Goal: Task Accomplishment & Management: Manage account settings

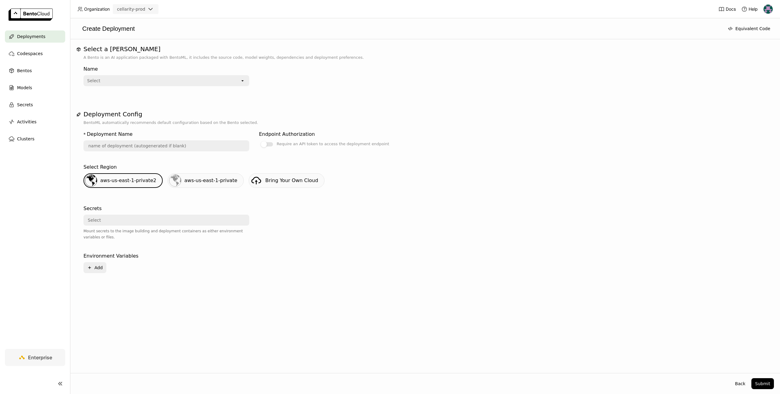
click at [148, 81] on div "Select" at bounding box center [162, 81] width 156 height 10
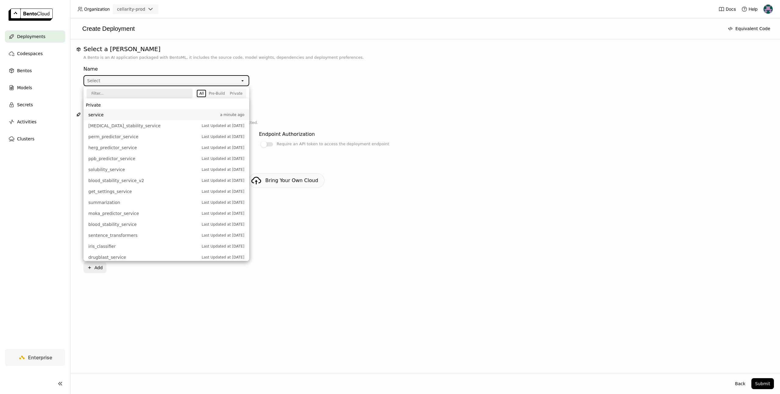
click at [121, 116] on span "service" at bounding box center [152, 115] width 129 height 6
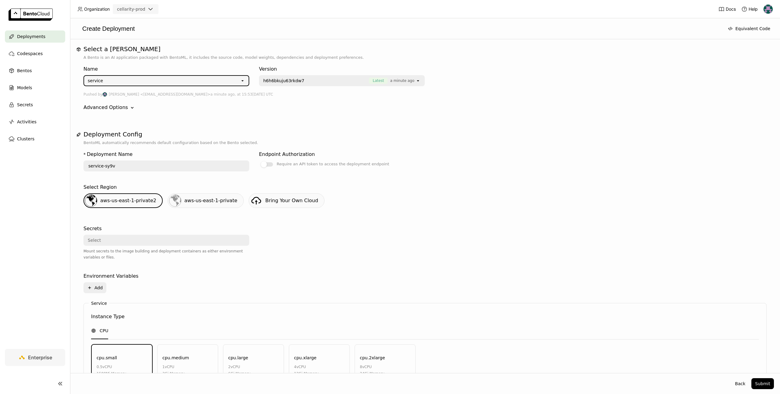
click at [138, 79] on div "service" at bounding box center [162, 81] width 156 height 10
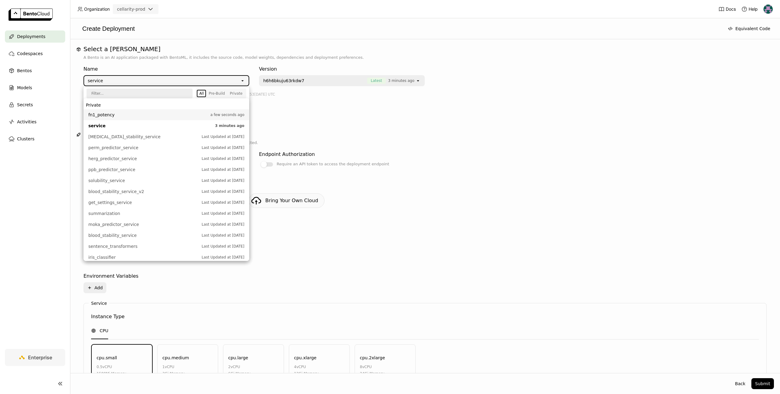
click at [149, 61] on div "Name service open Version h6h6bkuju63rkdw7 Latest 3 minutes ago open Pushed by …" at bounding box center [424, 88] width 683 height 55
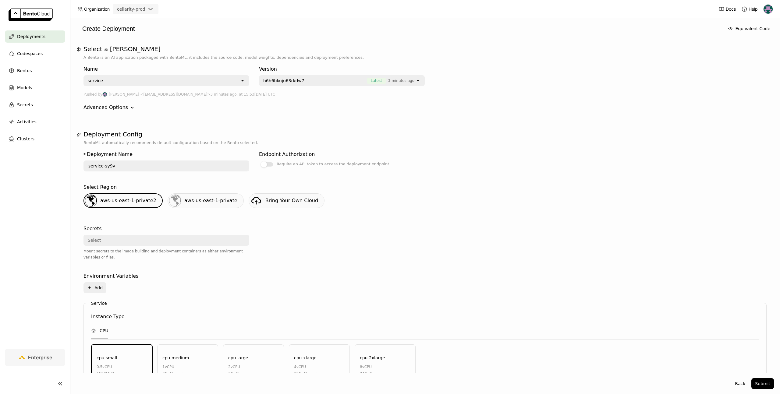
click at [166, 75] on div "service open" at bounding box center [166, 80] width 166 height 11
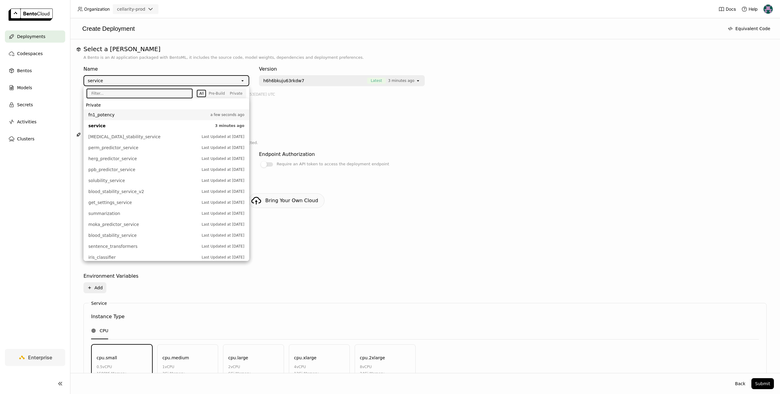
click at [127, 114] on span "fn1_potency" at bounding box center [147, 115] width 119 height 6
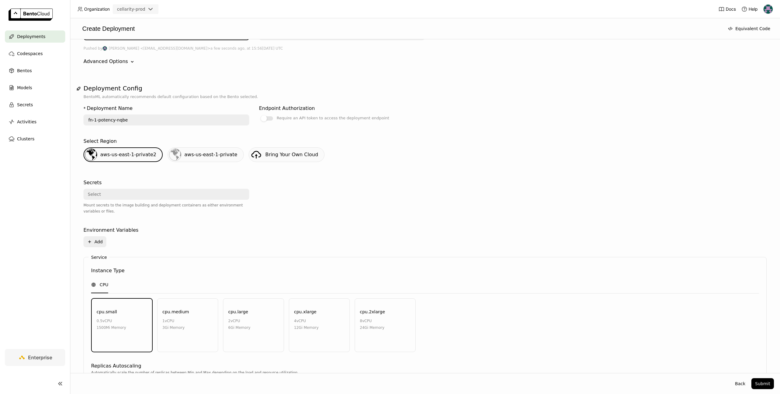
scroll to position [46, 0]
click at [143, 120] on input "fn-1-potency-nqbe" at bounding box center [166, 120] width 164 height 10
type input "fn-1-potency"
click at [309, 93] on p "BentoML automatically recommends default configuration based on the Bento selec…" at bounding box center [424, 96] width 683 height 6
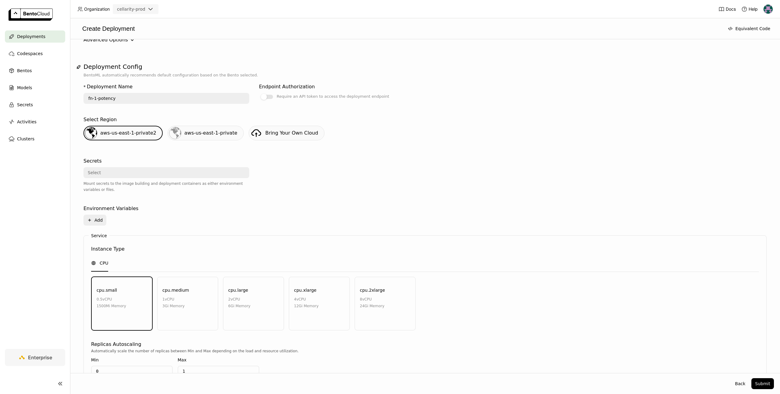
scroll to position [0, 0]
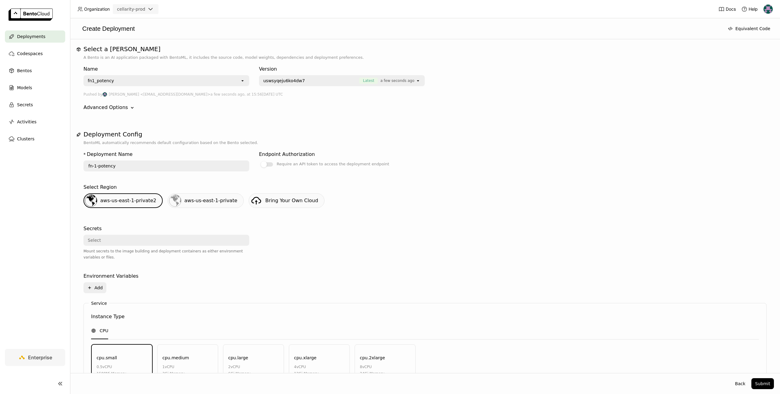
click at [26, 34] on span "Deployments" at bounding box center [31, 36] width 28 height 7
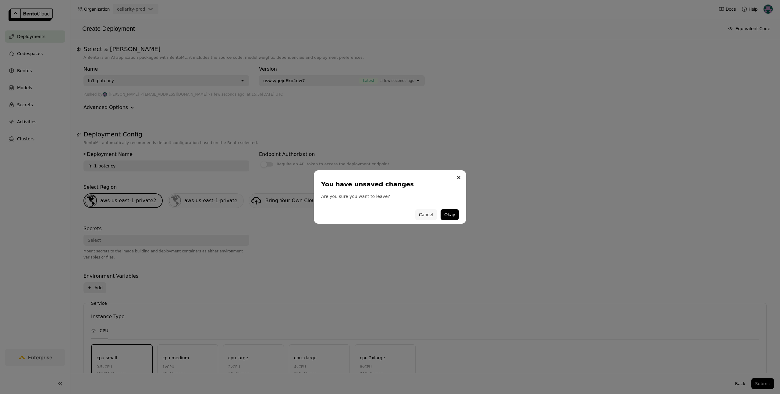
click at [430, 214] on button "Cancel" at bounding box center [426, 214] width 22 height 11
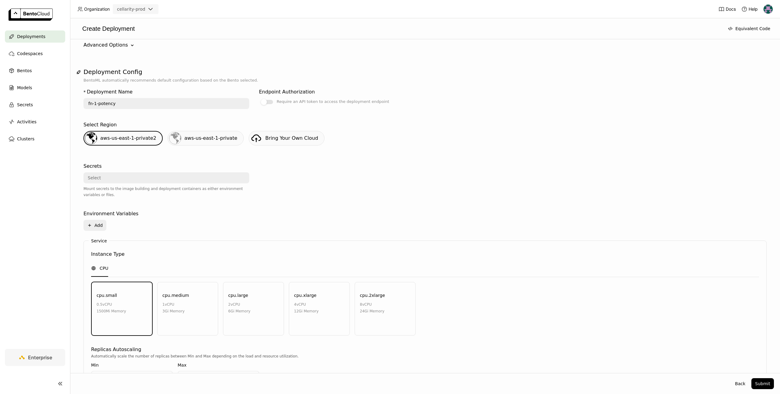
scroll to position [63, 0]
click at [203, 135] on div "aws-us-east-1-private" at bounding box center [210, 137] width 53 height 7
click at [99, 227] on button "Plus Add" at bounding box center [94, 225] width 23 height 11
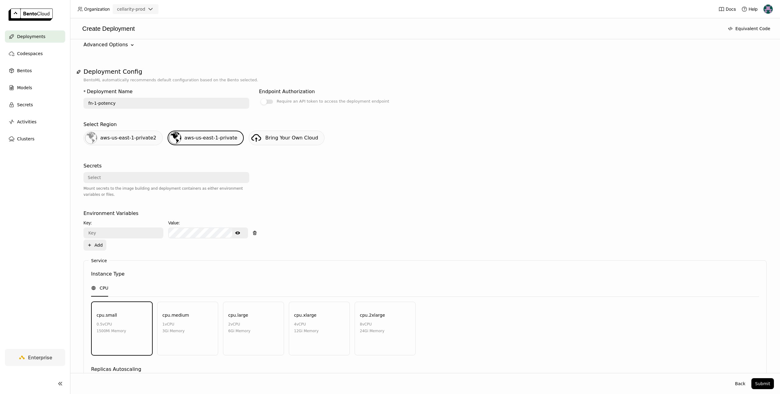
click at [119, 232] on input "text" at bounding box center [123, 233] width 79 height 10
paste input "AWS_SECRET_ACCESS_KEY"
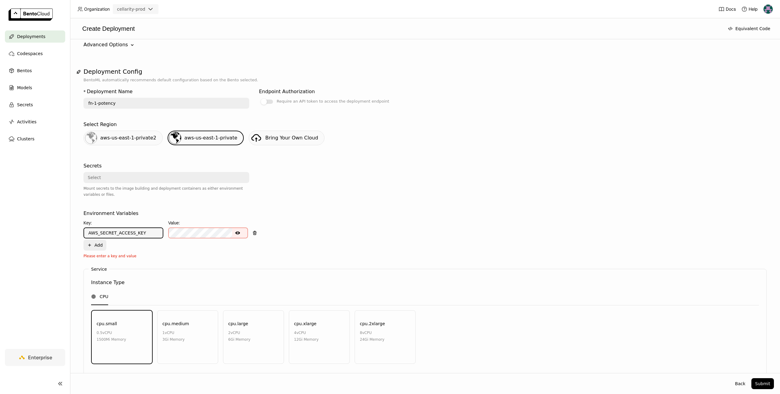
type input "AWS_SECRET_ACCESS_KEY"
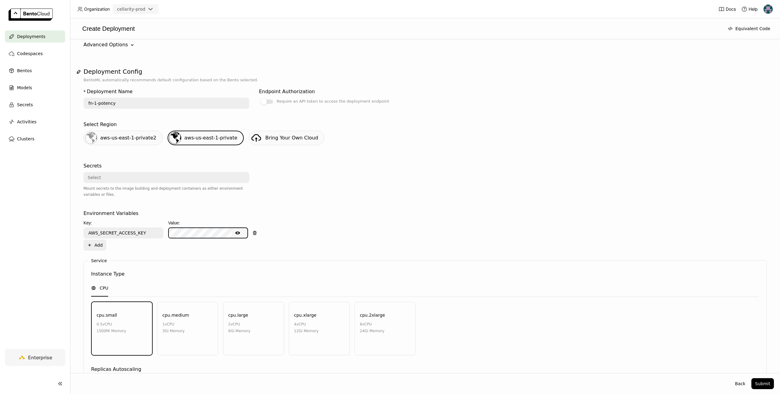
click at [239, 232] on icon "Show password text" at bounding box center [237, 232] width 5 height 3
click at [96, 247] on button "Plus Add" at bounding box center [94, 245] width 23 height 11
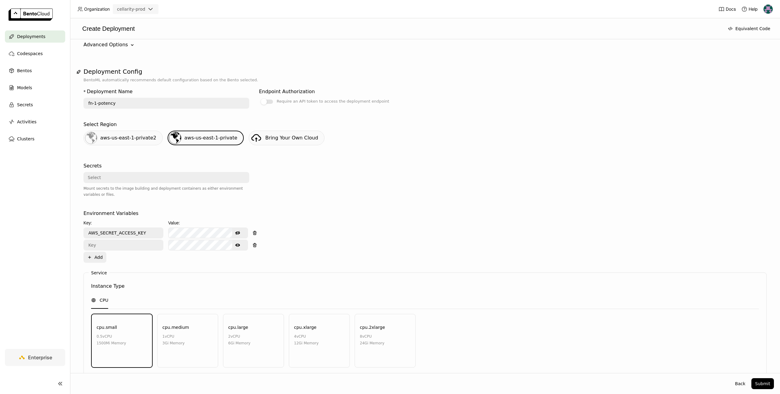
click at [107, 247] on input "text" at bounding box center [123, 245] width 79 height 10
paste input "AWS_ACCESS_KEY_ID"
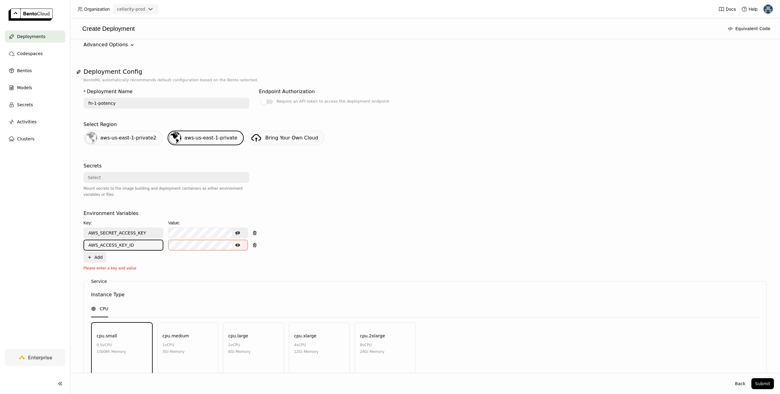
type input "AWS_ACCESS_KEY_ID"
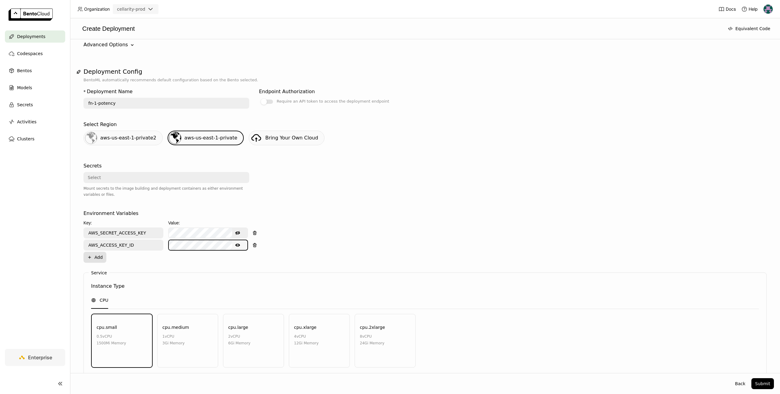
click at [94, 255] on button "Plus Add" at bounding box center [94, 257] width 23 height 11
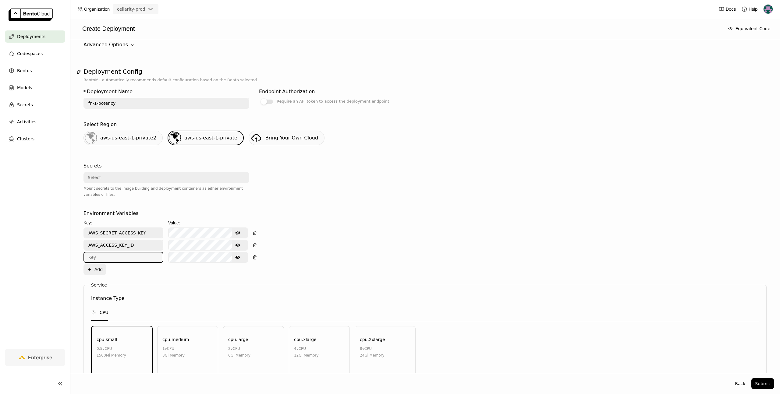
click at [111, 257] on input "text" at bounding box center [123, 257] width 79 height 10
paste input "AWS_REGION"
type input "AWS_REGION"
click at [210, 282] on div "* Deployment Name fn-1-potency Endpoint Authorization Require an API token to a…" at bounding box center [424, 283] width 683 height 400
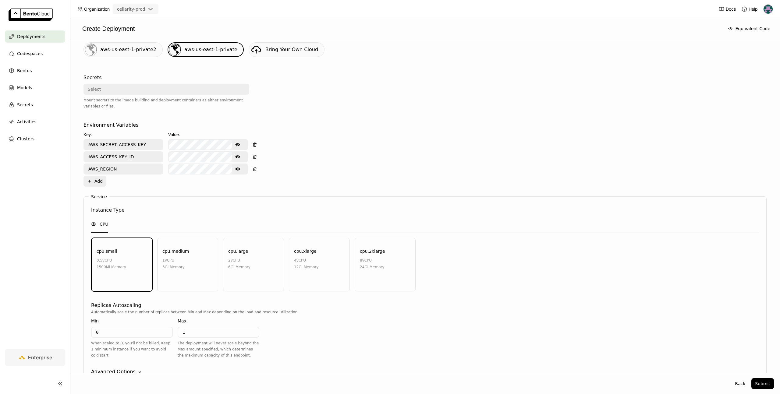
scroll to position [187, 0]
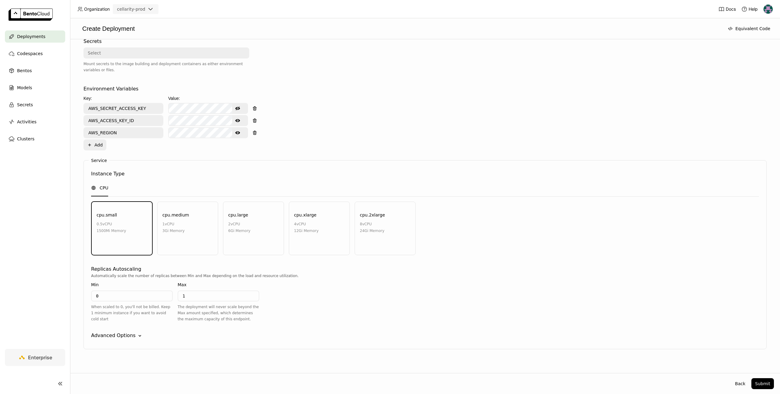
click at [242, 238] on div "2 vCPU 6Gi Memory" at bounding box center [239, 234] width 22 height 26
click at [203, 297] on input "1" at bounding box center [218, 296] width 80 height 10
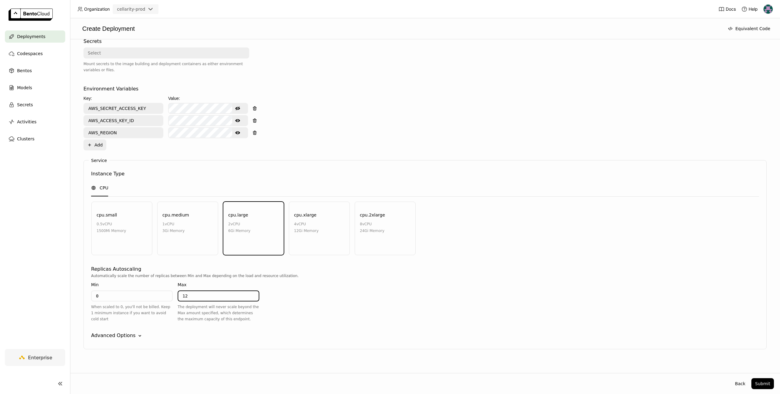
scroll to position [194, 0]
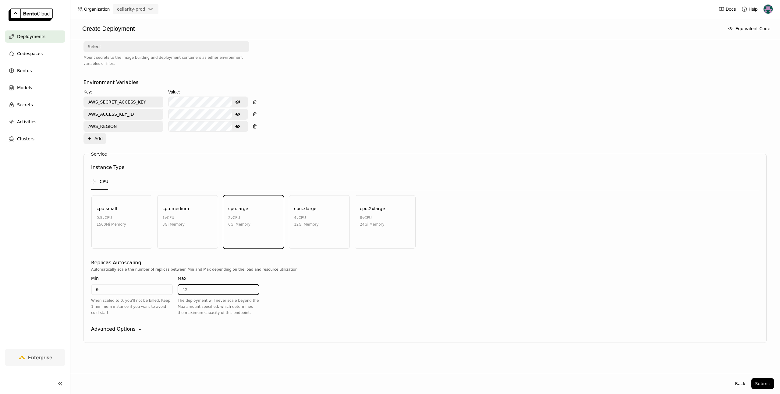
type input "12"
click at [340, 149] on div "Environment Variables Key: Value: AWS_SECRET_ACCESS_KEY Hide password text AWS_…" at bounding box center [424, 112] width 683 height 72
click at [763, 386] on button "Submit" at bounding box center [762, 383] width 23 height 11
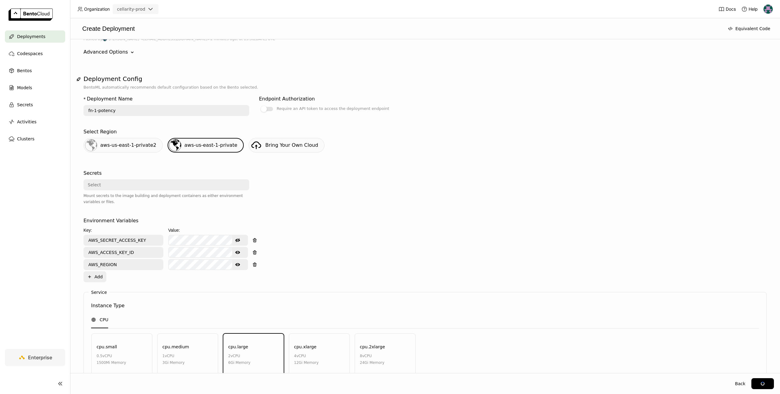
scroll to position [0, 0]
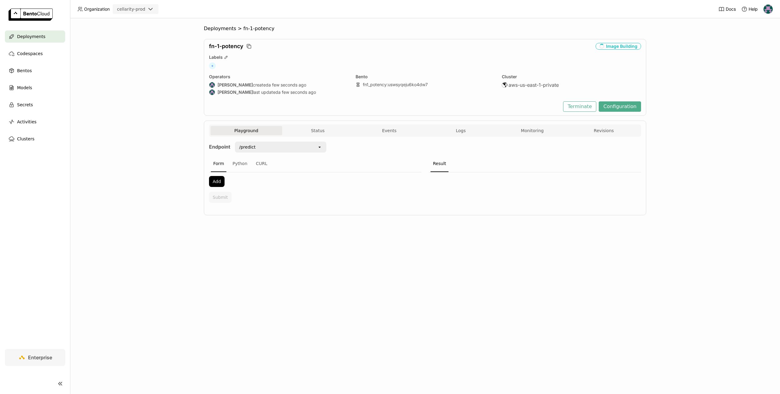
click at [660, 77] on div "Deployments > fn-1-potency fn-1-potency Image Building Labels + Operators Ragy …" at bounding box center [425, 206] width 710 height 376
click at [318, 132] on button "Status" at bounding box center [318, 130] width 72 height 9
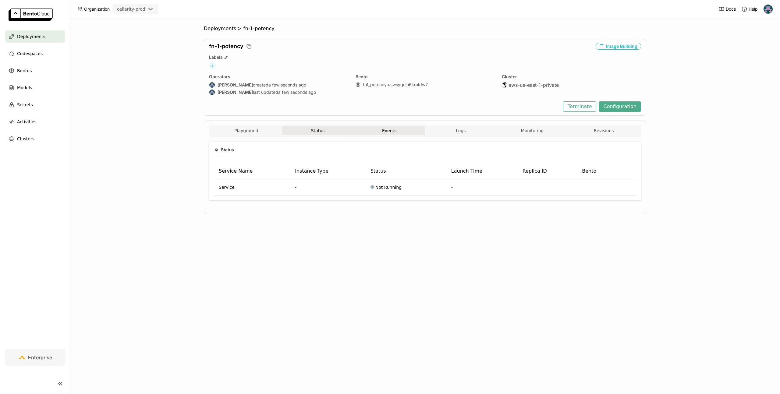
click at [403, 128] on button "Events" at bounding box center [389, 130] width 72 height 9
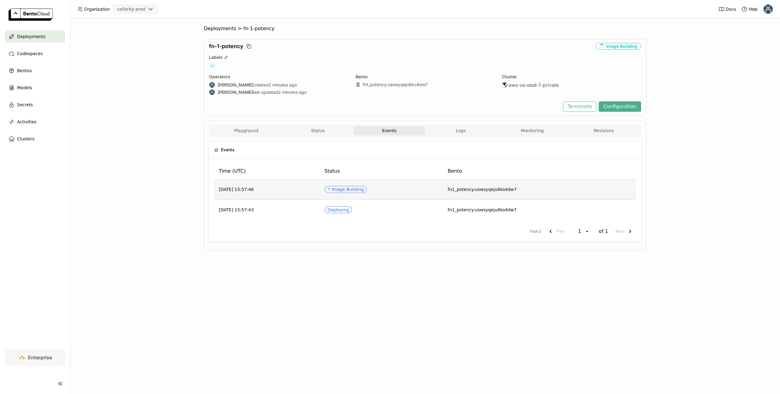
click at [359, 190] on div "Spinner Image Building" at bounding box center [345, 189] width 36 height 5
click at [454, 128] on button "Logs" at bounding box center [461, 130] width 72 height 9
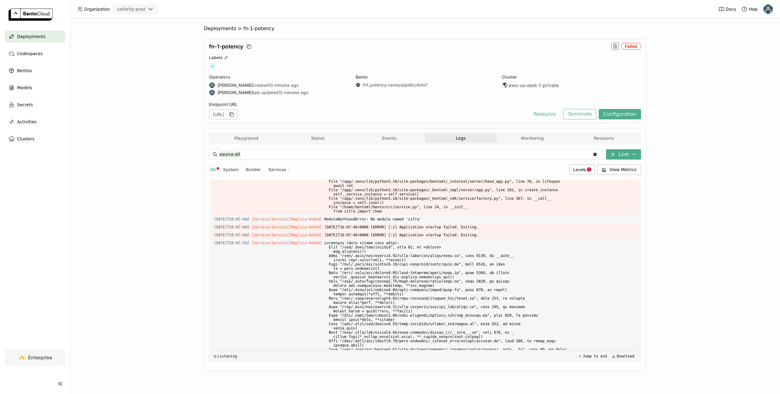
scroll to position [8671, 0]
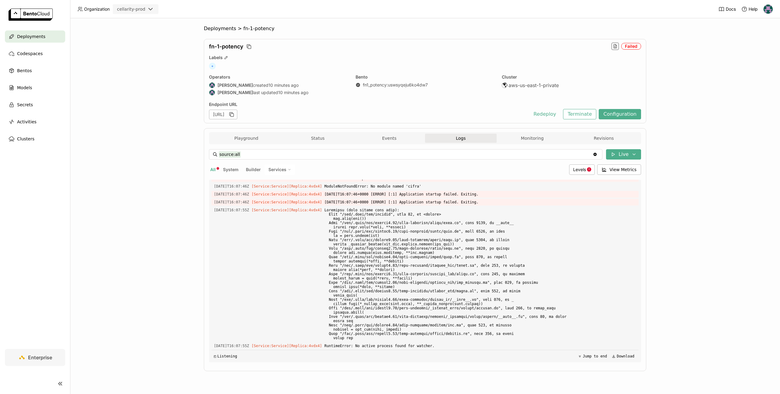
click at [188, 78] on div "Deployments > fn-1-potency fn-1-potency Failed Labels + Operators Ragy created …" at bounding box center [425, 206] width 710 height 376
click at [231, 29] on span "Deployments" at bounding box center [220, 29] width 32 height 6
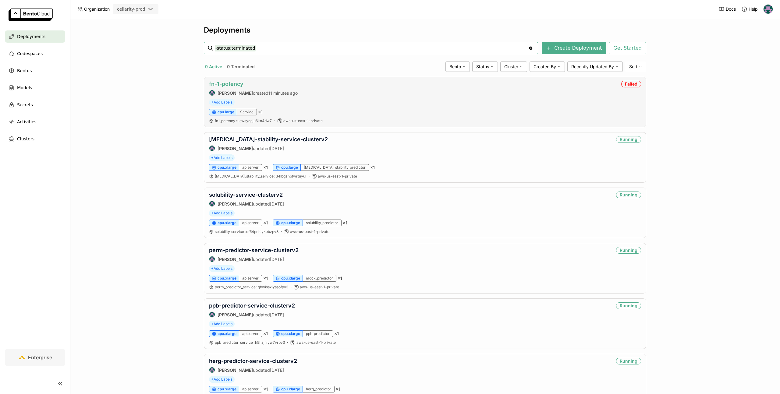
click at [238, 85] on link "fn-1-potency" at bounding box center [226, 84] width 34 height 6
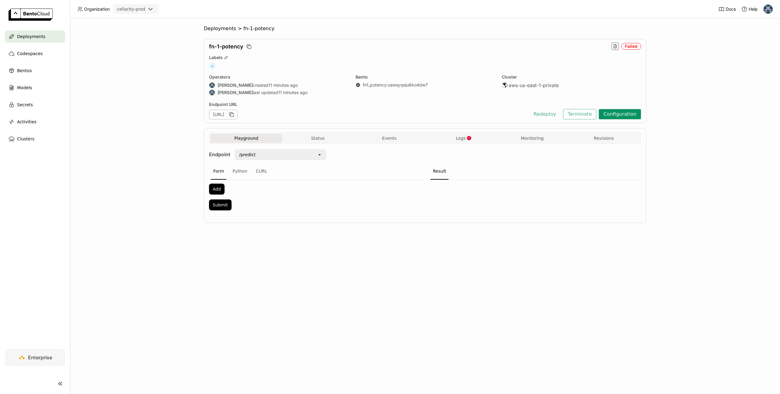
click at [615, 113] on button "Configuration" at bounding box center [619, 114] width 42 height 10
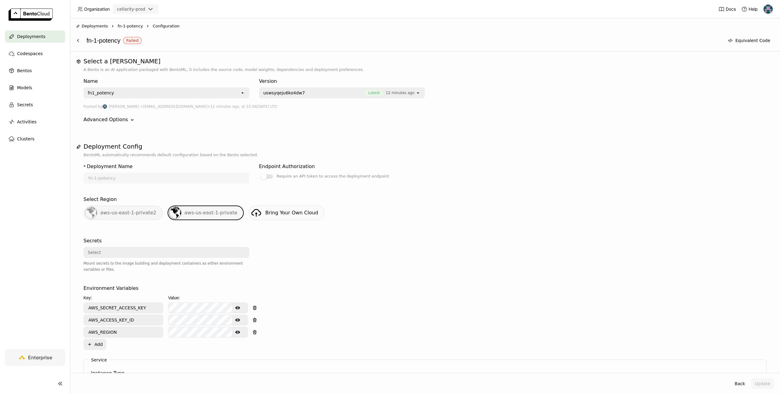
click at [300, 88] on div "uswsyqeju6ko4dw7 Latest 12 minutes ago" at bounding box center [337, 93] width 156 height 10
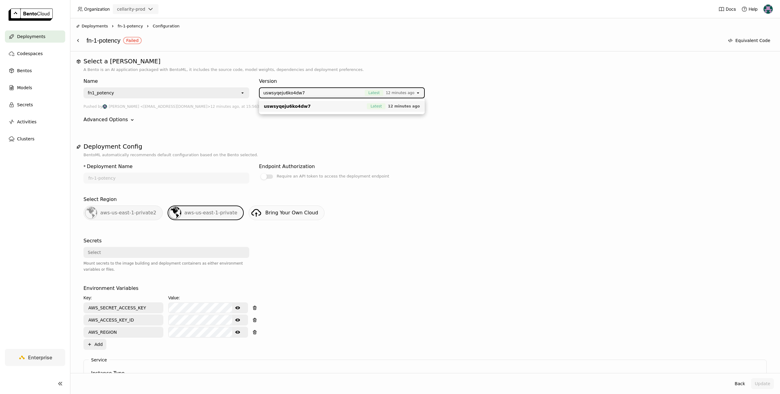
click at [336, 83] on div "Version" at bounding box center [342, 81] width 166 height 7
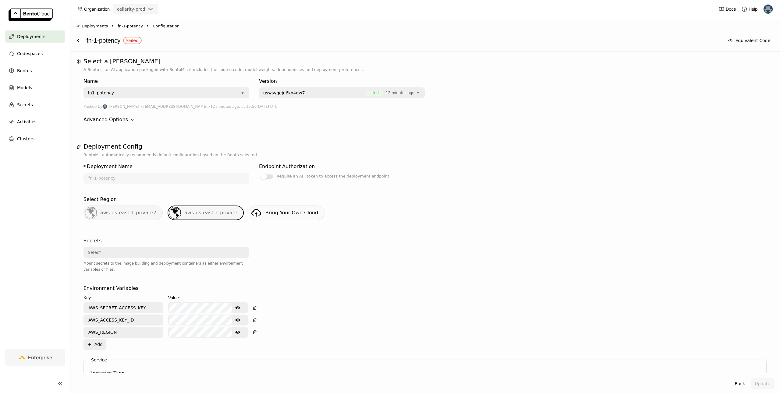
click at [211, 98] on div "fn1_potency open" at bounding box center [166, 92] width 166 height 11
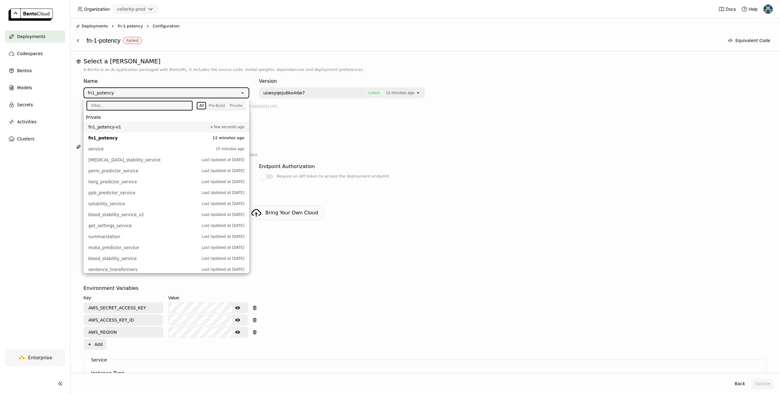
click at [141, 130] on li "fn1_potency-v1 a few seconds ago" at bounding box center [166, 126] width 166 height 11
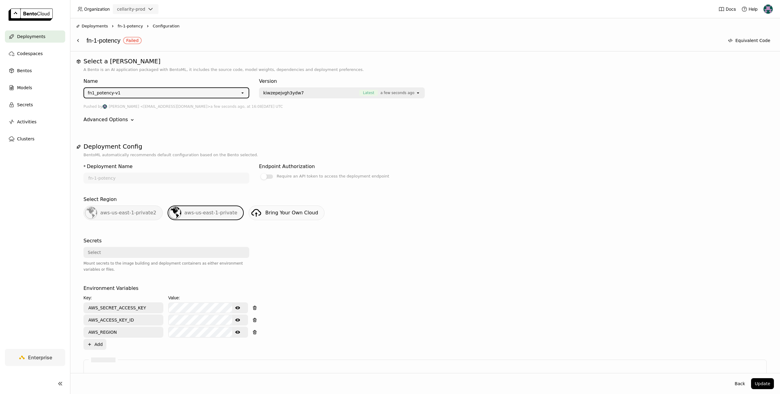
click at [311, 95] on span "kiwzepejvgh3ydw7" at bounding box center [309, 93] width 93 height 6
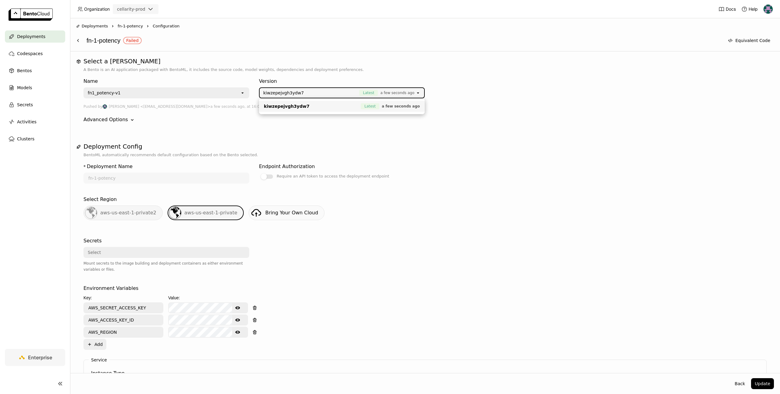
click at [306, 107] on span "kiwzepejvgh3ydw7" at bounding box center [311, 106] width 94 height 6
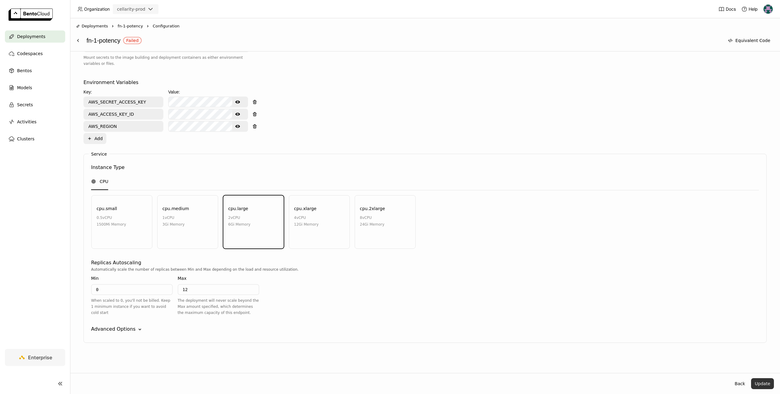
click at [760, 380] on button "Update" at bounding box center [762, 383] width 23 height 11
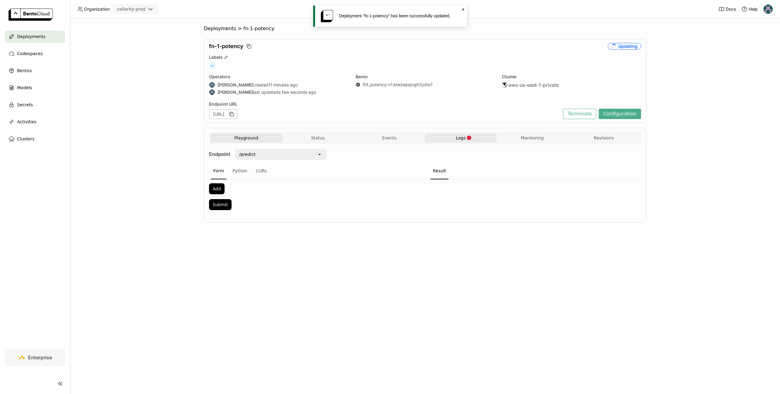
click at [458, 138] on span "Logs" at bounding box center [461, 137] width 10 height 5
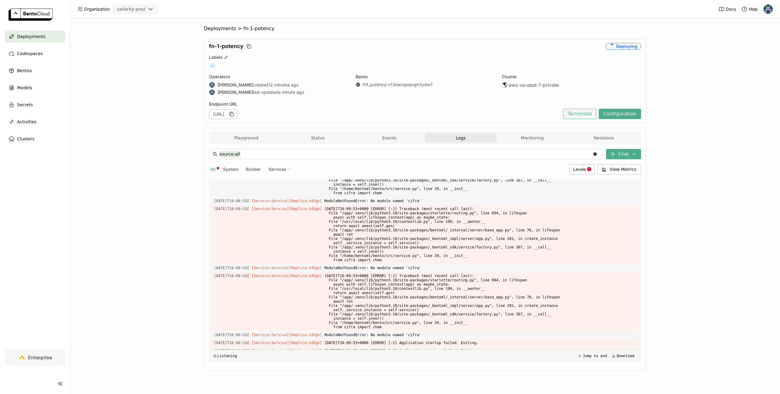
scroll to position [1358, 0]
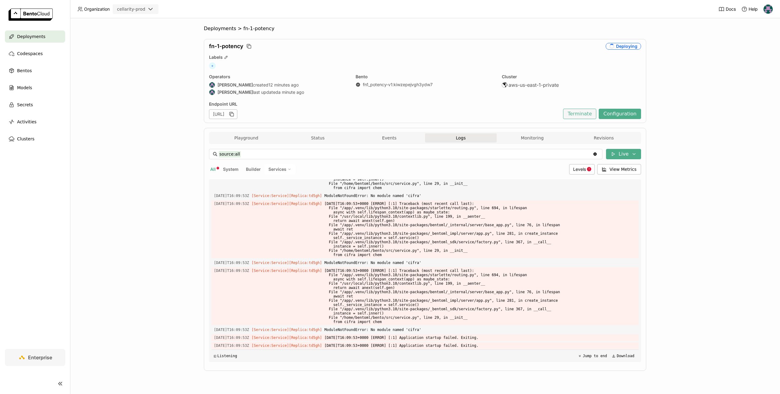
click at [584, 116] on button "Terminate" at bounding box center [579, 114] width 33 height 10
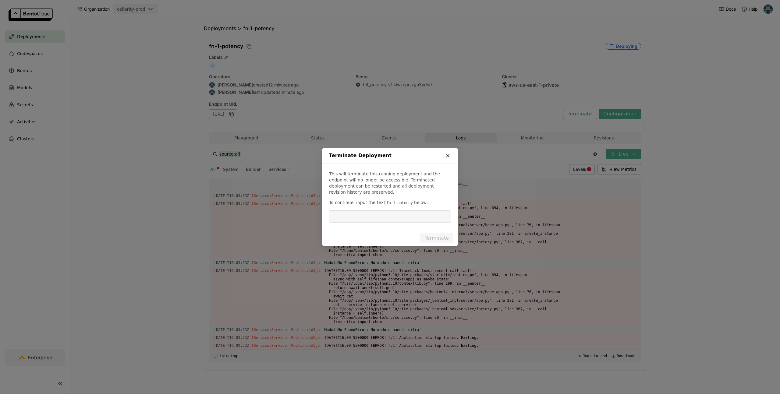
click at [445, 158] on icon "dialog" at bounding box center [448, 156] width 6 height 6
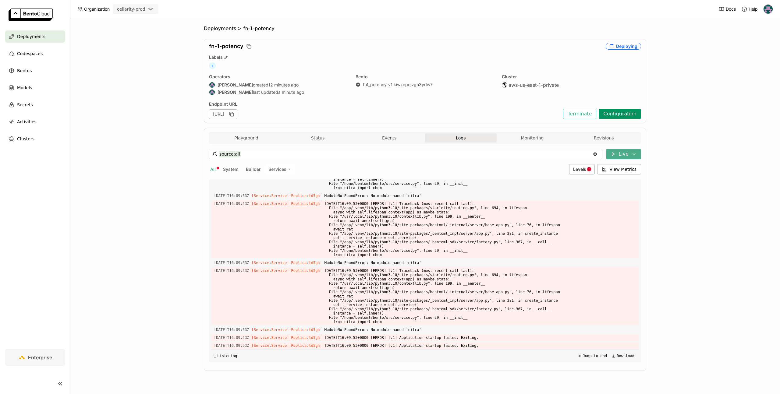
click at [621, 114] on button "Configuration" at bounding box center [619, 114] width 42 height 10
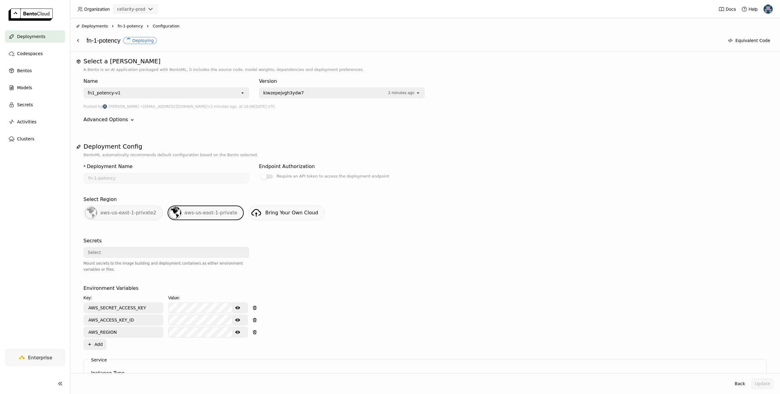
click at [146, 90] on div "fn1_potency-v1" at bounding box center [162, 93] width 156 height 10
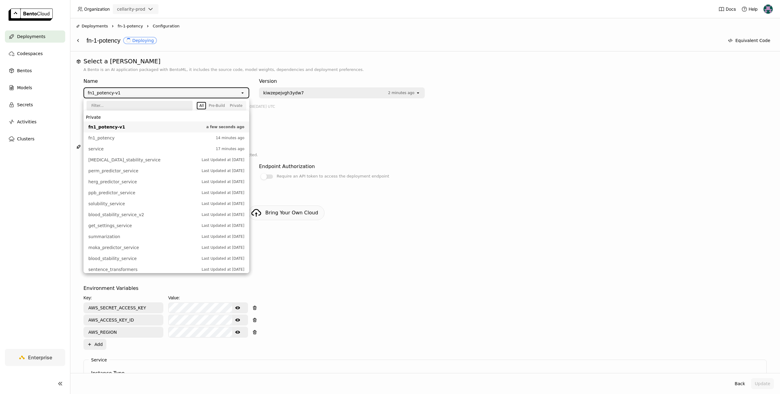
click at [246, 70] on p "A Bento is an AI application packaged with BentoML, it includes the source code…" at bounding box center [424, 70] width 683 height 6
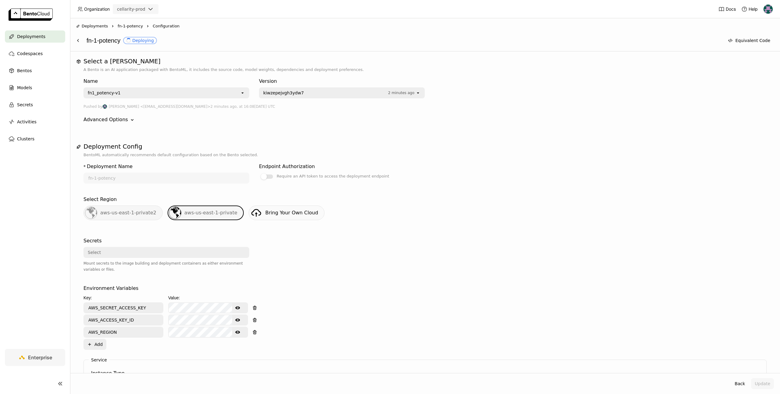
click at [329, 88] on div "kiwzepejvgh3ydw7 2 minutes ago" at bounding box center [337, 93] width 156 height 10
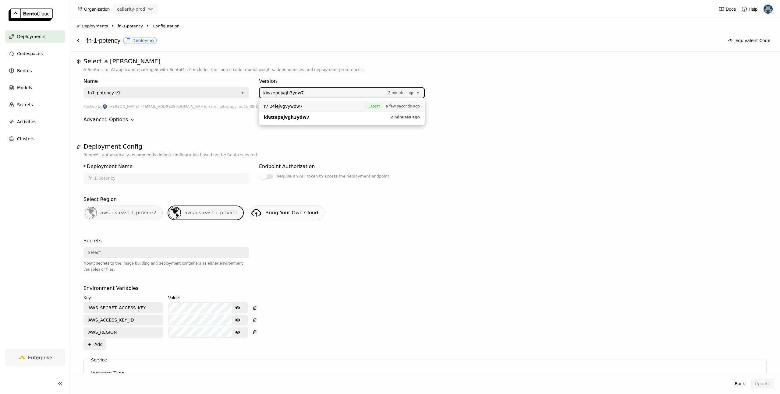
click at [315, 106] on span "r7i24iejvgvywdw7" at bounding box center [313, 106] width 98 height 6
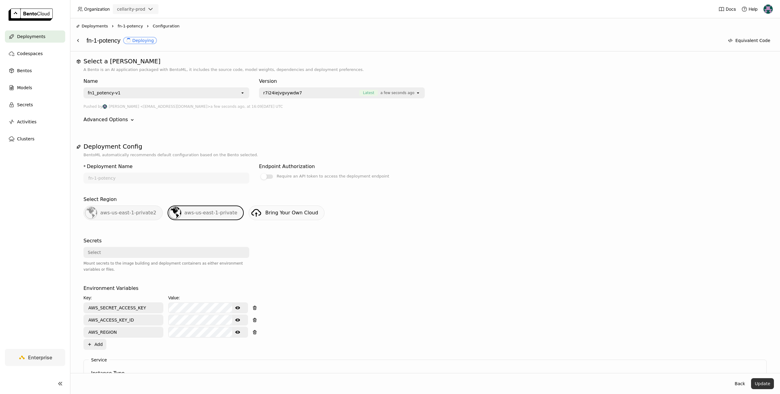
click at [763, 384] on button "Update" at bounding box center [762, 383] width 23 height 11
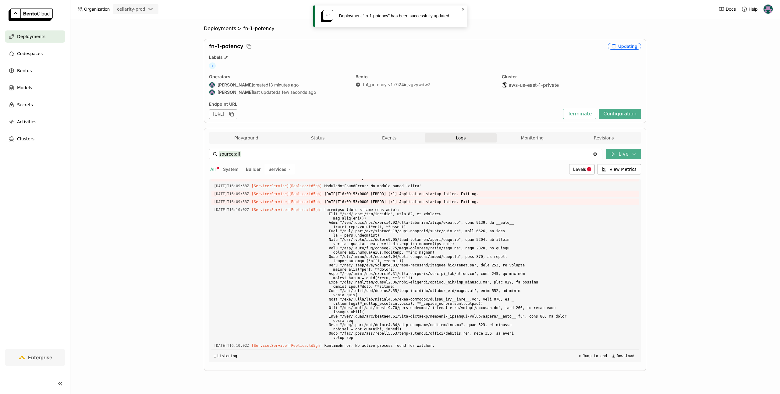
scroll to position [1220, 0]
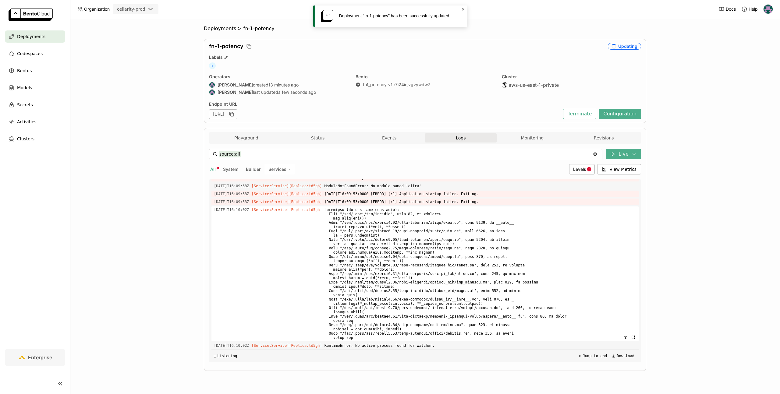
click at [405, 261] on span at bounding box center [480, 273] width 312 height 135
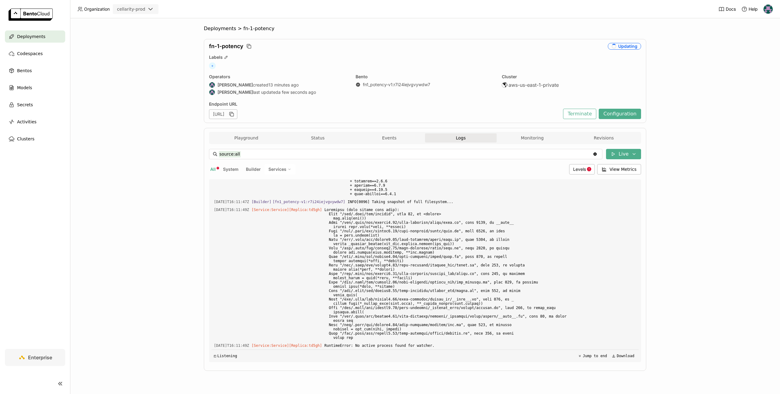
scroll to position [9777, 0]
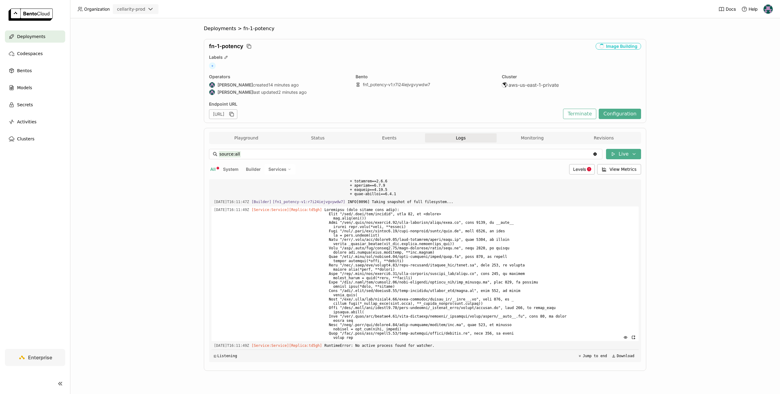
click at [357, 279] on span at bounding box center [480, 273] width 312 height 135
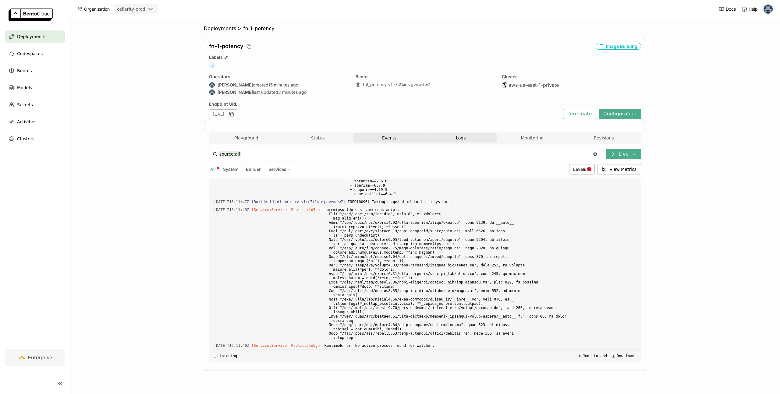
click at [397, 141] on button "Events" at bounding box center [389, 137] width 72 height 9
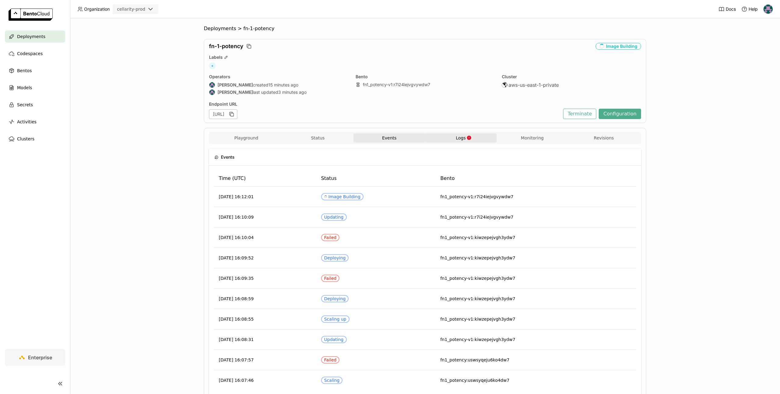
click at [452, 139] on button "Logs" at bounding box center [461, 137] width 72 height 9
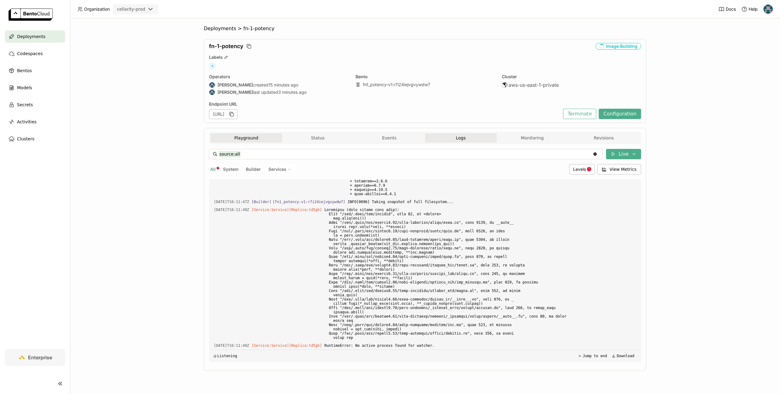
click at [248, 137] on button "Playground" at bounding box center [246, 137] width 72 height 9
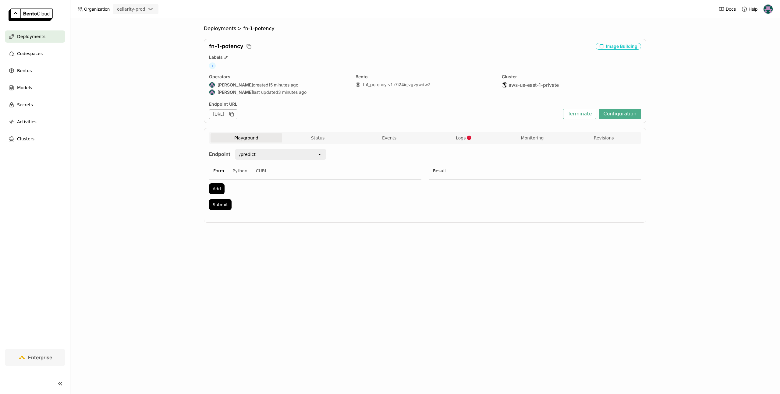
click at [622, 46] on div "Image Building" at bounding box center [617, 46] width 45 height 7
click at [396, 139] on button "Events" at bounding box center [389, 137] width 72 height 9
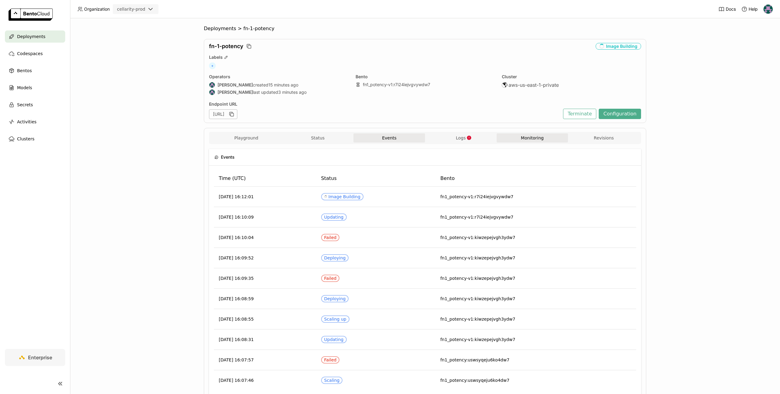
click at [551, 141] on button "Monitoring" at bounding box center [532, 137] width 72 height 9
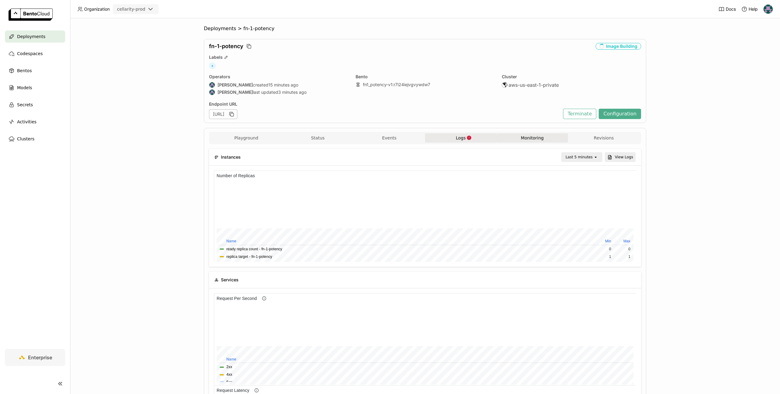
click at [478, 139] on button "Logs" at bounding box center [461, 137] width 72 height 9
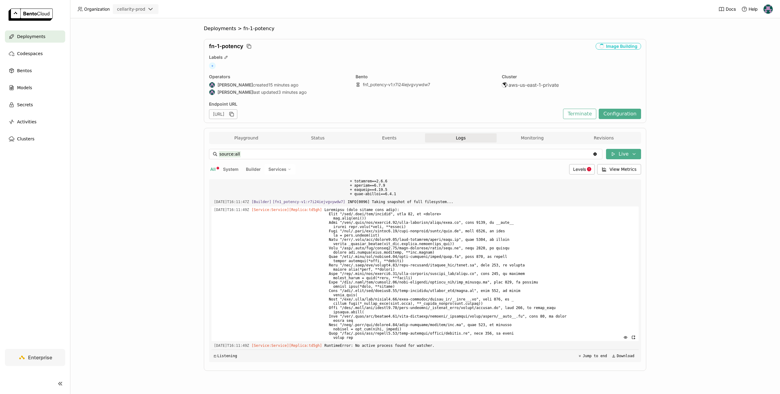
click at [399, 245] on span at bounding box center [480, 273] width 312 height 135
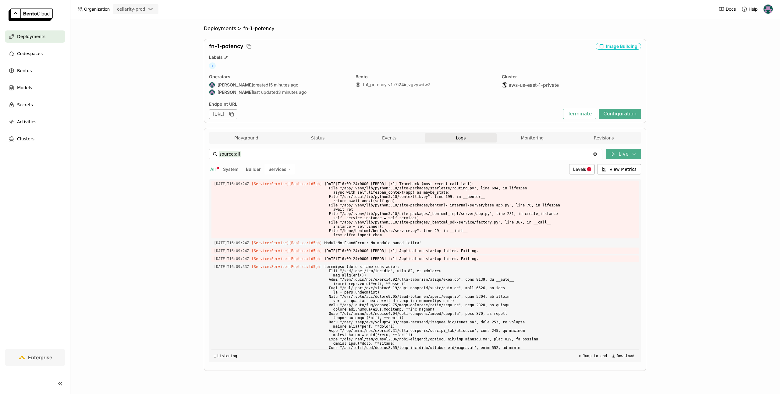
scroll to position [994, 0]
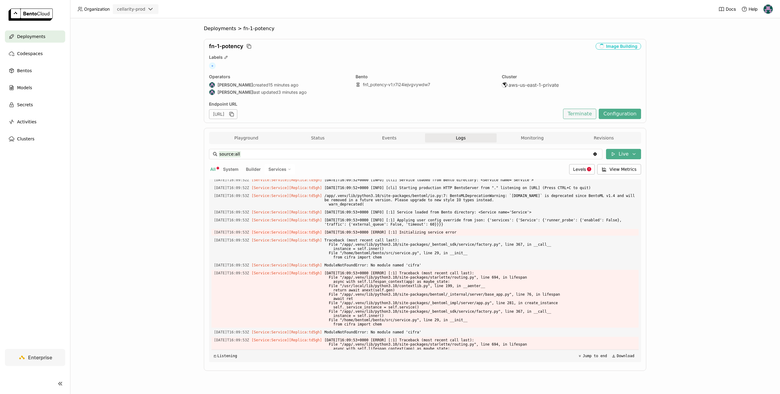
click at [594, 114] on button "Terminate" at bounding box center [579, 114] width 33 height 10
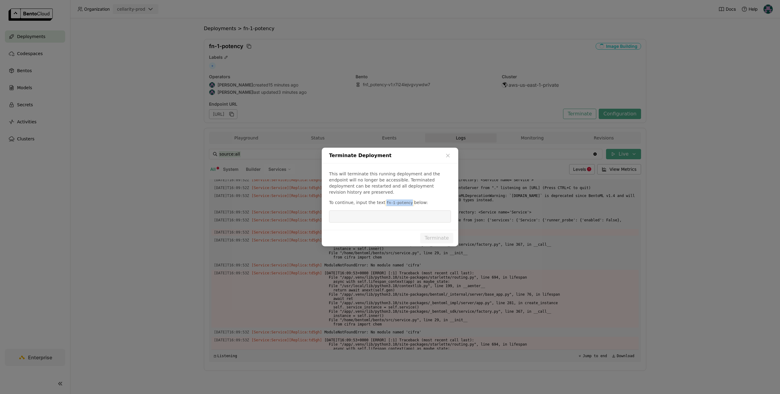
drag, startPoint x: 383, startPoint y: 200, endPoint x: 409, endPoint y: 200, distance: 25.9
click at [409, 200] on code "fn-1-potency" at bounding box center [399, 203] width 29 height 6
copy code "fn-1-potency"
click at [403, 213] on input "dialog" at bounding box center [390, 217] width 114 height 12
paste input "fn-1-potency"
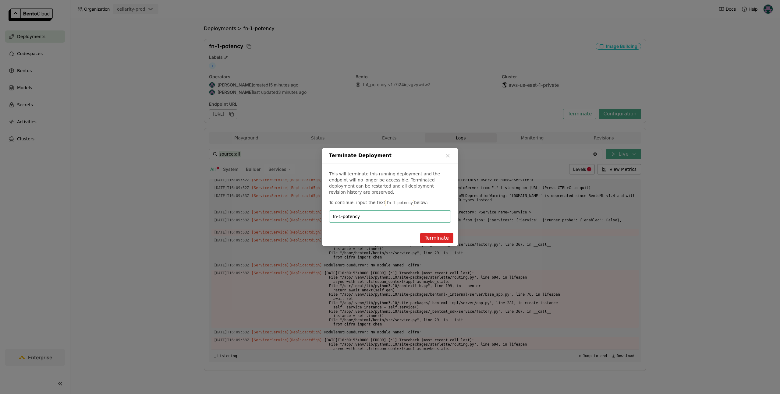
type input "fn-1-potency"
click at [438, 235] on button "Terminate" at bounding box center [436, 238] width 33 height 10
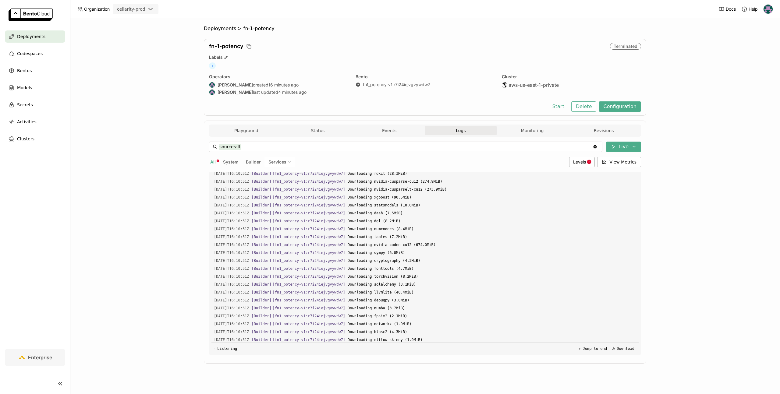
scroll to position [12, 0]
click at [244, 130] on button "Playground" at bounding box center [246, 130] width 72 height 9
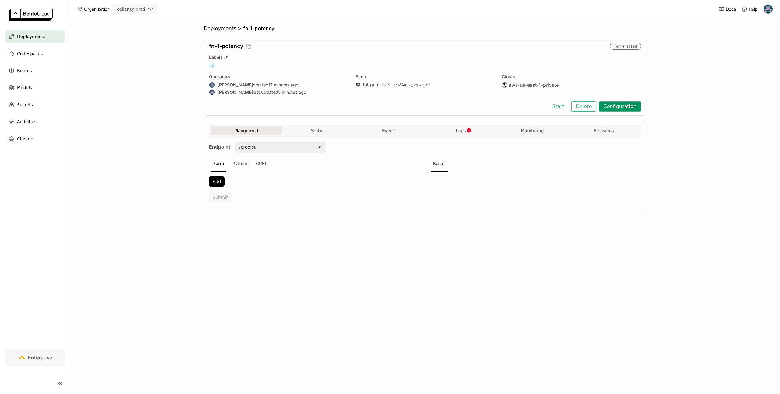
click at [609, 106] on button "Configuration" at bounding box center [619, 106] width 42 height 10
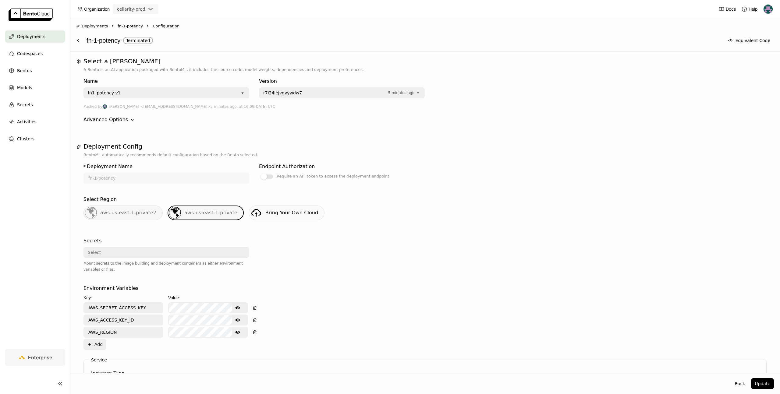
click at [342, 96] on span "r7i24iejvgvywdw7" at bounding box center [324, 93] width 122 height 6
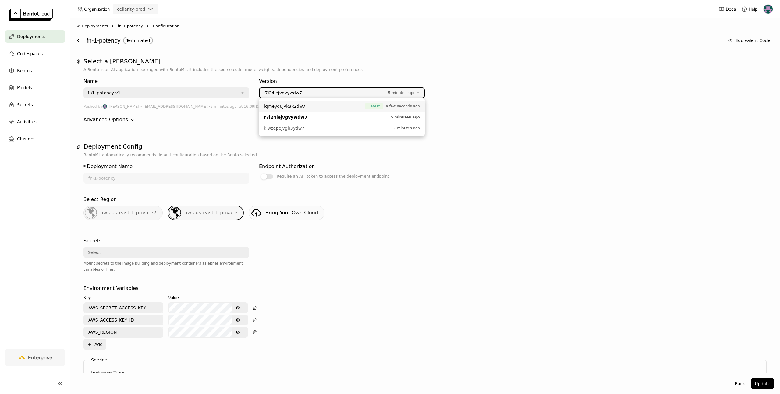
click at [329, 109] on span "iqmeydujvk3k2dw7" at bounding box center [313, 106] width 98 height 6
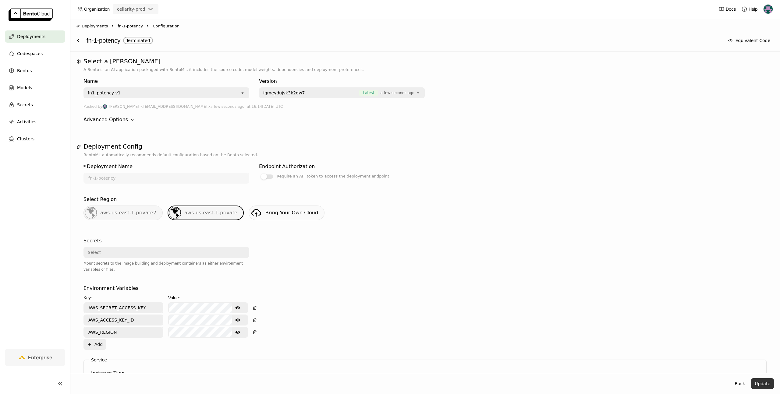
click at [769, 385] on button "Update" at bounding box center [762, 383] width 23 height 11
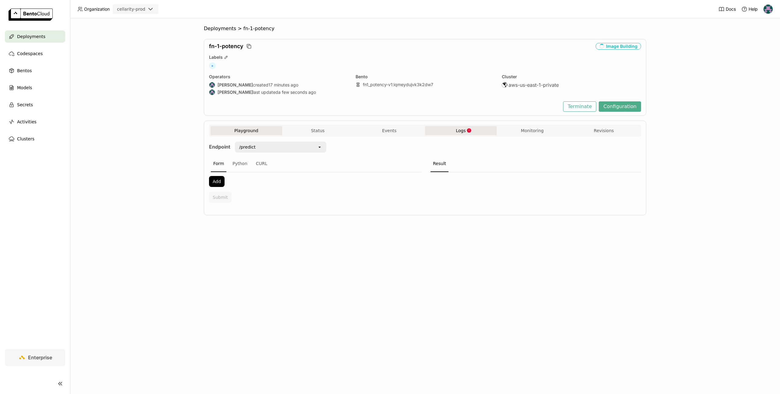
click at [467, 130] on icon "button" at bounding box center [469, 130] width 4 height 4
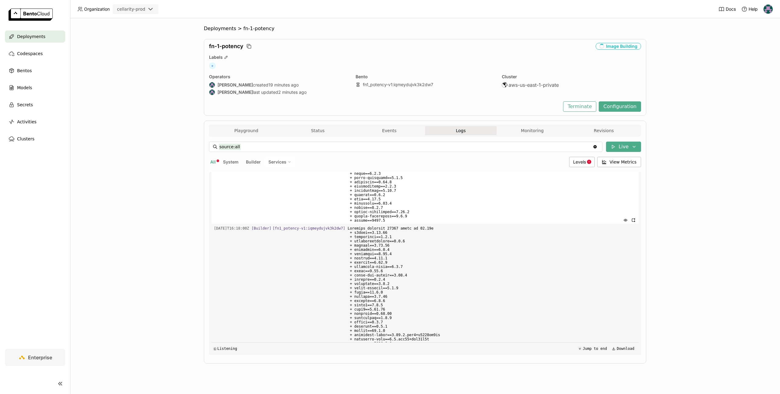
scroll to position [9206, 0]
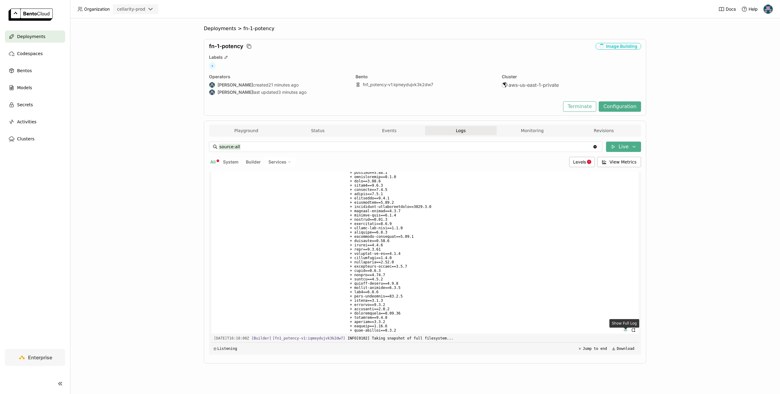
click at [627, 332] on icon "button" at bounding box center [625, 330] width 4 height 4
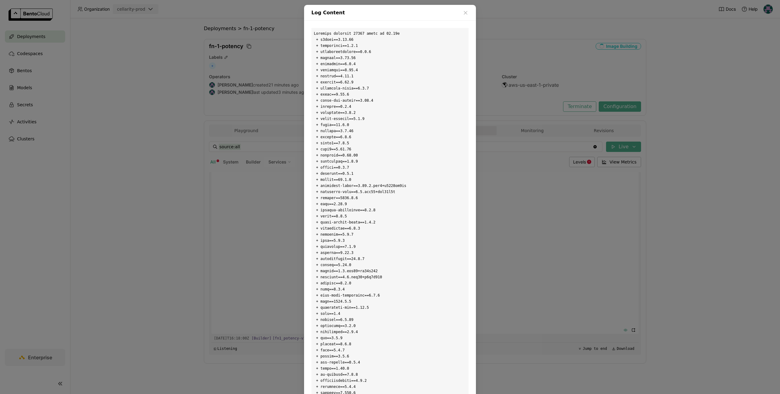
scroll to position [9203, 0]
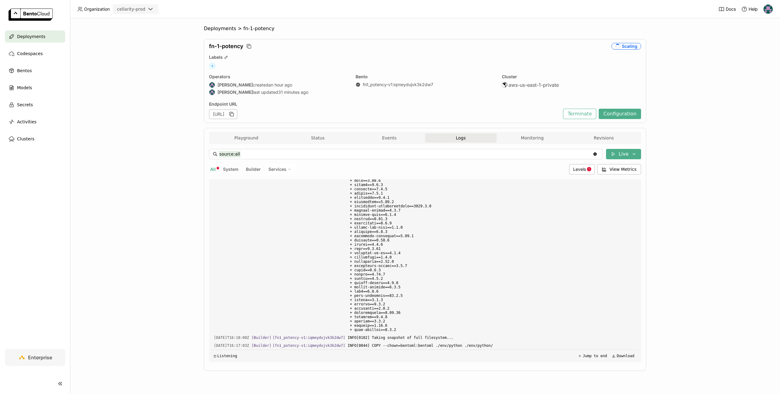
scroll to position [9214, 0]
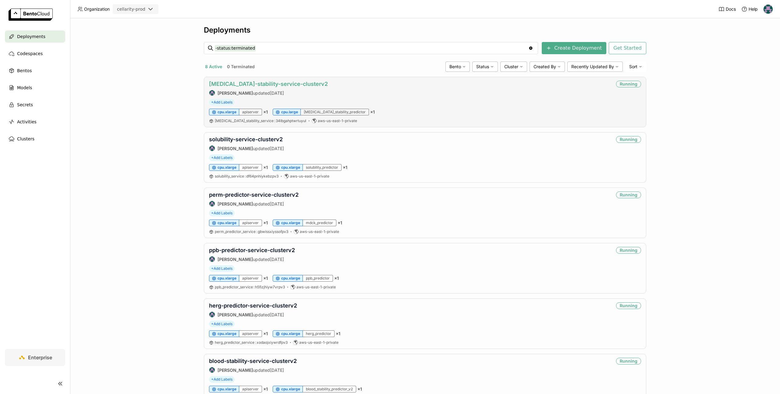
click at [248, 82] on link "[MEDICAL_DATA]-stability-service-clusterv2" at bounding box center [268, 84] width 119 height 6
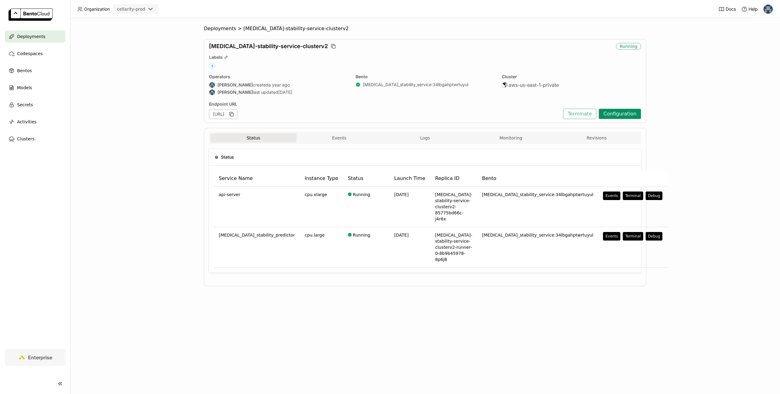
click at [618, 111] on button "Configuration" at bounding box center [619, 114] width 42 height 10
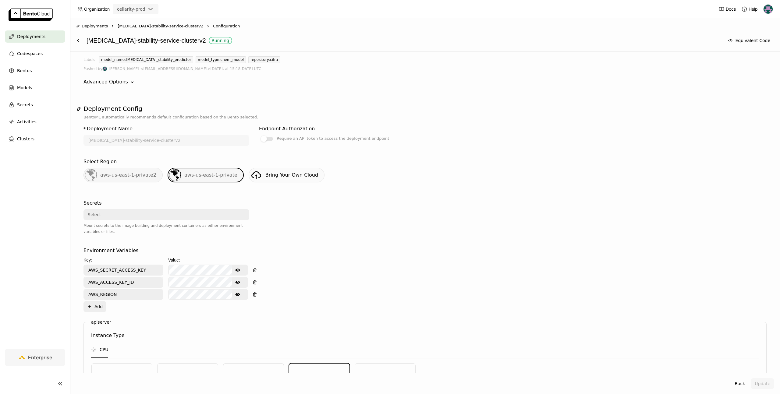
scroll to position [51, 0]
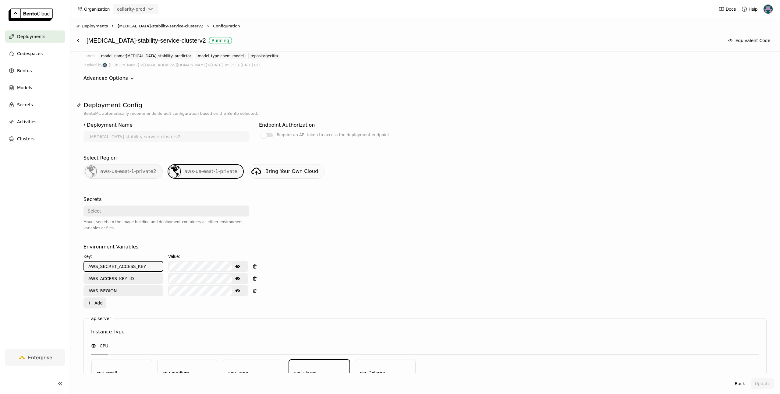
click at [138, 267] on input "AWS_SECRET_ACCESS_KEY" at bounding box center [123, 267] width 79 height 10
click at [237, 266] on icon "Show password text" at bounding box center [237, 266] width 5 height 3
click at [127, 276] on input "AWS_ACCESS_KEY_ID" at bounding box center [123, 279] width 79 height 10
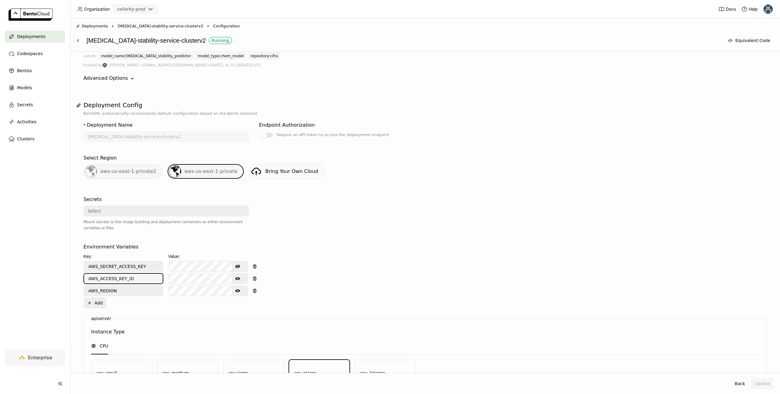
click at [127, 276] on input "AWS_ACCESS_KEY_ID" at bounding box center [123, 279] width 79 height 10
click at [238, 279] on icon "Show password text" at bounding box center [237, 278] width 5 height 5
click at [117, 291] on input "AWS_REGION" at bounding box center [123, 291] width 79 height 10
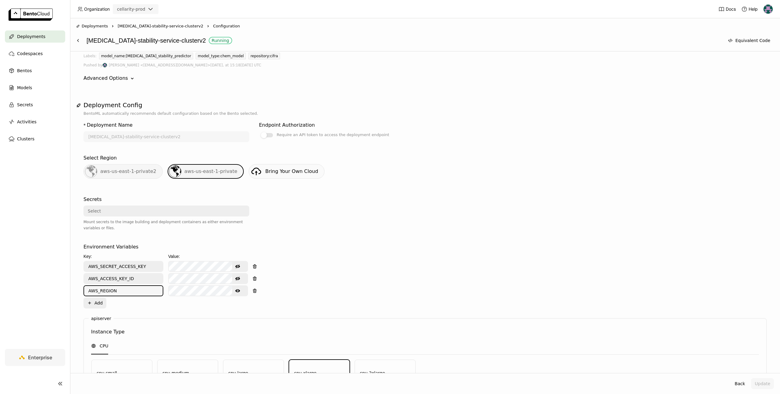
click at [117, 291] on input "AWS_REGION" at bounding box center [123, 291] width 79 height 10
click at [237, 291] on icon "Show password text" at bounding box center [237, 290] width 5 height 5
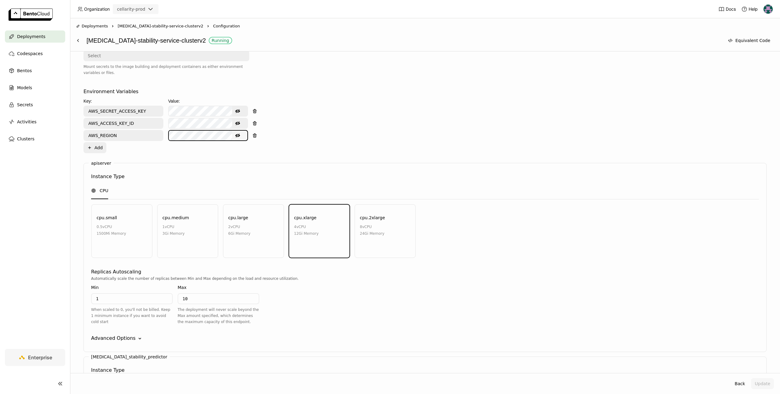
scroll to position [271, 0]
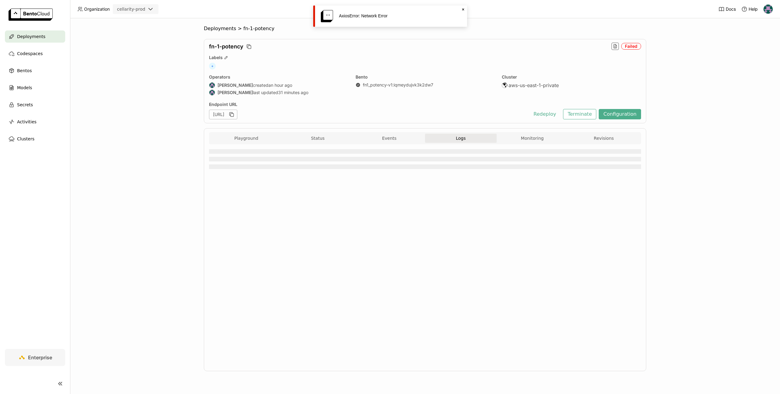
click at [462, 9] on icon at bounding box center [463, 10] width 2 height 2
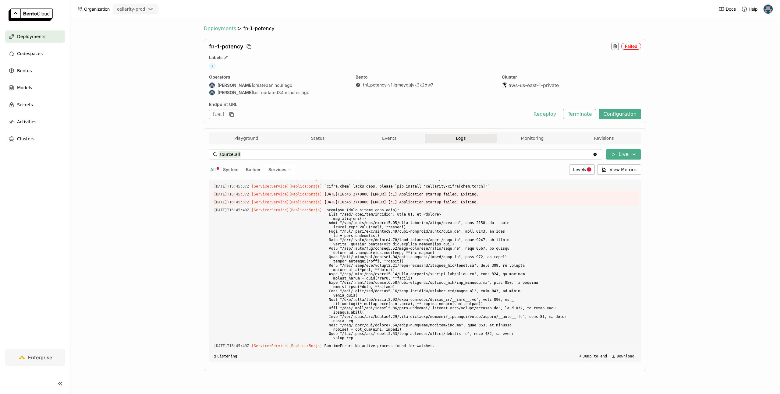
scroll to position [2850, 0]
click at [216, 28] on span "Deployments" at bounding box center [220, 29] width 32 height 6
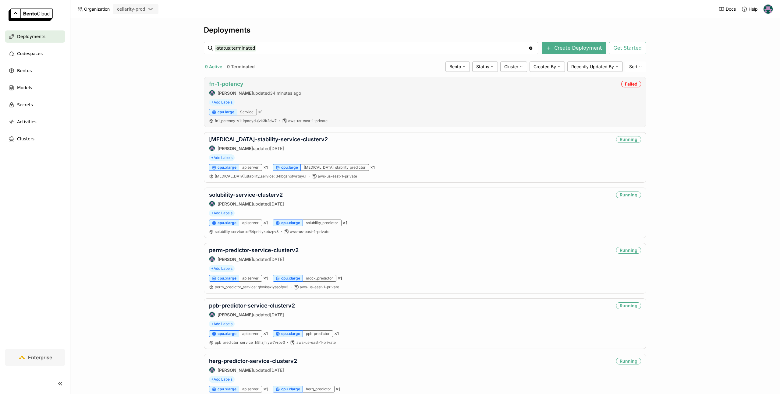
click at [229, 83] on link "fn-1-potency" at bounding box center [226, 84] width 34 height 6
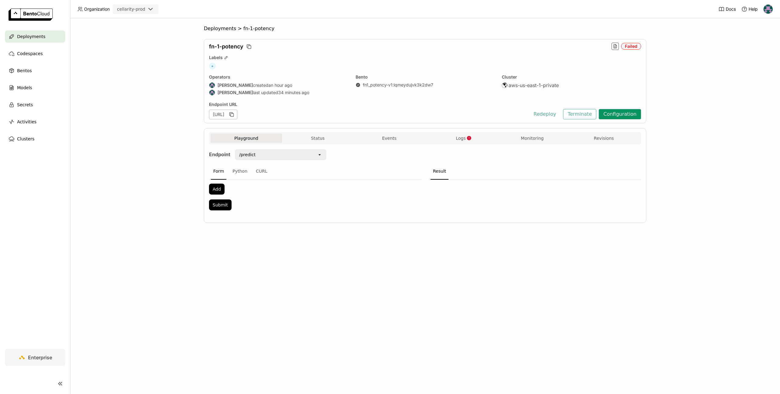
click at [611, 114] on button "Configuration" at bounding box center [619, 114] width 42 height 10
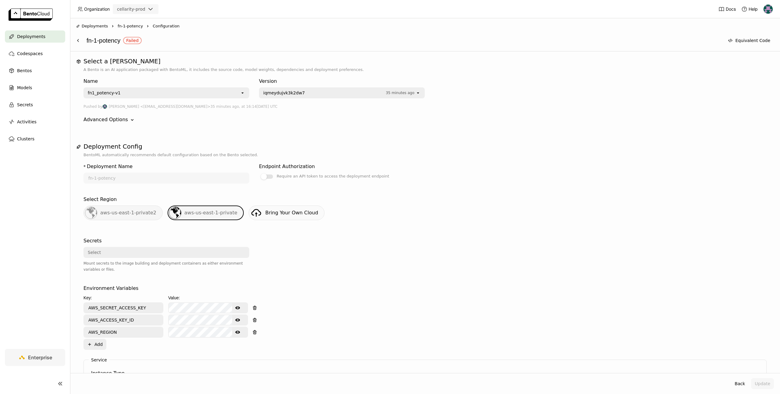
click at [292, 97] on div "iqmeydujvk3k2dw7 35 minutes ago" at bounding box center [337, 93] width 156 height 10
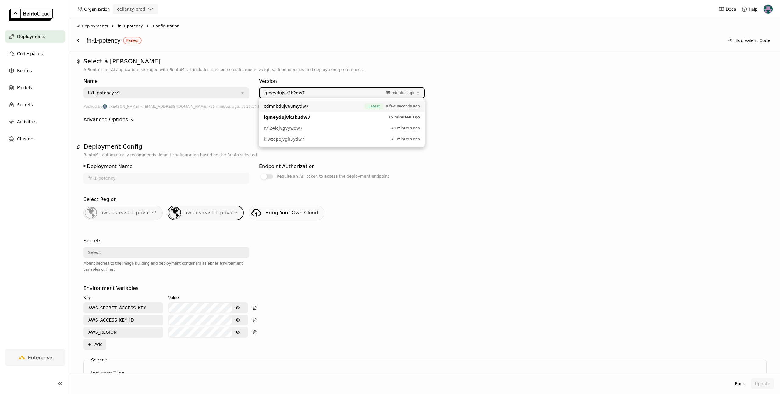
click at [296, 108] on span "cdmnbdujv6umydw7" at bounding box center [286, 106] width 45 height 6
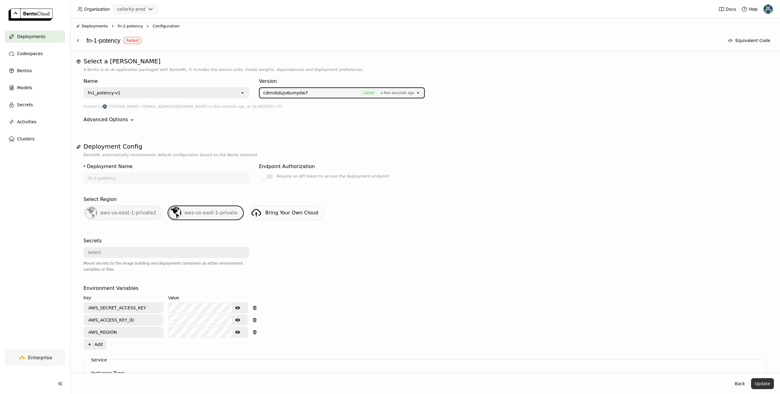
click at [763, 380] on button "Update" at bounding box center [762, 383] width 23 height 11
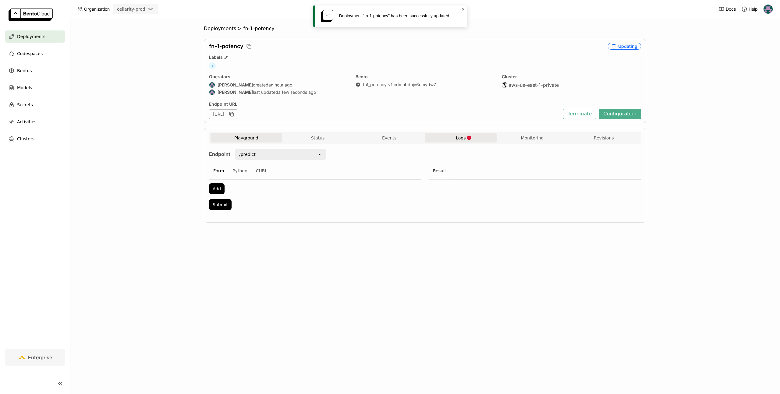
click at [462, 136] on span "Logs" at bounding box center [461, 137] width 10 height 5
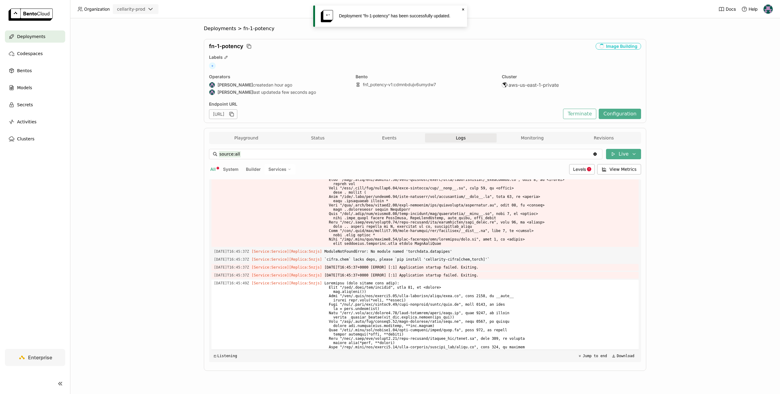
scroll to position [2850, 0]
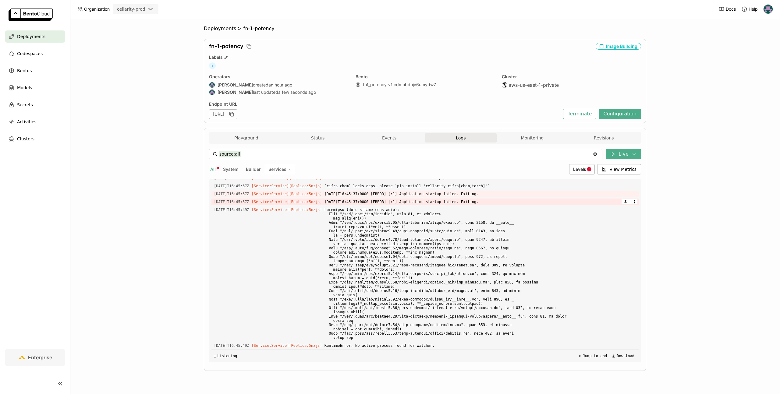
drag, startPoint x: 425, startPoint y: 236, endPoint x: 319, endPoint y: 200, distance: 112.2
click at [425, 236] on span at bounding box center [480, 273] width 312 height 135
click at [323, 137] on button "Status" at bounding box center [318, 137] width 72 height 9
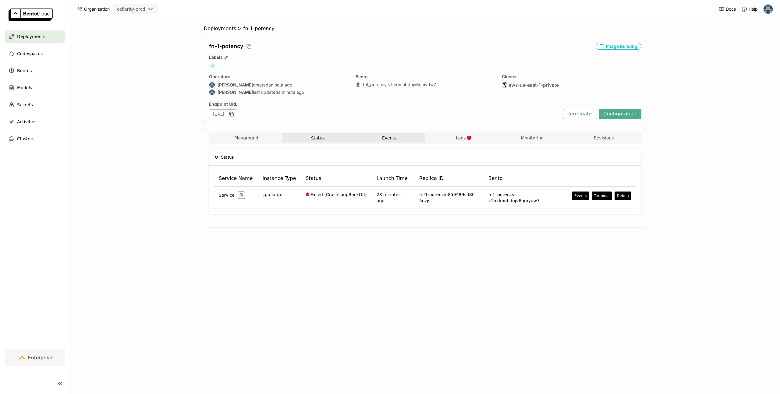
click at [383, 139] on button "Events" at bounding box center [389, 137] width 72 height 9
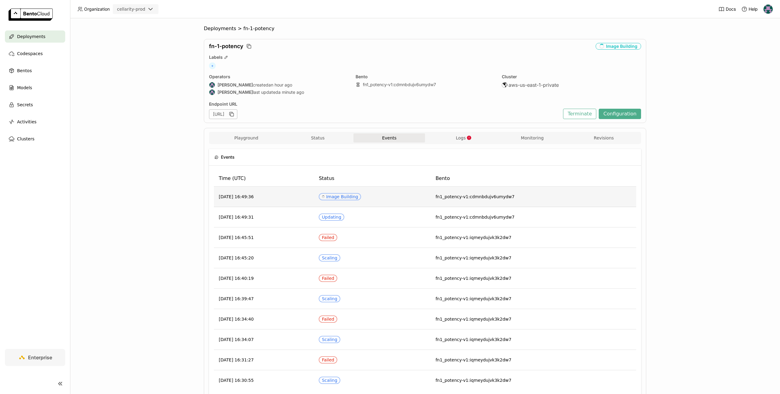
click at [358, 195] on div "Spinner Image Building" at bounding box center [340, 196] width 36 height 5
click at [523, 139] on button "Monitoring" at bounding box center [532, 137] width 72 height 9
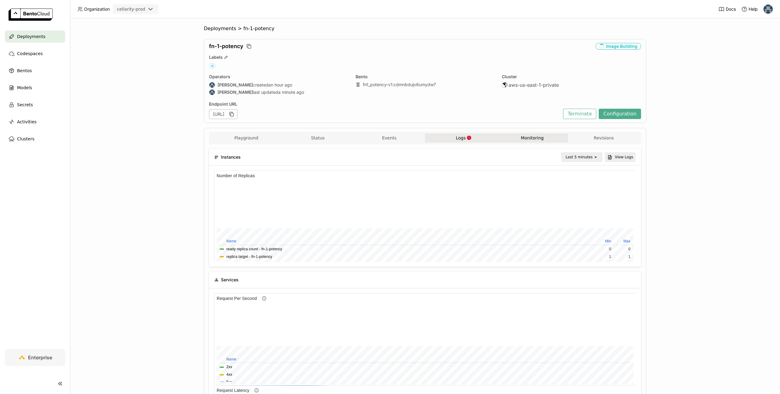
click at [463, 139] on span "Logs" at bounding box center [461, 137] width 10 height 5
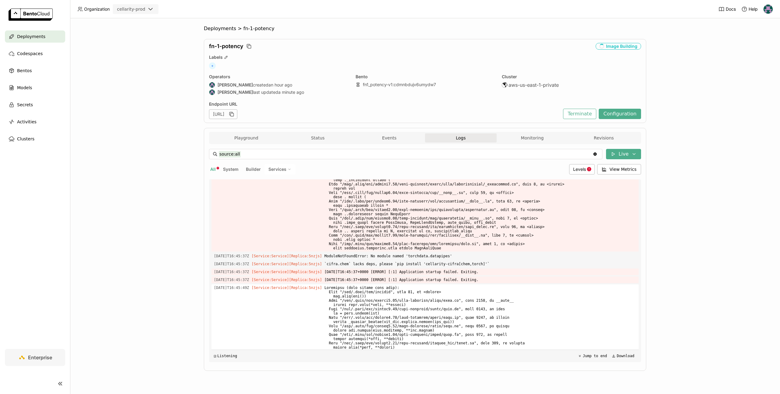
scroll to position [2720, 0]
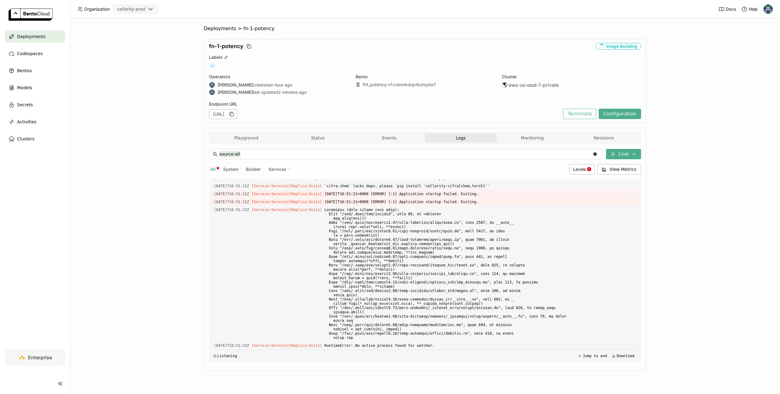
scroll to position [3679, 0]
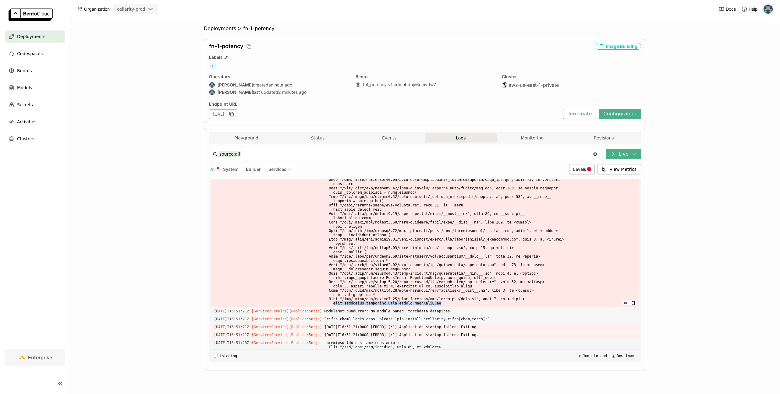
drag, startPoint x: 341, startPoint y: 320, endPoint x: 449, endPoint y: 320, distance: 108.1
click at [449, 307] on span at bounding box center [480, 231] width 312 height 152
copy span "from torchdata.datapipes.iter import IterDataPipe"
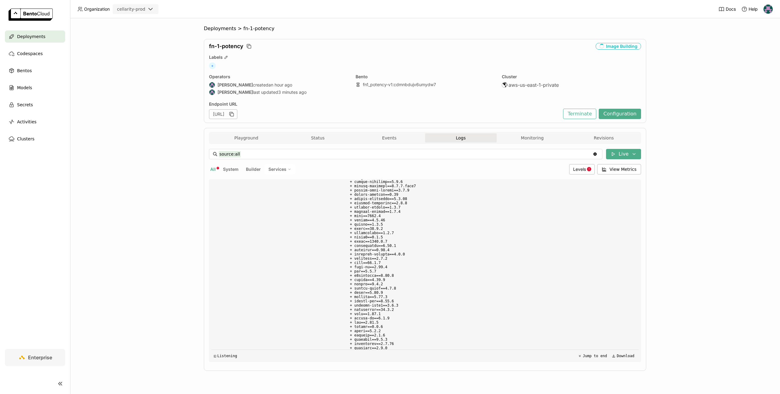
scroll to position [6271, 0]
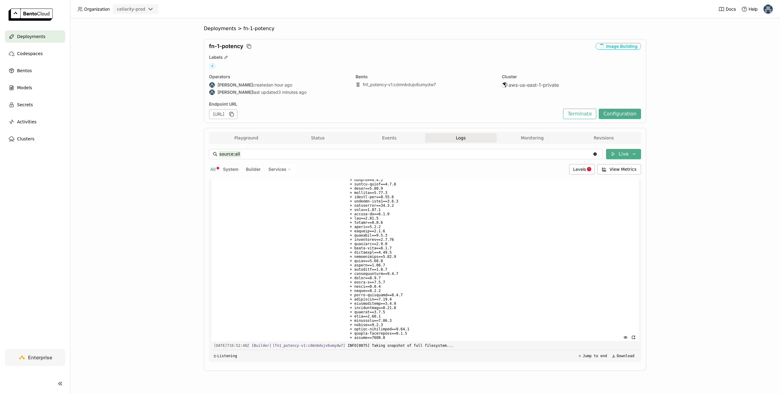
click at [419, 252] on span at bounding box center [491, 67] width 288 height 548
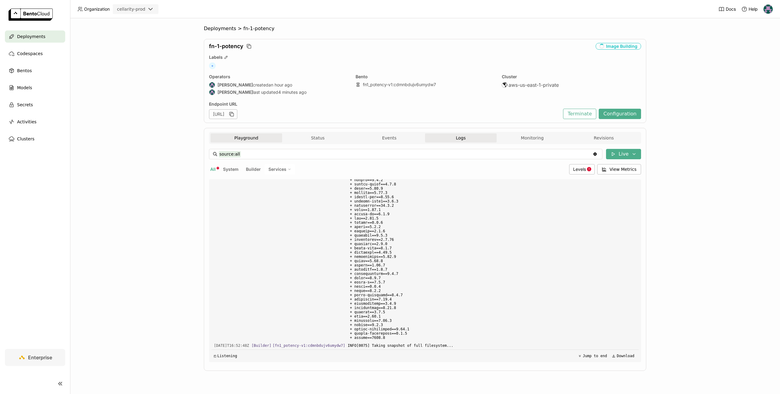
click at [244, 133] on button "Playground" at bounding box center [246, 137] width 72 height 9
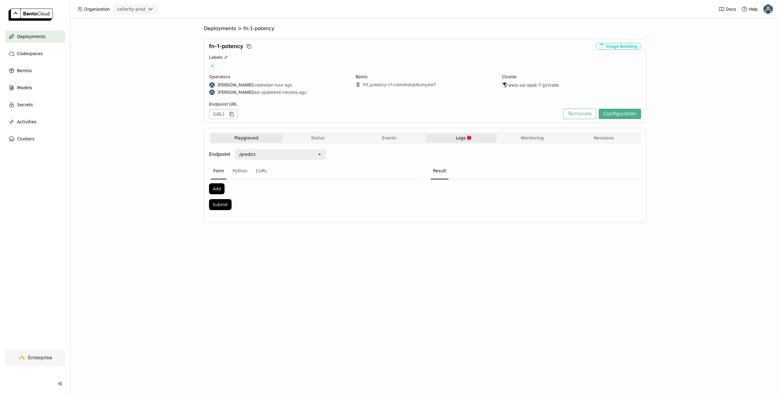
click at [455, 139] on button "Logs" at bounding box center [461, 137] width 72 height 9
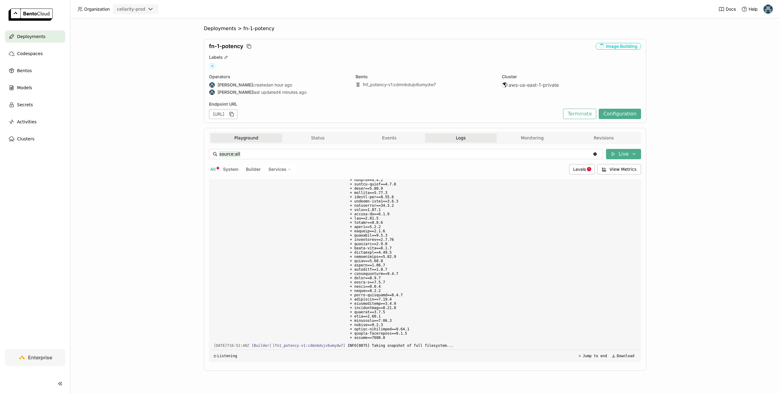
click at [241, 135] on button "Playground" at bounding box center [246, 137] width 72 height 9
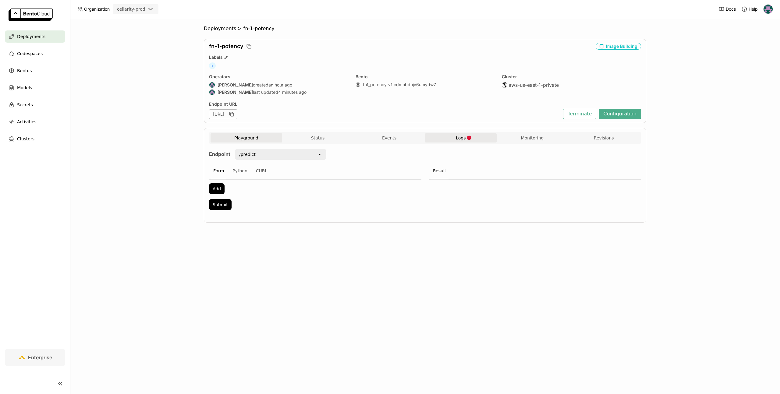
click at [462, 139] on span "Logs" at bounding box center [461, 137] width 10 height 5
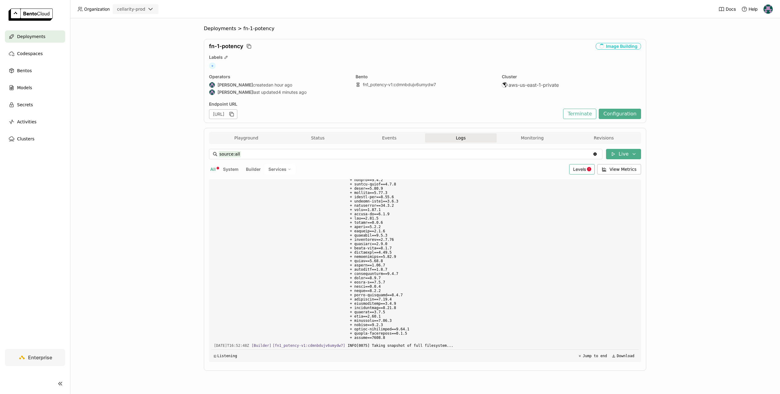
click at [579, 172] on span "Levels" at bounding box center [579, 169] width 13 height 5
click at [531, 226] on span "Error" at bounding box center [530, 228] width 10 height 5
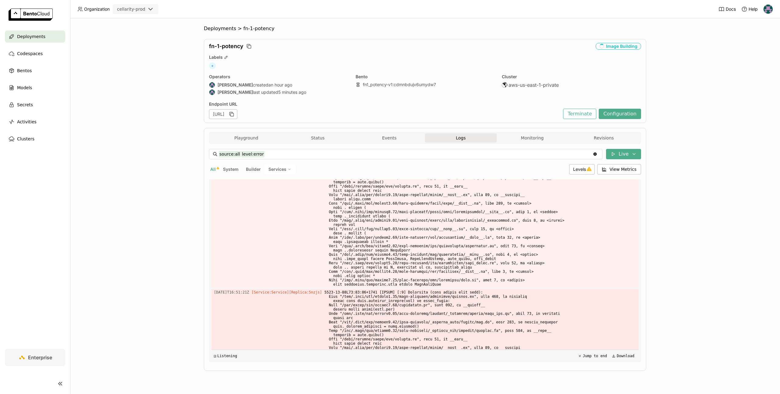
scroll to position [3846, 0]
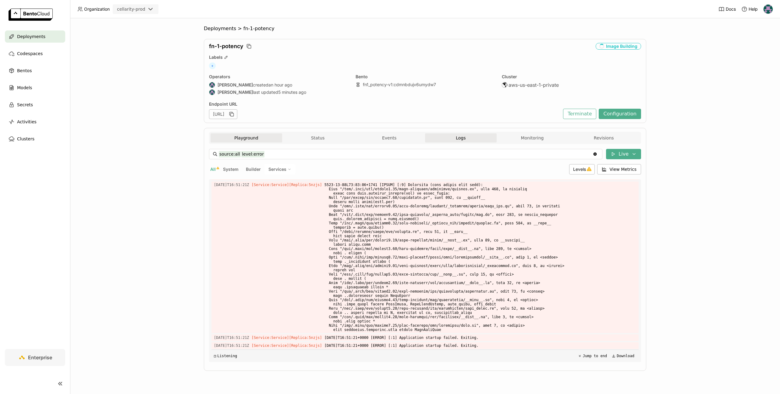
click at [242, 136] on button "Playground" at bounding box center [246, 137] width 72 height 9
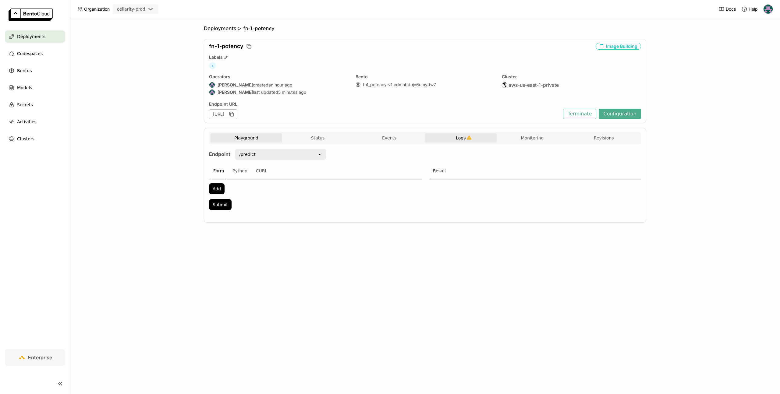
click at [455, 141] on button "Logs" at bounding box center [461, 137] width 72 height 9
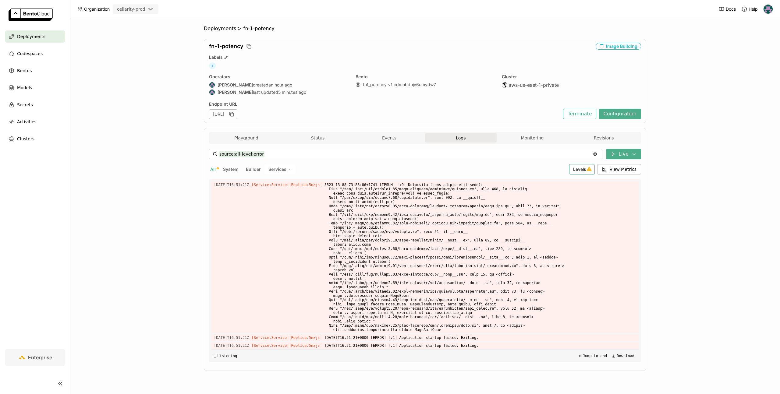
click at [593, 173] on div "Levels" at bounding box center [582, 169] width 26 height 10
click at [537, 185] on span "Debug" at bounding box center [532, 184] width 14 height 5
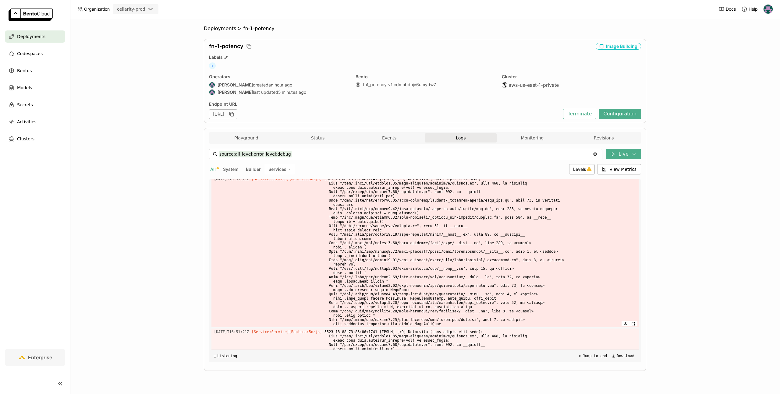
scroll to position [3846, 0]
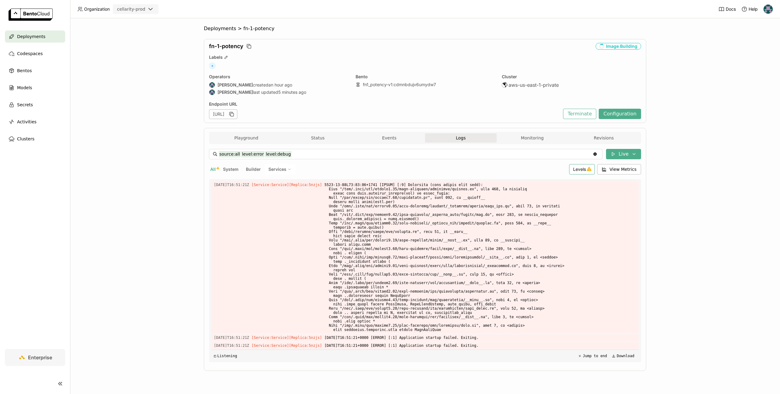
click at [582, 166] on div "Levels" at bounding box center [582, 169] width 26 height 10
click at [547, 202] on div "Info" at bounding box center [558, 198] width 66 height 7
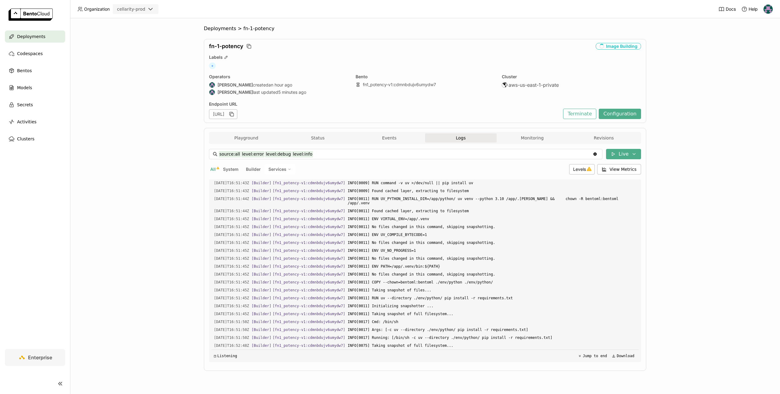
scroll to position [1000, 0]
click at [591, 170] on icon at bounding box center [588, 169] width 5 height 4
click at [536, 211] on span "Warning" at bounding box center [534, 213] width 18 height 5
click at [579, 168] on span "Levels" at bounding box center [579, 169] width 13 height 5
click at [513, 167] on div "All System Builder Services" at bounding box center [387, 169] width 357 height 10
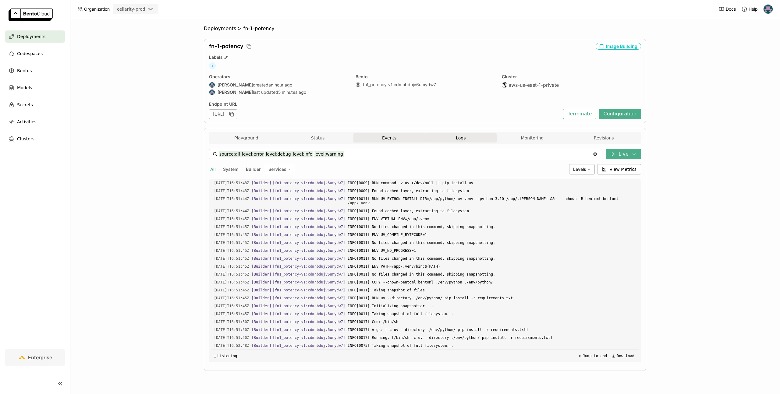
click at [408, 141] on button "Events" at bounding box center [389, 137] width 72 height 9
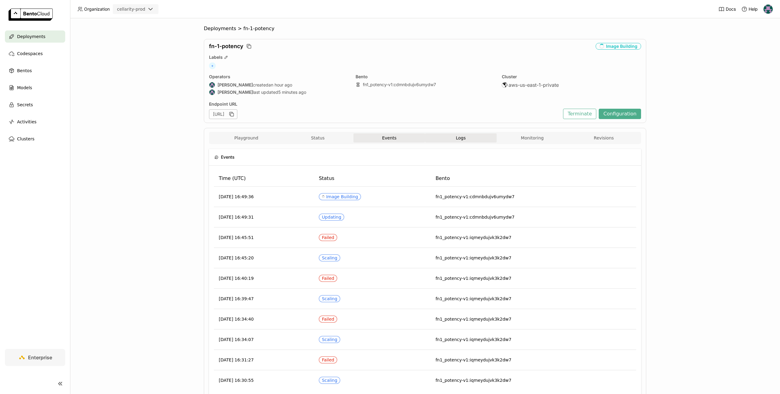
click at [454, 142] on button "Logs" at bounding box center [461, 137] width 72 height 9
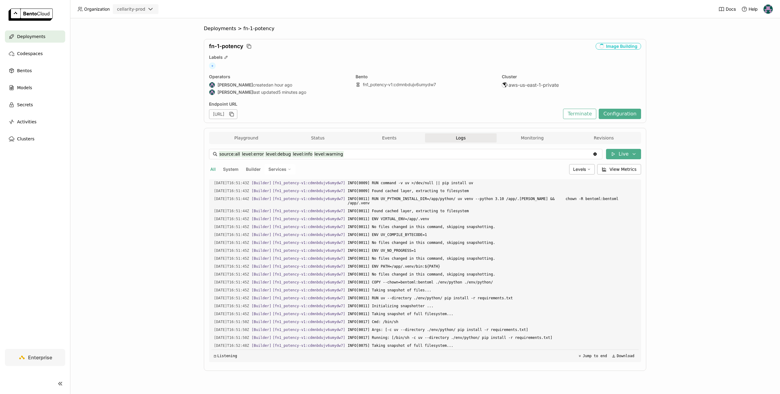
click at [360, 154] on input "source:all level:error level:debug level:info level:warning" at bounding box center [406, 154] width 374 height 10
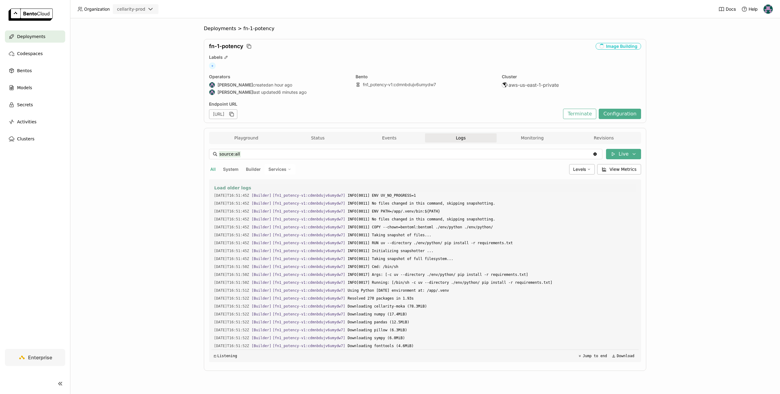
click at [236, 188] on span "Load older logs" at bounding box center [232, 187] width 37 height 5
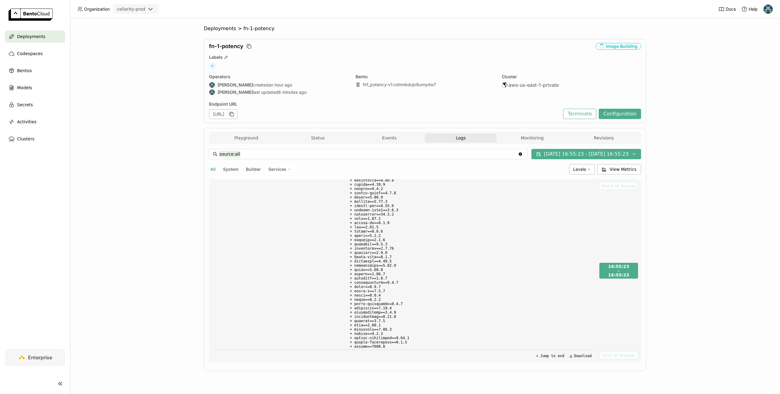
scroll to position [13313, 0]
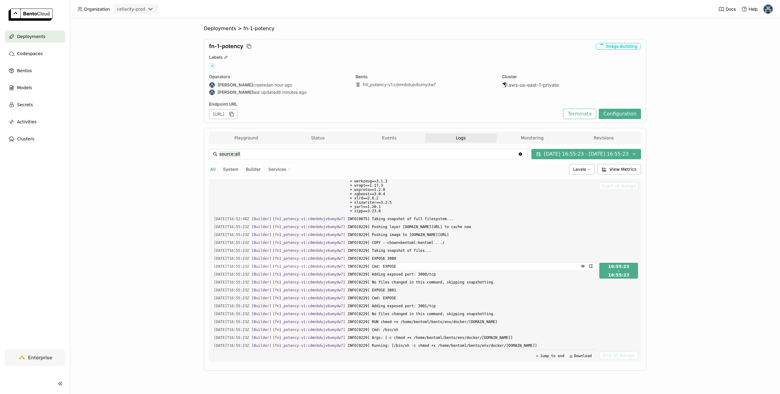
click at [382, 266] on span "INFO[0229] Cmd: EXPOSE" at bounding box center [470, 266] width 246 height 7
click at [250, 135] on button "Playground" at bounding box center [246, 137] width 72 height 9
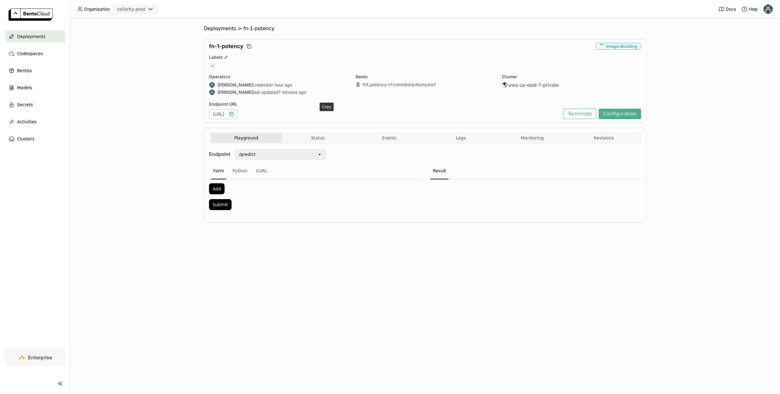
click at [234, 115] on icon "button" at bounding box center [231, 114] width 6 height 6
click at [469, 139] on button "Logs" at bounding box center [461, 137] width 72 height 9
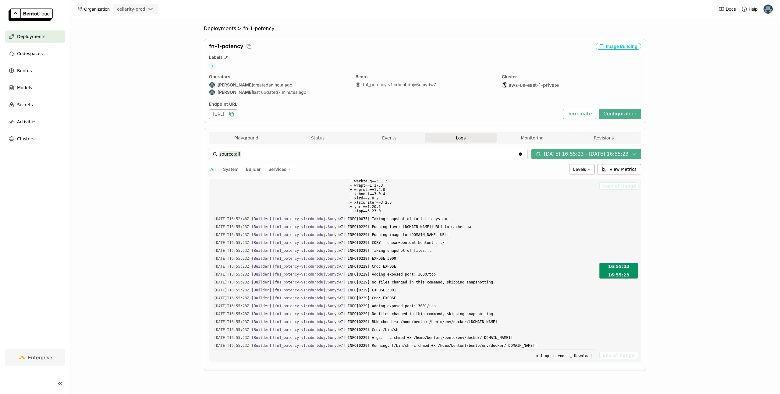
click at [617, 272] on div "16:55:23" at bounding box center [618, 274] width 21 height 5
drag, startPoint x: 619, startPoint y: 275, endPoint x: 621, endPoint y: 333, distance: 57.9
click at [622, 333] on div "Start of Range 16:55:23 - 16:55:23 End of Range" at bounding box center [619, 270] width 43 height 183
click at [555, 356] on button "Jump to end" at bounding box center [549, 355] width 33 height 7
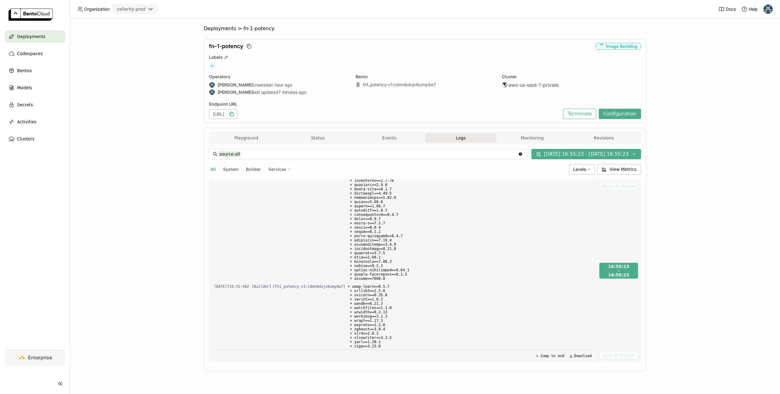
scroll to position [13313, 0]
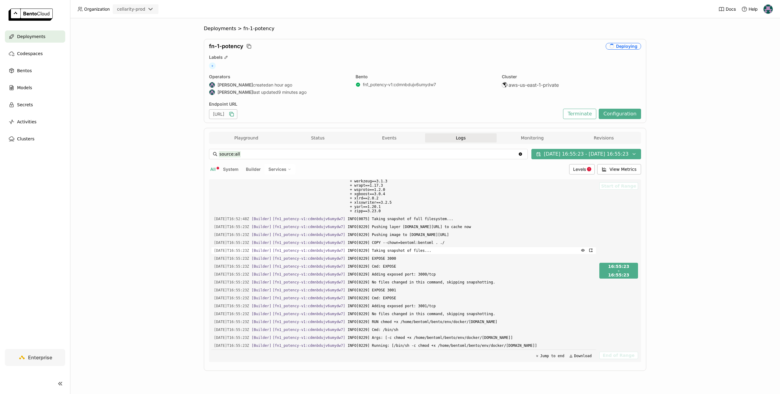
click at [411, 248] on span "INFO[0229] Taking snapshot of files..." at bounding box center [470, 250] width 246 height 7
click at [578, 172] on span "Levels" at bounding box center [579, 169] width 13 height 5
click at [535, 227] on span "Error" at bounding box center [530, 228] width 10 height 5
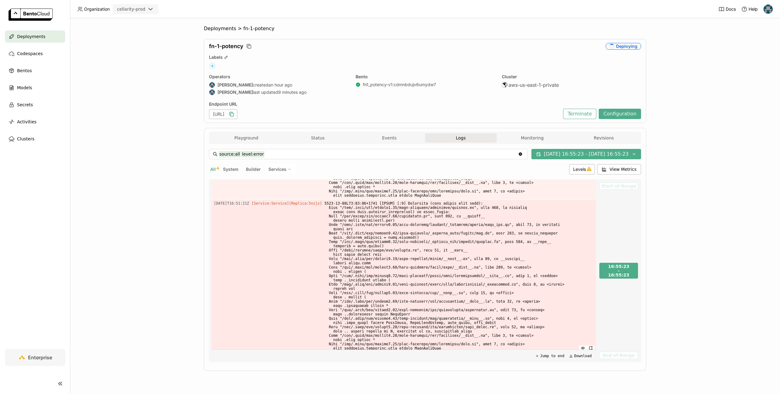
scroll to position [3819, 0]
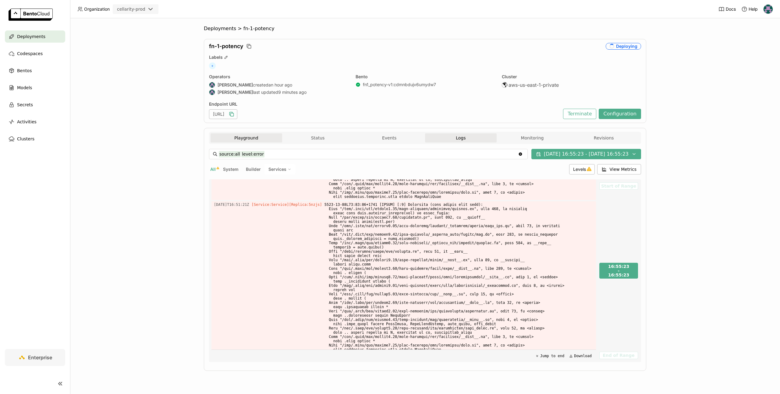
click at [244, 138] on button "Playground" at bounding box center [246, 137] width 72 height 9
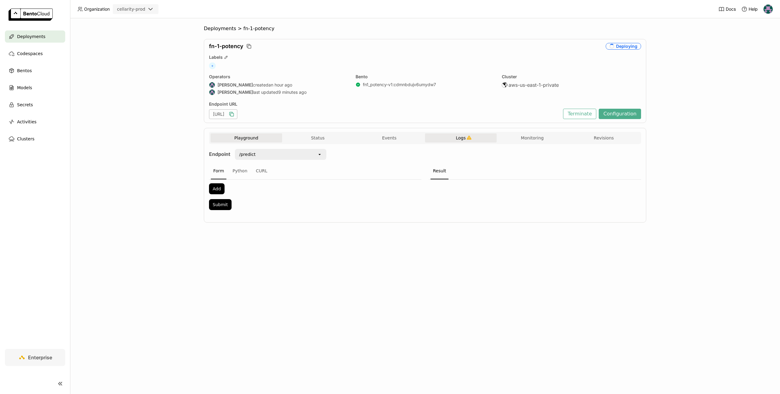
click at [460, 136] on span "Logs" at bounding box center [461, 137] width 10 height 5
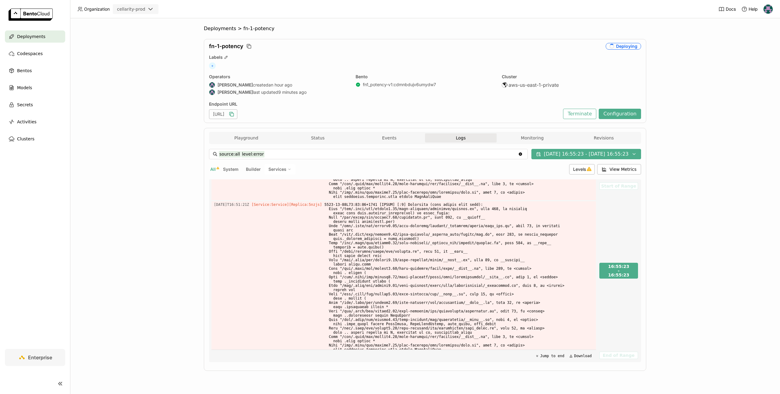
scroll to position [3838, 0]
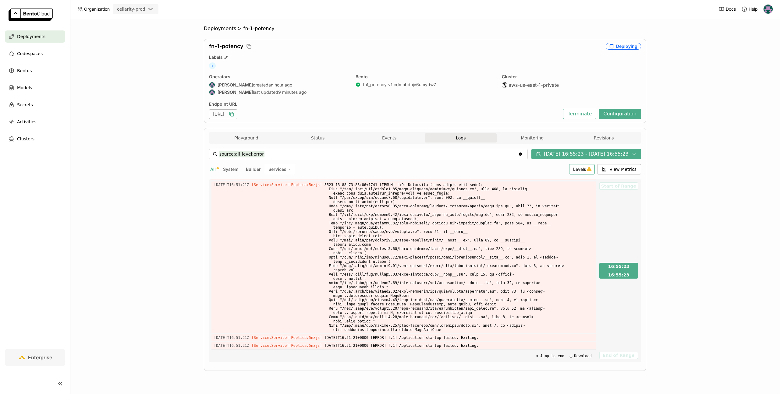
click at [579, 169] on span "Levels" at bounding box center [579, 169] width 13 height 5
click at [546, 211] on icon "Menu" at bounding box center [545, 213] width 5 height 4
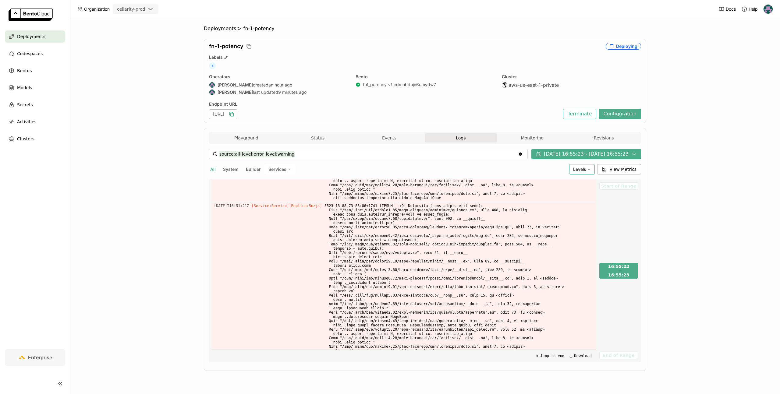
scroll to position [3917, 0]
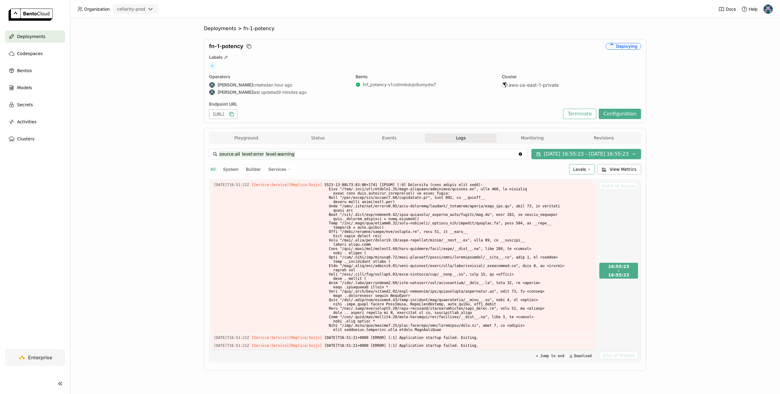
click at [576, 174] on div "Levels" at bounding box center [582, 169] width 26 height 10
click at [549, 185] on div "Debug" at bounding box center [558, 184] width 66 height 7
type input "source:all level:error level:warning level:debug"
click at [252, 139] on button "Playground" at bounding box center [246, 137] width 72 height 9
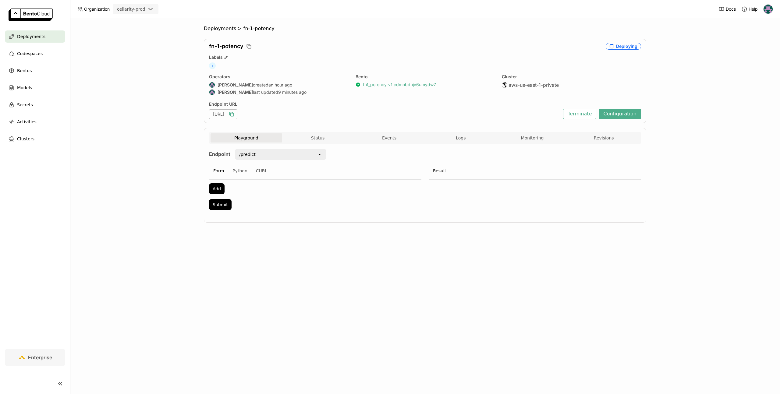
click at [406, 85] on link "fn1_potency-v1 : cdmnbdujv6umydw7" at bounding box center [399, 84] width 73 height 5
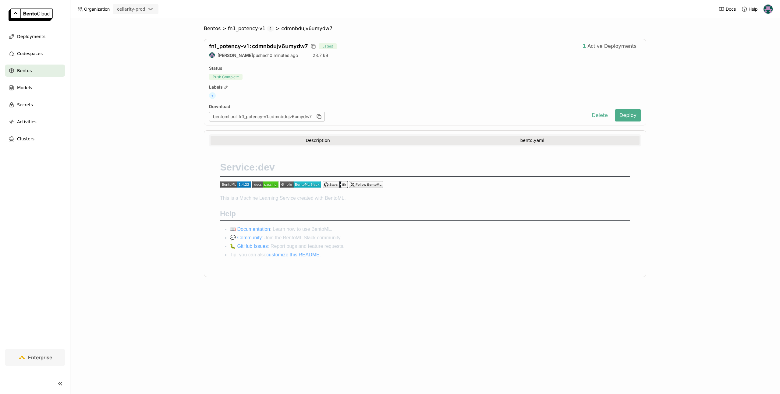
click at [522, 143] on button "bento.yaml" at bounding box center [532, 140] width 214 height 9
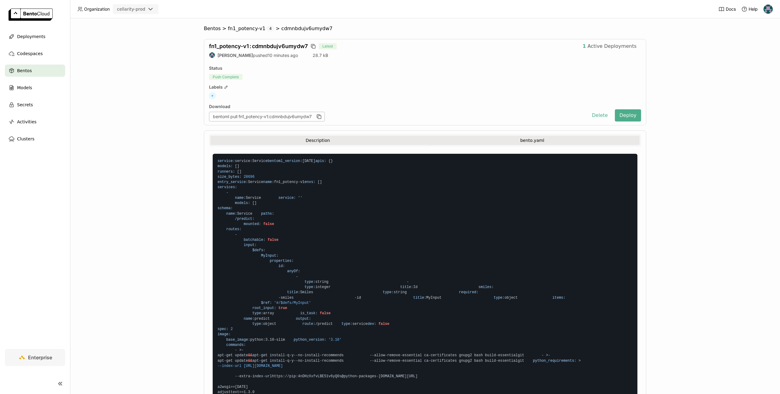
click at [309, 140] on button "Description" at bounding box center [317, 140] width 214 height 9
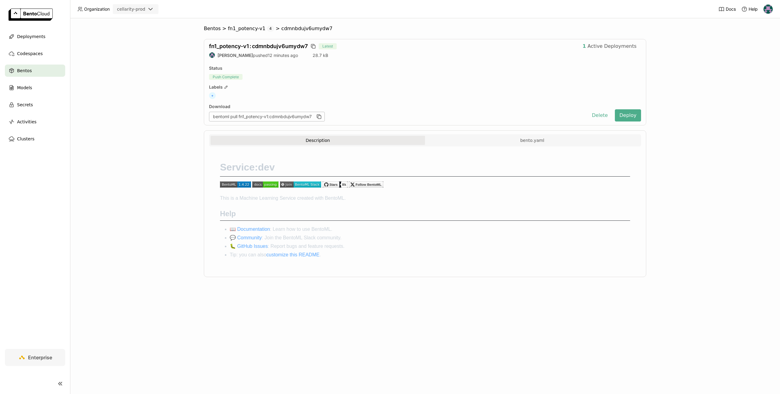
click at [159, 108] on div "Bentos > fn1_potency-v1 4 > cdmnbdujv6umydw7 fn1_potency-v1 : cdmnbdujv6umydw7 …" at bounding box center [424, 156] width 695 height 261
click at [245, 30] on span "fn1_potency-v1" at bounding box center [246, 29] width 37 height 6
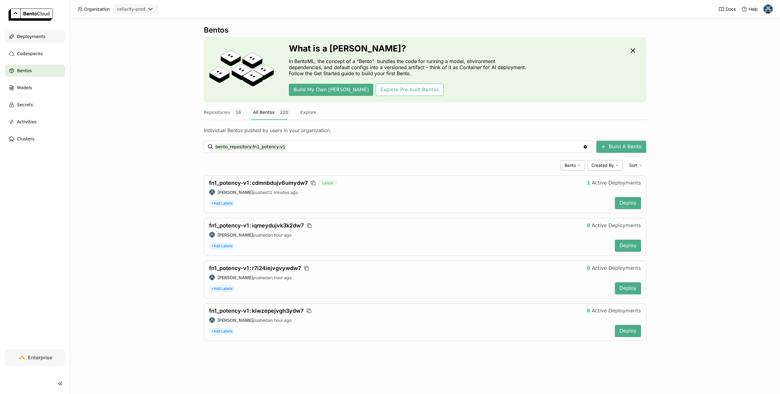
click at [16, 33] on div "Deployments" at bounding box center [35, 36] width 60 height 12
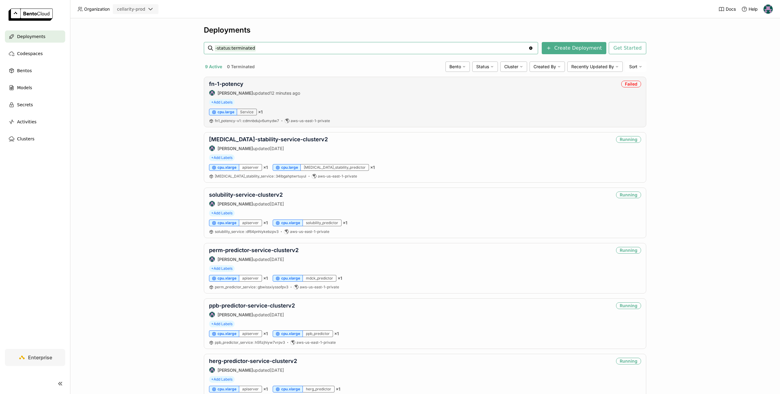
click at [237, 89] on div "fn-1-potency Ragy updated 12 minutes ago" at bounding box center [254, 88] width 91 height 15
click at [238, 85] on link "fn-1-potency" at bounding box center [226, 84] width 34 height 6
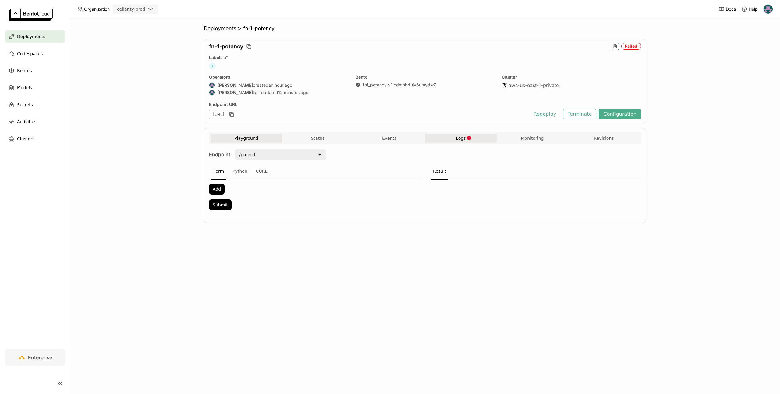
click at [468, 138] on icon "button" at bounding box center [469, 138] width 4 height 4
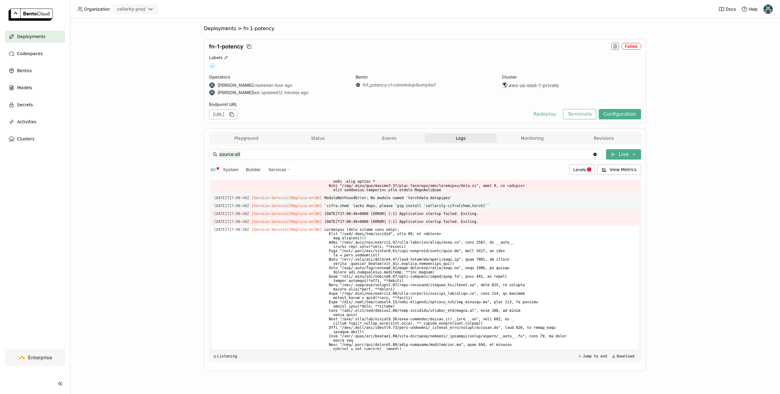
scroll to position [2289, 0]
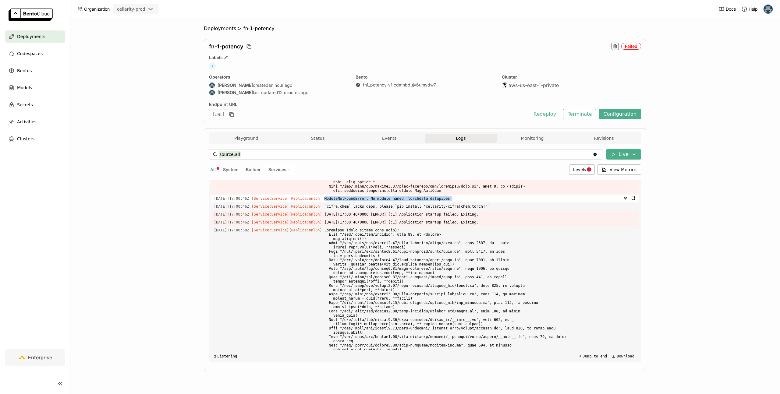
drag, startPoint x: 333, startPoint y: 237, endPoint x: 460, endPoint y: 236, distance: 126.7
click at [460, 202] on span "ModuleNotFoundError: No module named 'torchdata.datapipes'" at bounding box center [480, 198] width 312 height 7
copy span "ModuleNotFoundError: No module named 'torchdata.datapipes'"
click at [161, 77] on div "Deployments > fn-1-potency fn-1-potency Deploying Labels + Operators Ragy creat…" at bounding box center [425, 206] width 710 height 376
click at [227, 138] on button "Playground" at bounding box center [246, 137] width 72 height 9
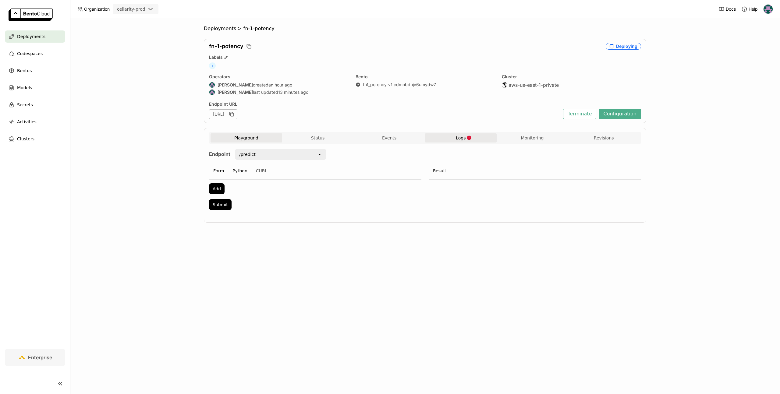
click at [239, 171] on div "Python" at bounding box center [240, 171] width 20 height 16
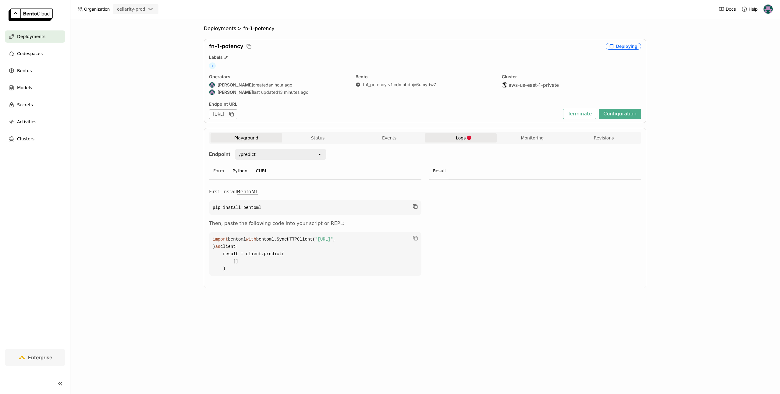
click at [259, 171] on div "CURL" at bounding box center [261, 171] width 16 height 16
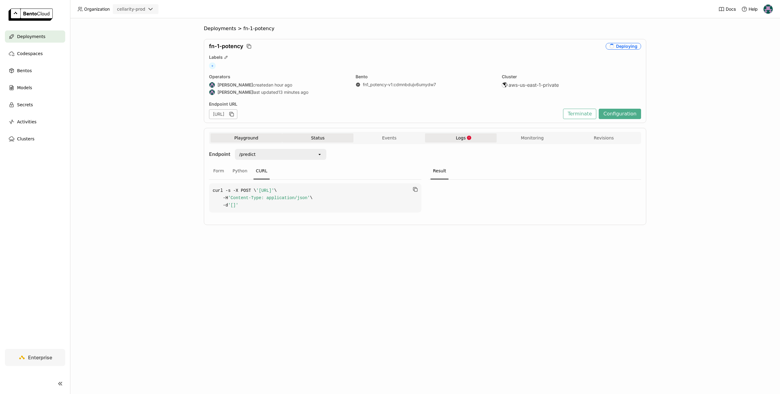
click at [327, 136] on button "Status" at bounding box center [318, 137] width 72 height 9
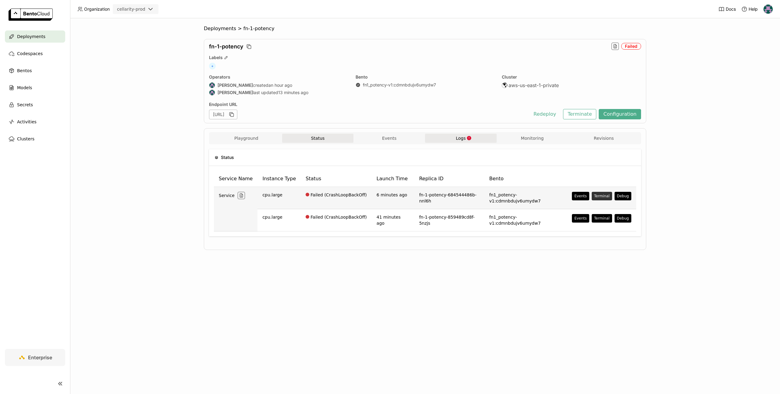
click at [606, 198] on button "Terminal" at bounding box center [601, 196] width 20 height 9
click at [593, 210] on div "main" at bounding box center [601, 211] width 32 height 6
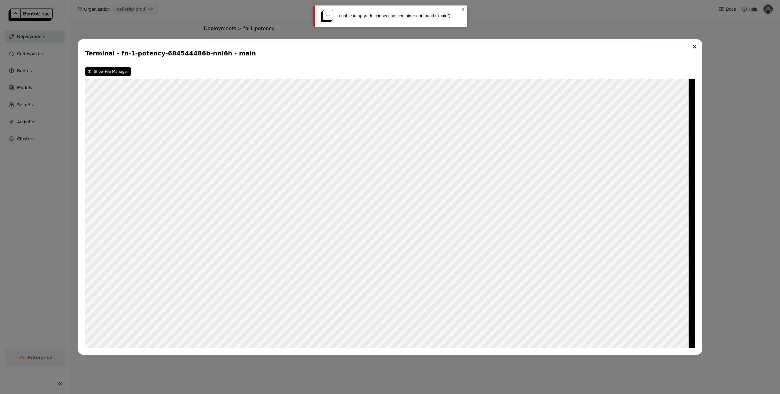
click at [464, 8] on icon "Close" at bounding box center [462, 9] width 5 height 5
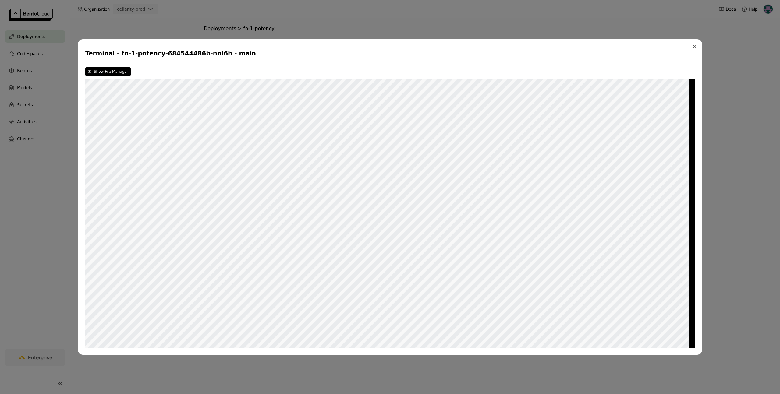
click at [693, 45] on icon "Close" at bounding box center [694, 46] width 2 height 2
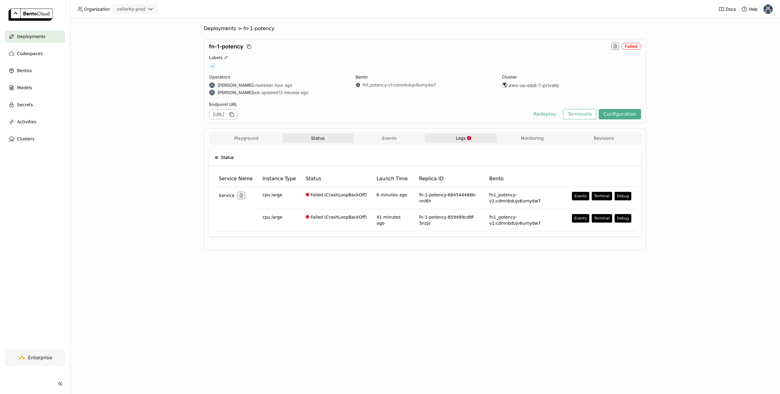
click at [588, 236] on div "Status Service Name Instance Type Status Launch Time Replica ID Bento Service c…" at bounding box center [425, 195] width 432 height 102
click at [602, 218] on button "Terminal" at bounding box center [601, 218] width 20 height 9
click at [597, 230] on div "main" at bounding box center [601, 229] width 32 height 6
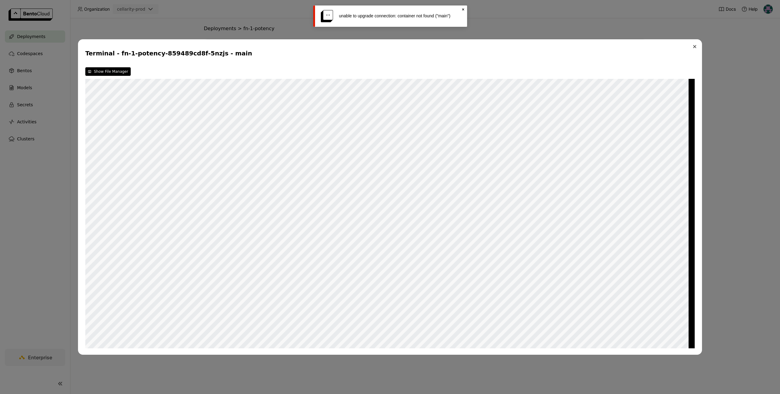
click at [694, 45] on icon "Close" at bounding box center [694, 46] width 3 height 3
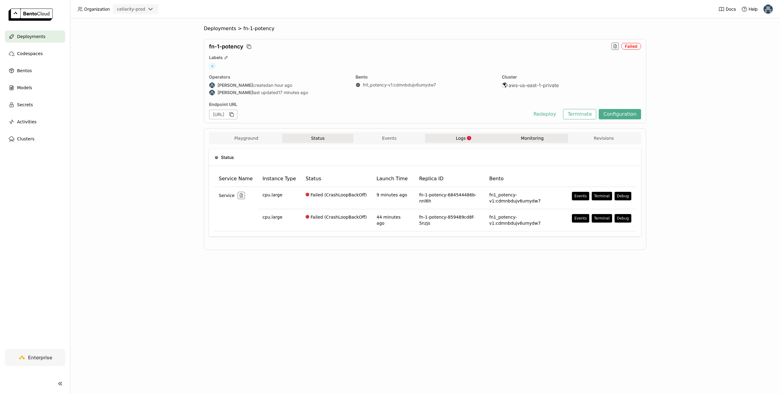
click at [524, 140] on button "Monitoring" at bounding box center [532, 138] width 72 height 9
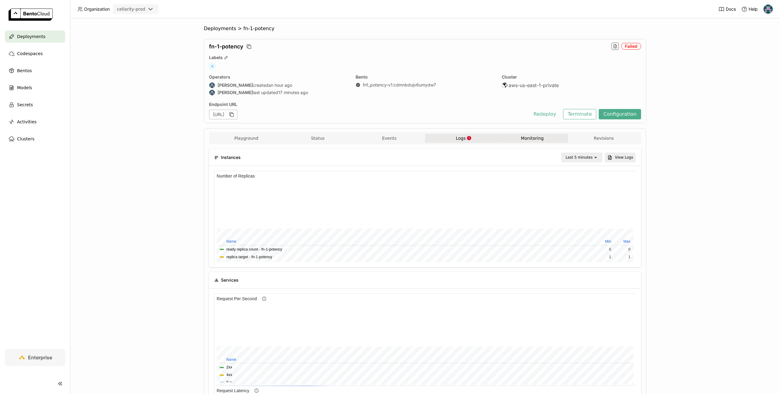
click at [464, 140] on span "Logs" at bounding box center [461, 138] width 10 height 5
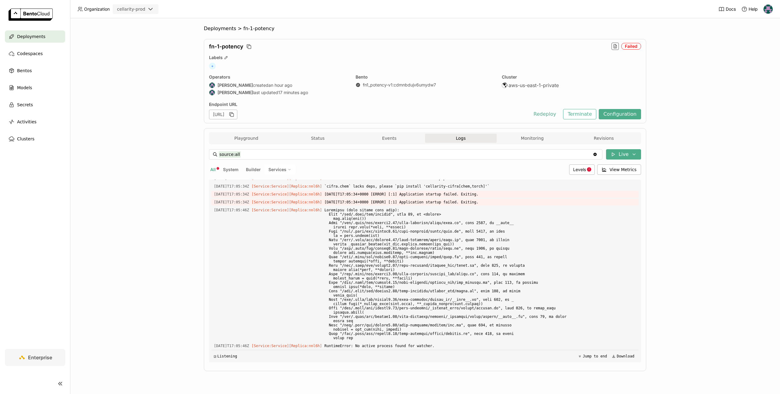
scroll to position [6309, 0]
click at [247, 138] on button "Playground" at bounding box center [246, 138] width 72 height 9
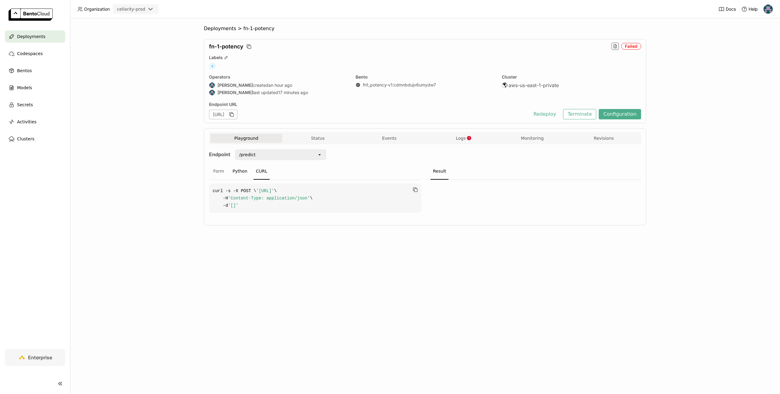
click at [241, 169] on div "Python" at bounding box center [240, 171] width 20 height 16
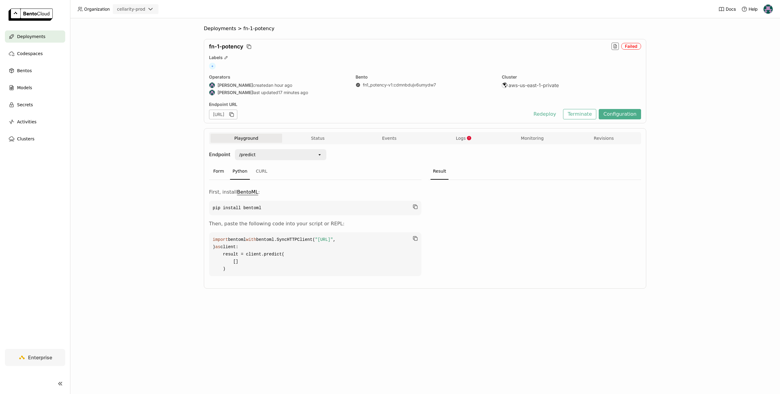
click at [216, 171] on div "Form" at bounding box center [219, 171] width 16 height 16
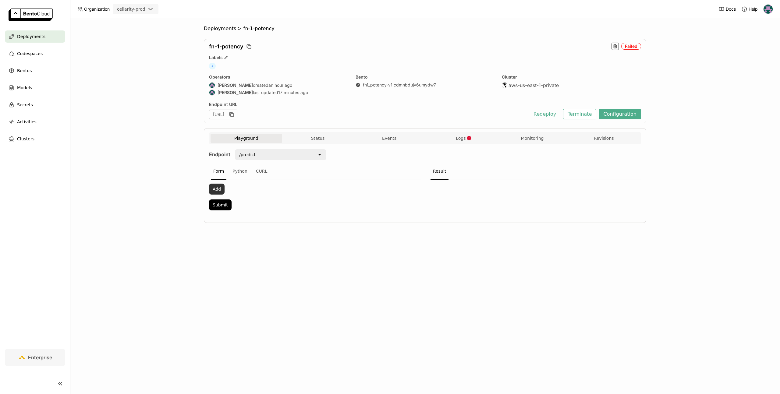
click at [216, 184] on button "Add" at bounding box center [217, 189] width 16 height 11
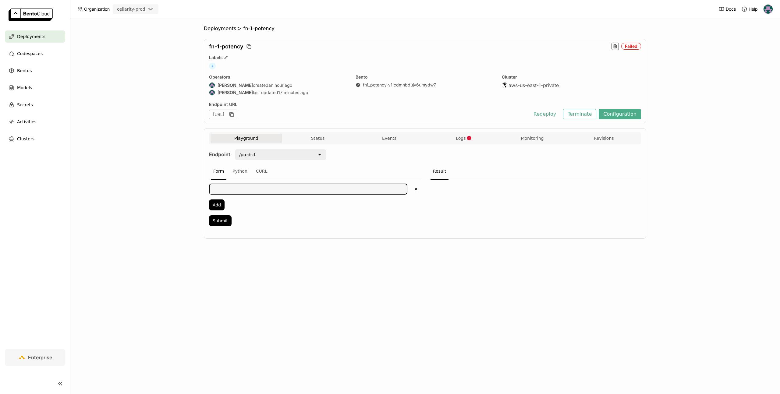
click at [222, 185] on textarea at bounding box center [308, 189] width 197 height 10
click at [234, 169] on div "Python" at bounding box center [240, 171] width 20 height 16
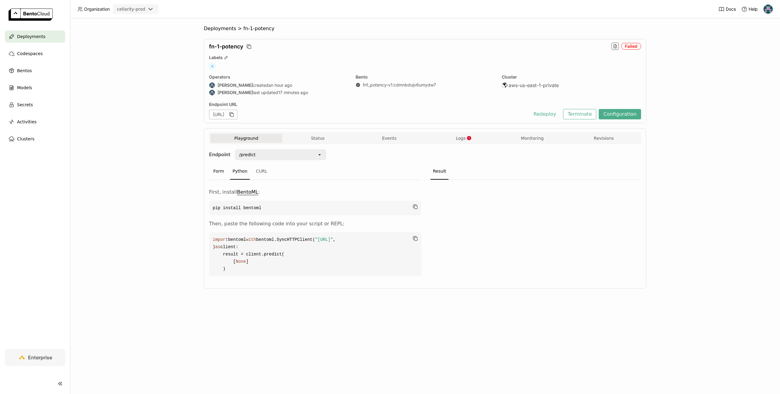
click at [214, 170] on div "Form" at bounding box center [219, 171] width 16 height 16
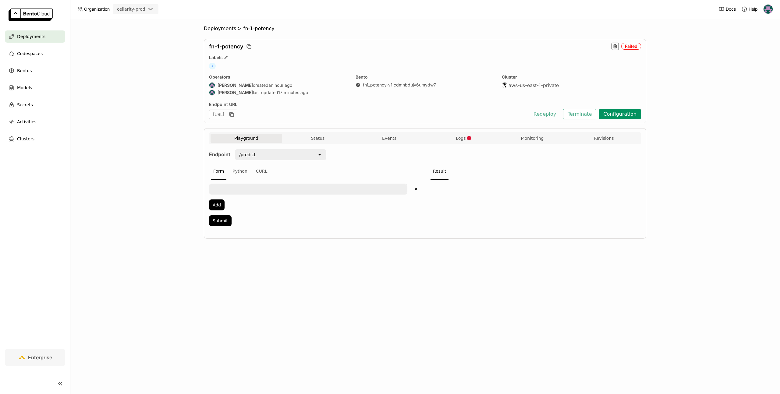
click at [621, 117] on button "Configuration" at bounding box center [619, 114] width 42 height 10
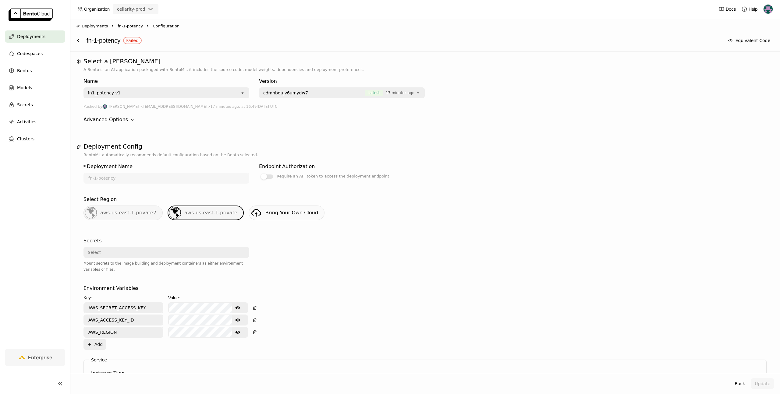
click at [130, 27] on span "fn-1-potency" at bounding box center [130, 26] width 25 height 6
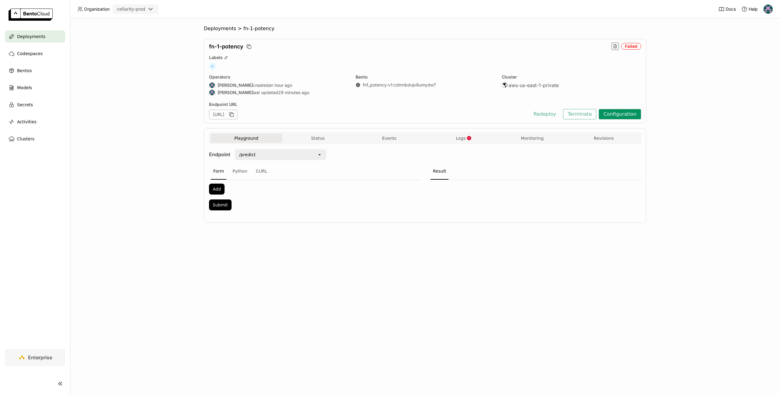
click at [624, 113] on button "Configuration" at bounding box center [619, 114] width 42 height 10
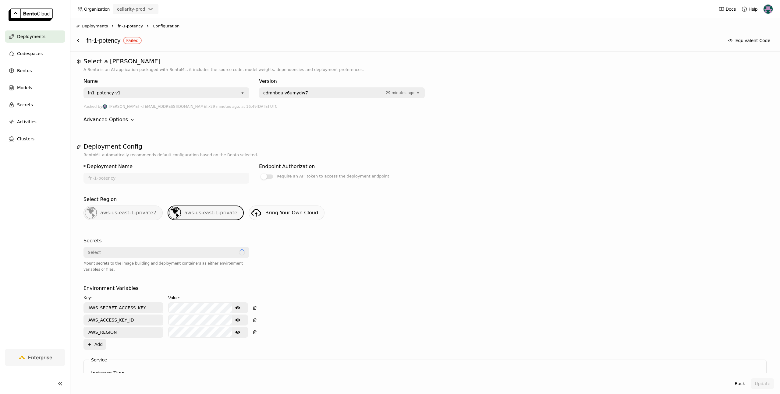
click at [319, 94] on span "cdmnbdujv6umydw7" at bounding box center [322, 93] width 119 height 6
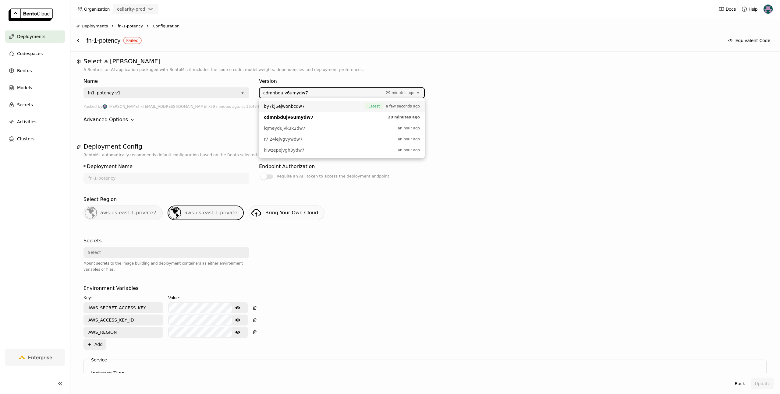
click at [316, 107] on span "by7kj6ejwonbcdw7" at bounding box center [313, 106] width 98 height 6
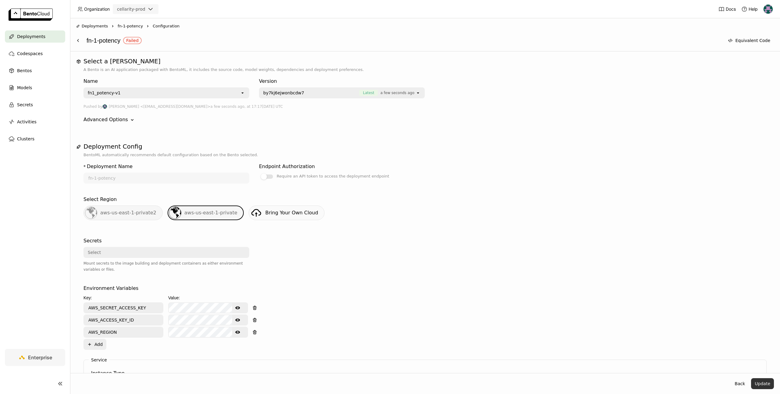
click at [765, 382] on button "Update" at bounding box center [762, 383] width 23 height 11
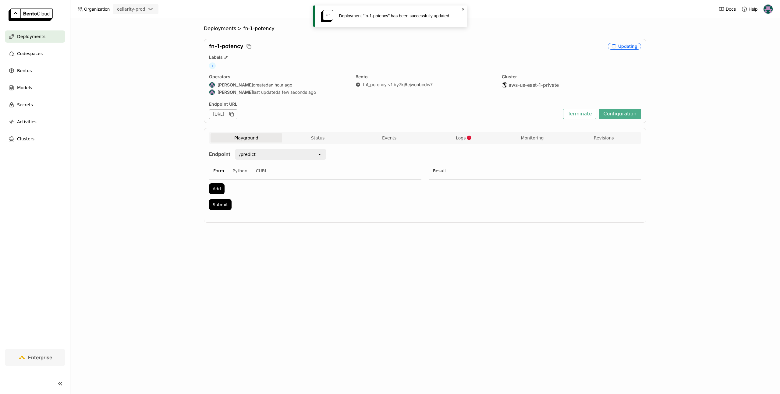
click at [705, 315] on div "Deployments > fn-1-potency fn-1-potency Updating Labels + Operators Ragy create…" at bounding box center [425, 206] width 710 height 376
click at [459, 134] on button "Logs" at bounding box center [461, 137] width 72 height 9
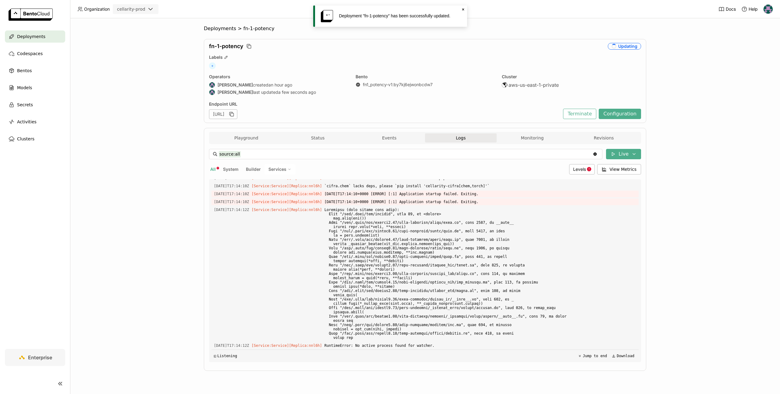
scroll to position [2850, 0]
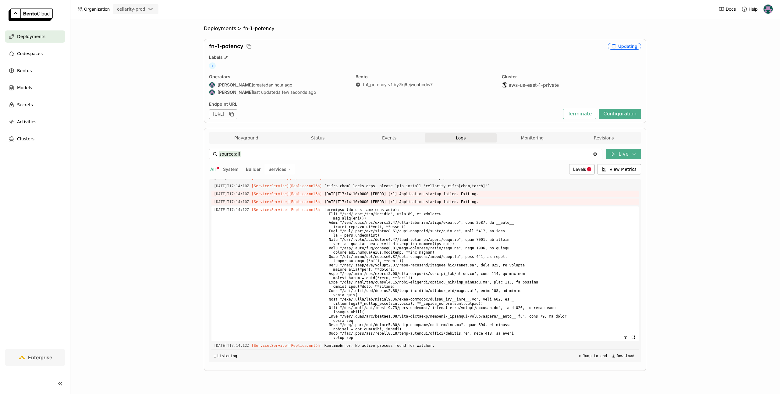
click at [443, 236] on span at bounding box center [480, 273] width 312 height 135
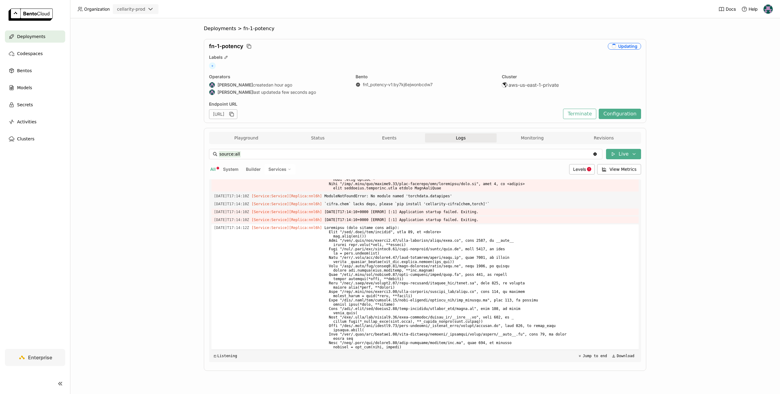
scroll to position [2801, 0]
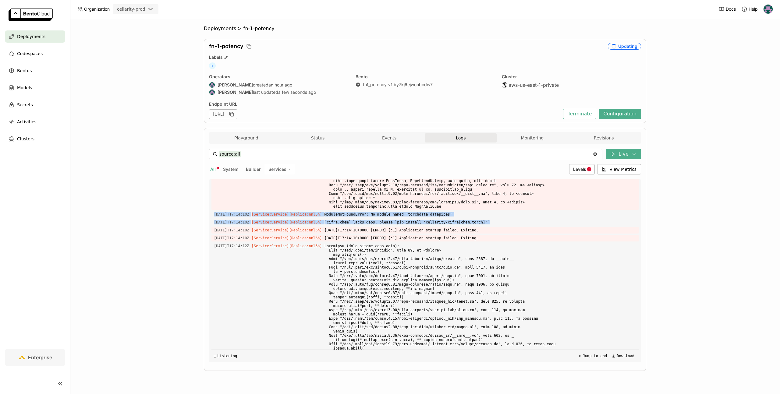
drag, startPoint x: 500, startPoint y: 234, endPoint x: 210, endPoint y: 226, distance: 290.9
click at [210, 226] on div "Load older logs 2025-09-04T17:07:49Z [Service:Service] [Replica: 5nzjs ] 2025-0…" at bounding box center [425, 270] width 432 height 183
copy div "2025-09-04T17:14:10Z [Service:Service] [Replica: nnl6h ] ModuleNotFoundError: N…"
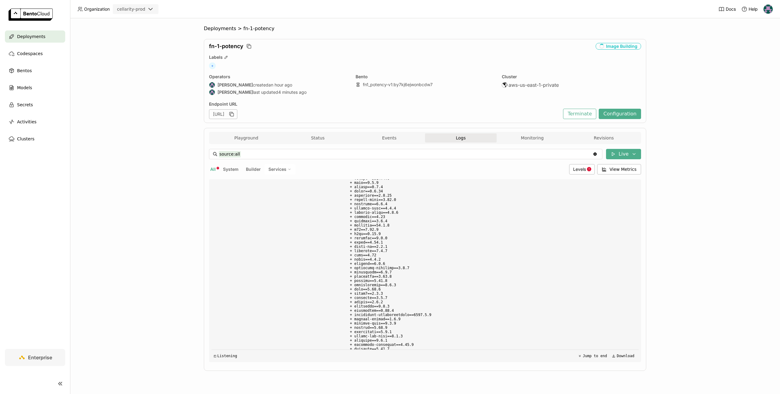
scroll to position [11936, 0]
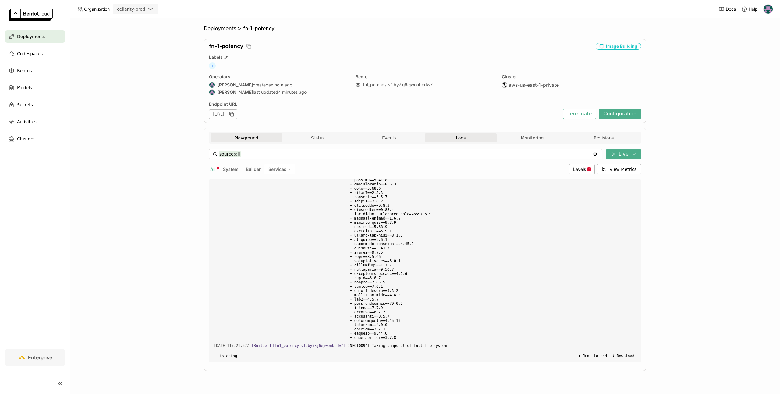
click at [253, 138] on button "Playground" at bounding box center [246, 137] width 72 height 9
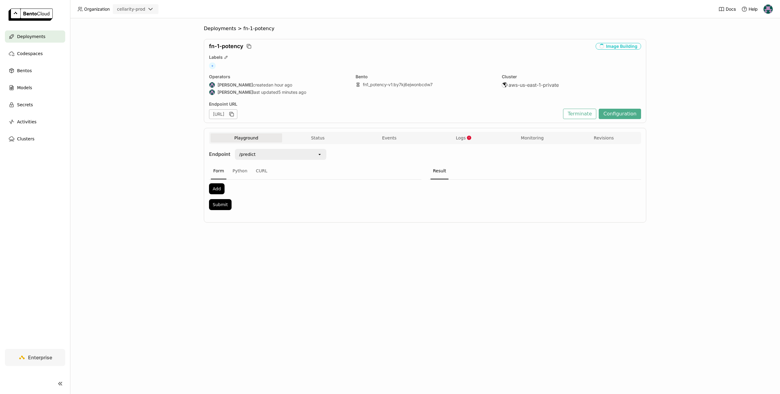
click at [471, 143] on div "Playground Status Events Logs Monitoring Revisions" at bounding box center [424, 138] width 429 height 11
click at [470, 140] on button "Logs" at bounding box center [461, 137] width 72 height 9
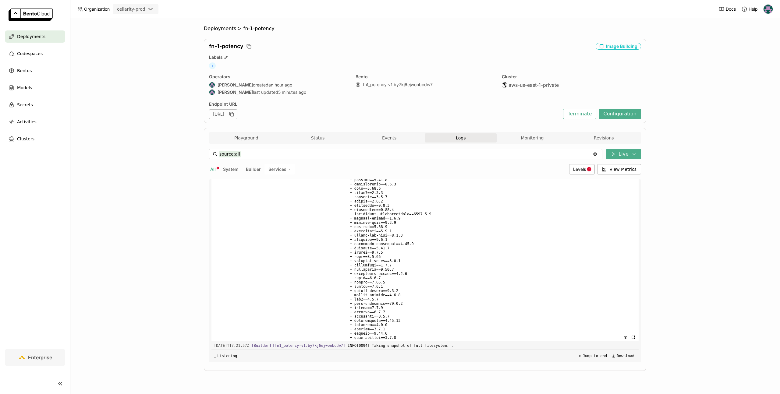
click at [401, 265] on span at bounding box center [491, 67] width 288 height 548
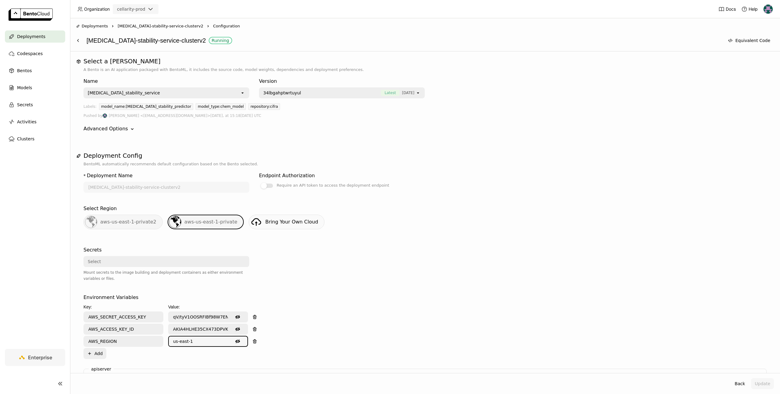
scroll to position [271, 0]
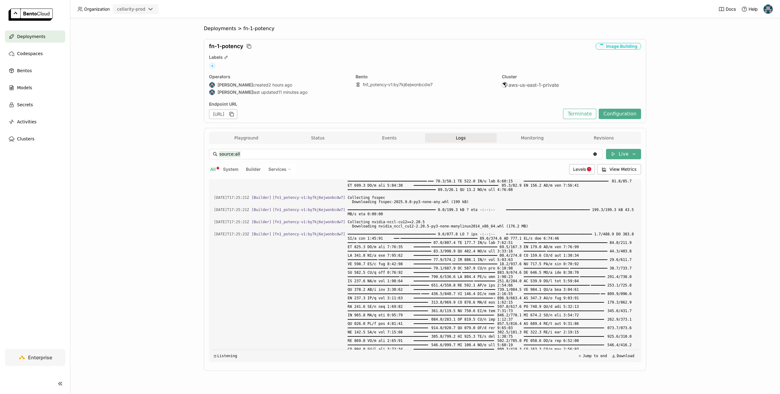
scroll to position [6247, 0]
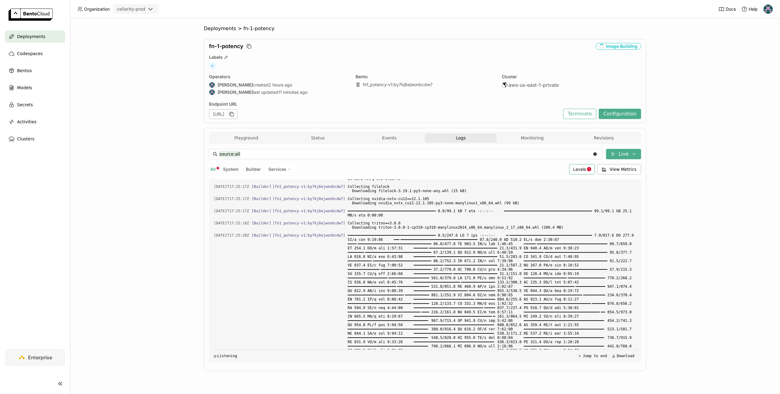
click at [581, 167] on span "Levels" at bounding box center [579, 169] width 13 height 5
click at [538, 227] on icon "Menu" at bounding box center [538, 228] width 4 height 4
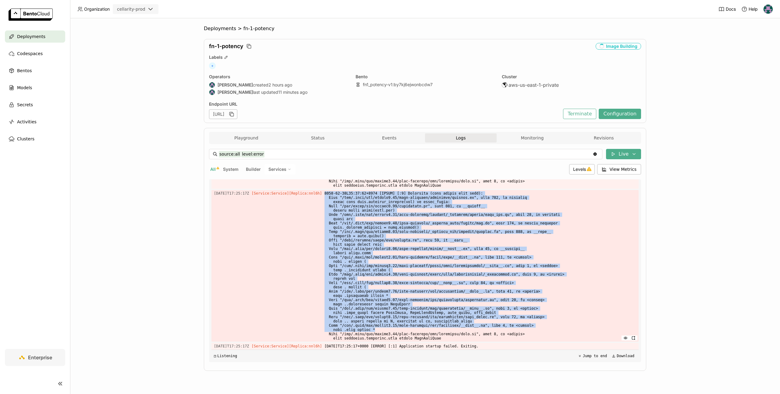
scroll to position [6432, 0]
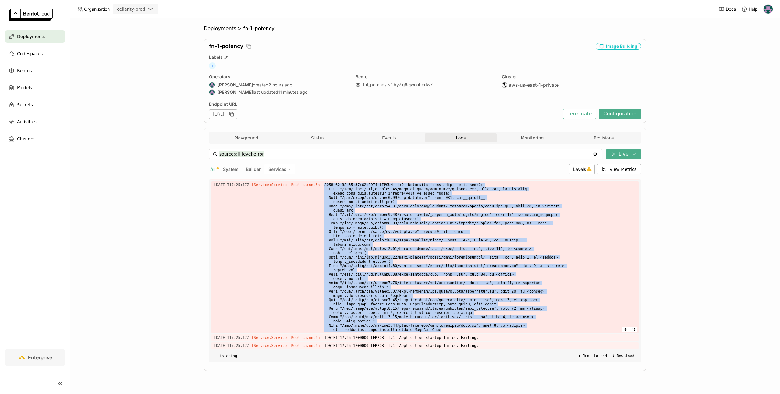
drag, startPoint x: 333, startPoint y: 201, endPoint x: 491, endPoint y: 328, distance: 203.6
click at [491, 328] on div "[DATE]T17:25:17Z [Service:Service] [Replica: nnl6h ]" at bounding box center [424, 257] width 427 height 152
copy span "[DATE]T17:25:17+0000 [ERROR] [:1] Traceback (most recent call last): File "/app…"
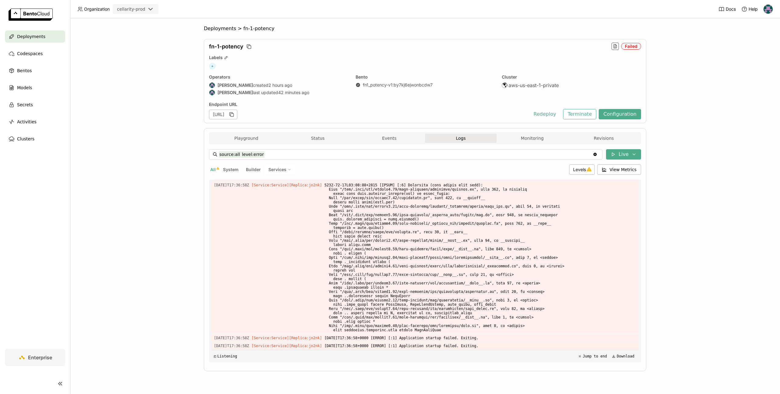
scroll to position [11703, 0]
drag, startPoint x: 235, startPoint y: 127, endPoint x: 240, endPoint y: 130, distance: 6.3
click at [235, 128] on div "Deployments > fn-1-potency fn-1-potency Failed Labels + Operators [PERSON_NAME]…" at bounding box center [425, 203] width 442 height 355
drag, startPoint x: 451, startPoint y: 331, endPoint x: 341, endPoint y: 331, distance: 110.5
click at [341, 331] on span at bounding box center [480, 258] width 312 height 152
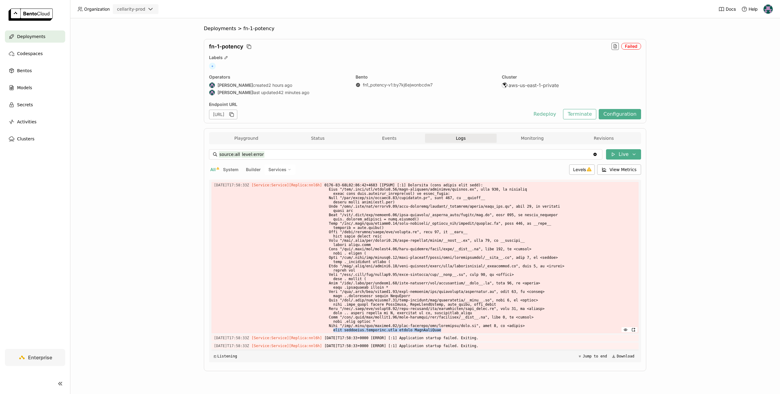
copy span "from torchdata.datapipes.iter import IterDataPipe"
click at [362, 324] on span at bounding box center [480, 257] width 312 height 152
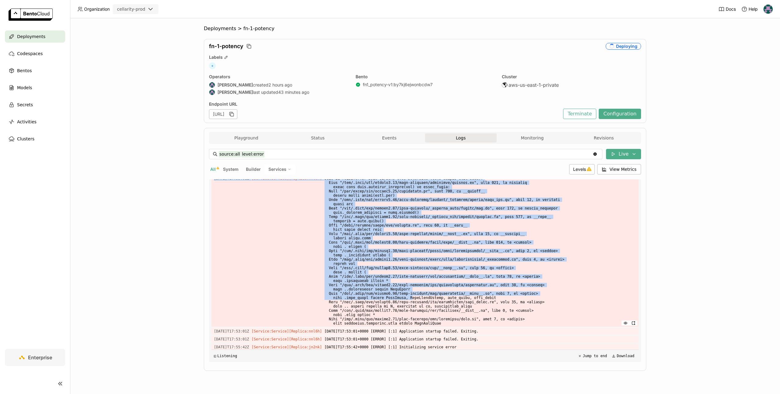
scroll to position [11060, 0]
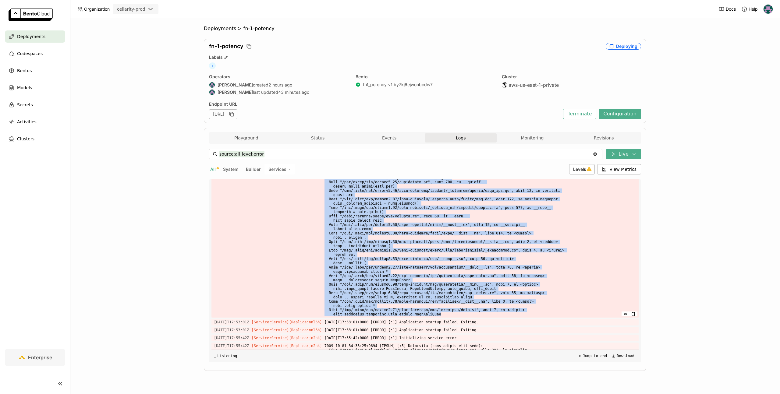
drag, startPoint x: 214, startPoint y: 224, endPoint x: 467, endPoint y: 314, distance: 269.2
click at [467, 314] on div "2025-09-04T17:53:01Z [Service:Service] [Replica: nnl6h ]" at bounding box center [424, 242] width 427 height 152
copy div "2025-09-04T17:53:01Z [Service:Service] [Replica: nnl6h ] 2025-09-04T17:53:01+00…"
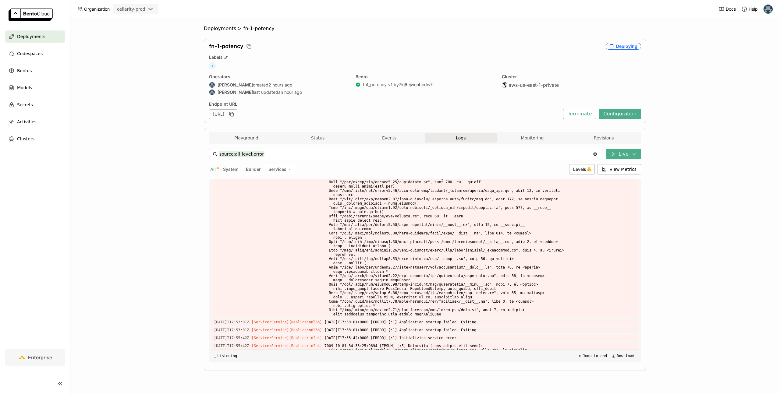
click at [586, 101] on div "Endpoint URL https://fn-1-potency.cellarity-aue1-private.bentoml.ai Terminate C…" at bounding box center [425, 110] width 432 height 18
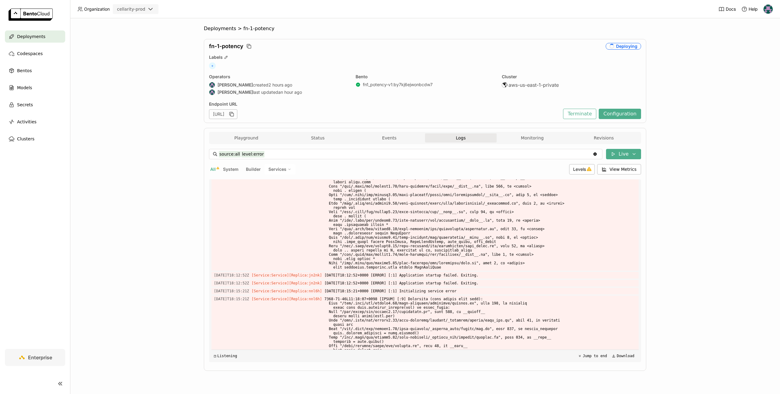
scroll to position [13680, 0]
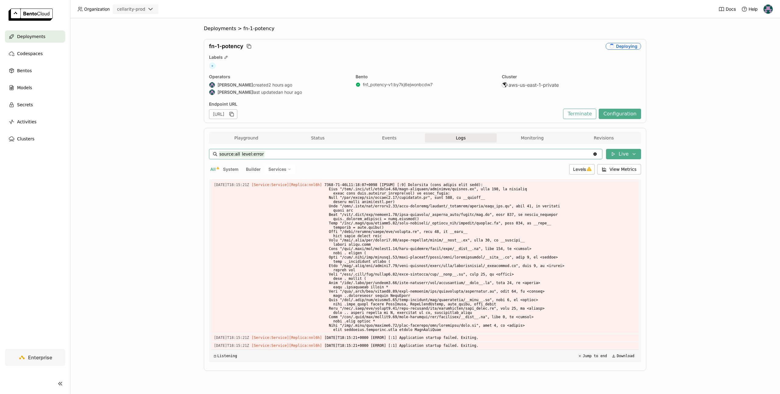
click at [276, 153] on input "source:all level:error" at bounding box center [406, 154] width 374 height 10
type input "source:all"
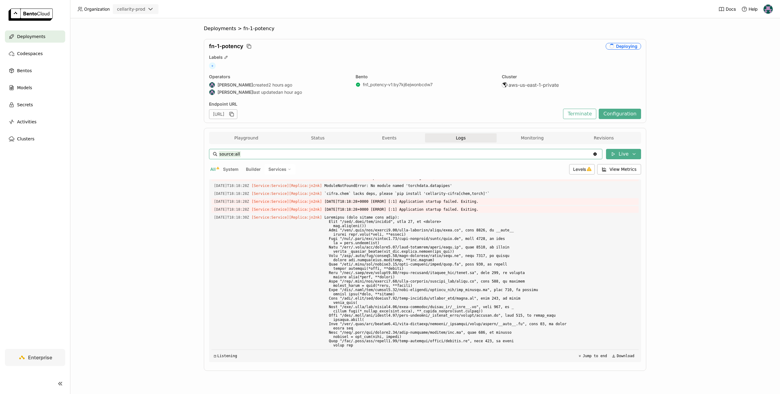
scroll to position [3011, 0]
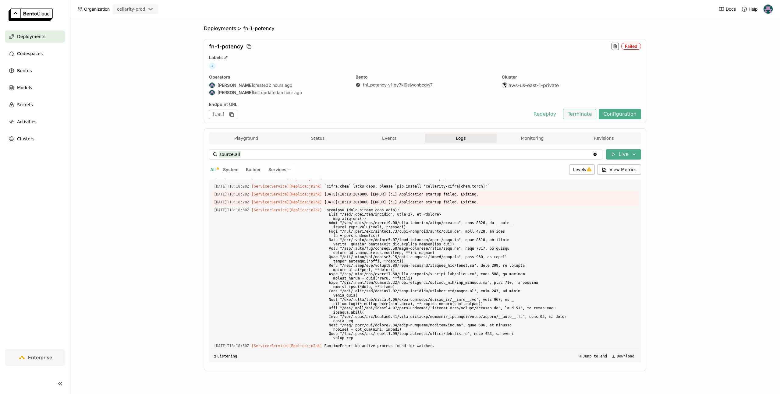
click at [580, 115] on button "Terminate" at bounding box center [579, 114] width 33 height 10
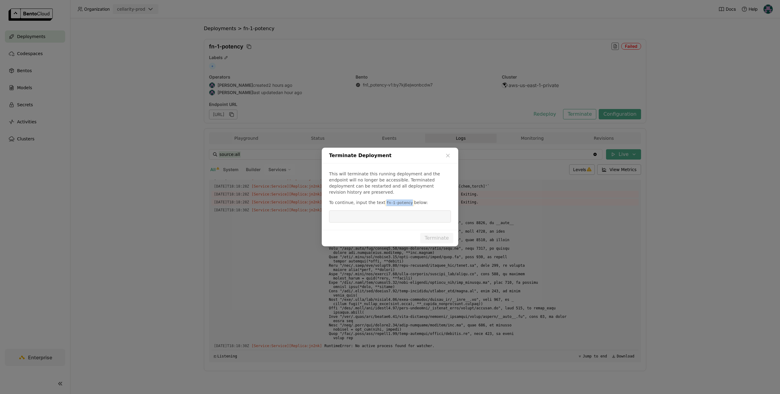
drag, startPoint x: 383, startPoint y: 200, endPoint x: 409, endPoint y: 199, distance: 25.9
click at [409, 200] on code "fn-1-potency" at bounding box center [399, 203] width 29 height 6
copy code "fn-1-potency"
click at [405, 213] on input "dialog" at bounding box center [390, 217] width 114 height 12
paste input "fn-1-potency"
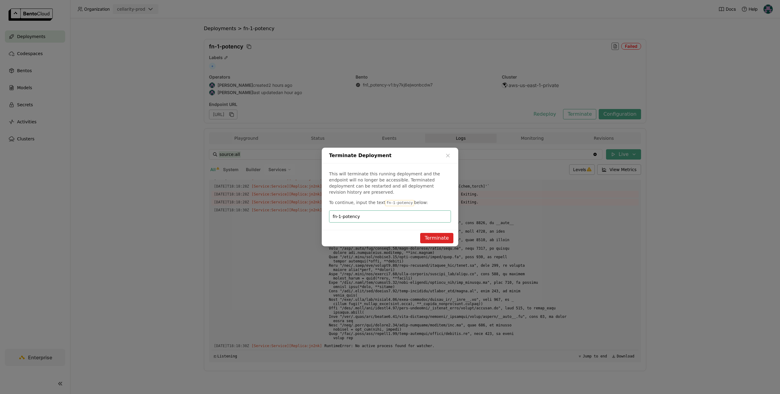
type input "fn-1-potency"
click at [445, 236] on button "Terminate" at bounding box center [436, 238] width 33 height 10
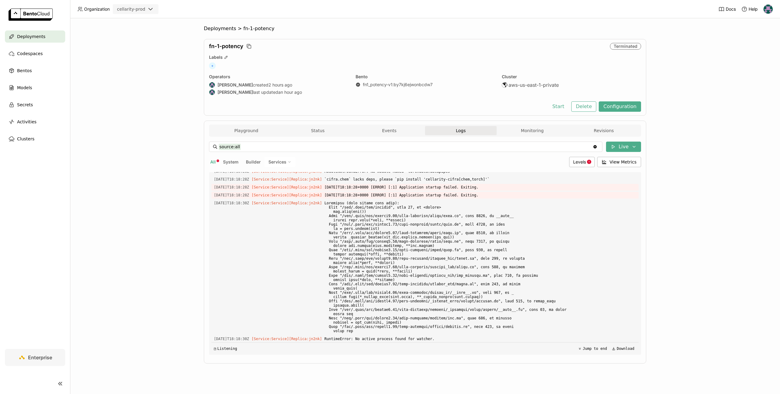
scroll to position [2850, 0]
click at [614, 107] on button "Configuration" at bounding box center [619, 106] width 42 height 10
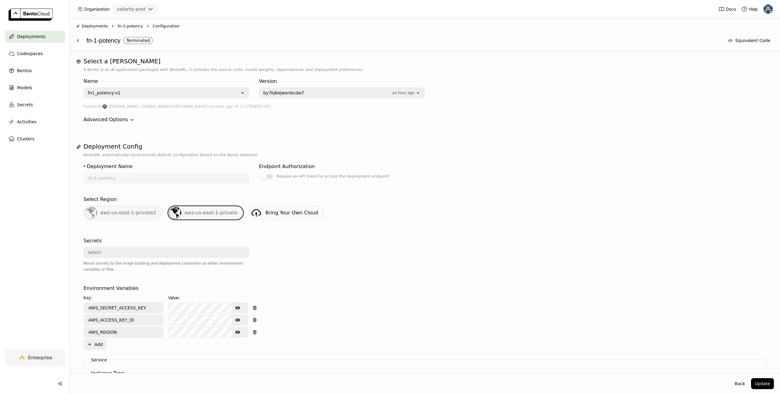
click at [315, 94] on span "by7kj6ejwonbcdw7" at bounding box center [326, 93] width 126 height 6
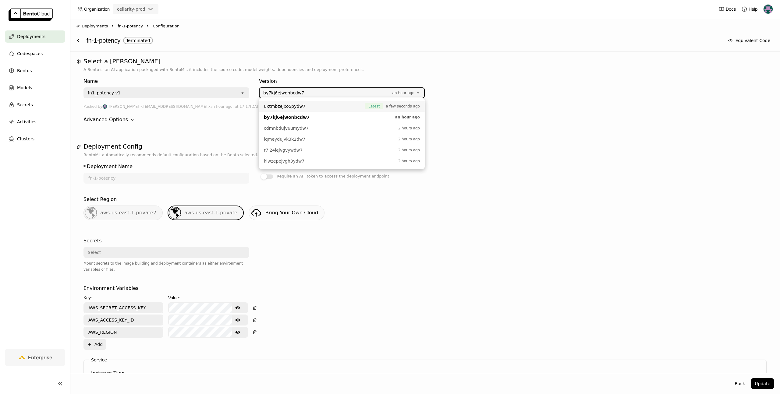
click at [307, 107] on span "uxtmbzejxo5pydw7" at bounding box center [313, 106] width 98 height 6
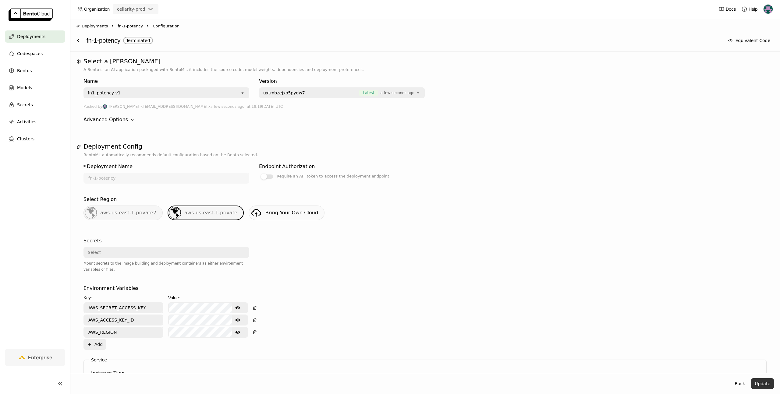
click at [761, 385] on button "Update" at bounding box center [762, 383] width 23 height 11
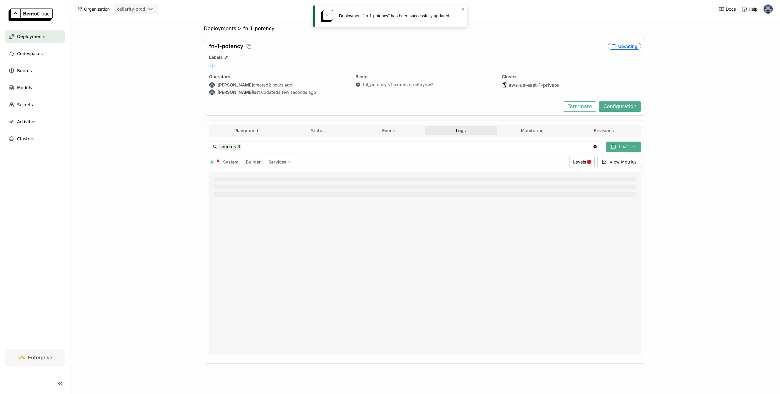
click at [155, 136] on div "Deployments > fn-1-potency fn-1-potency Updating Labels + Operators Ragy create…" at bounding box center [425, 206] width 710 height 376
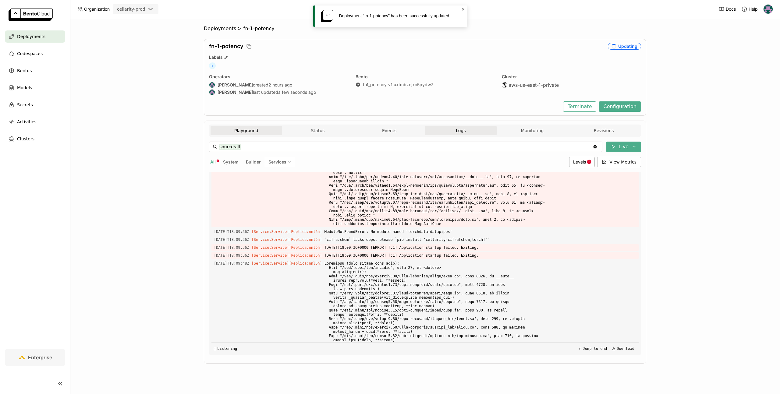
click at [242, 130] on button "Playground" at bounding box center [246, 130] width 72 height 9
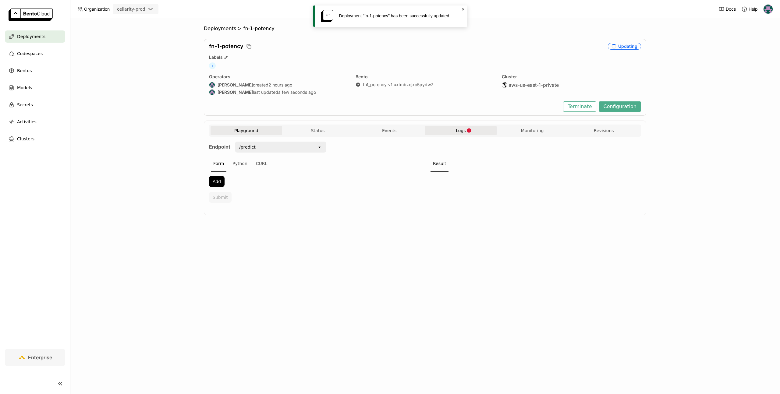
click at [471, 131] on button "Logs" at bounding box center [461, 130] width 72 height 9
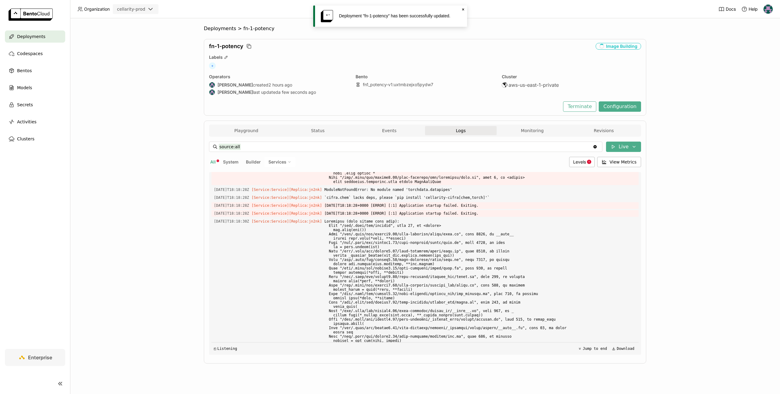
scroll to position [2850, 0]
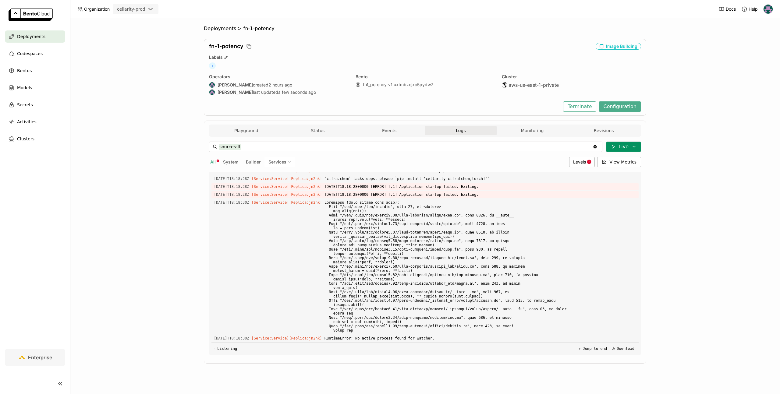
click at [611, 147] on button "Live" at bounding box center [623, 147] width 35 height 10
click at [697, 170] on div "Deployments > fn-1-potency fn-1-potency Image Building Labels + Operators Ragy …" at bounding box center [425, 206] width 710 height 376
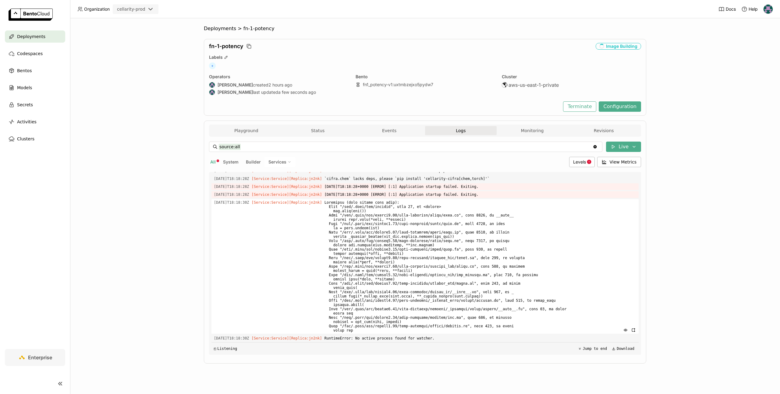
click at [421, 257] on span at bounding box center [480, 266] width 312 height 135
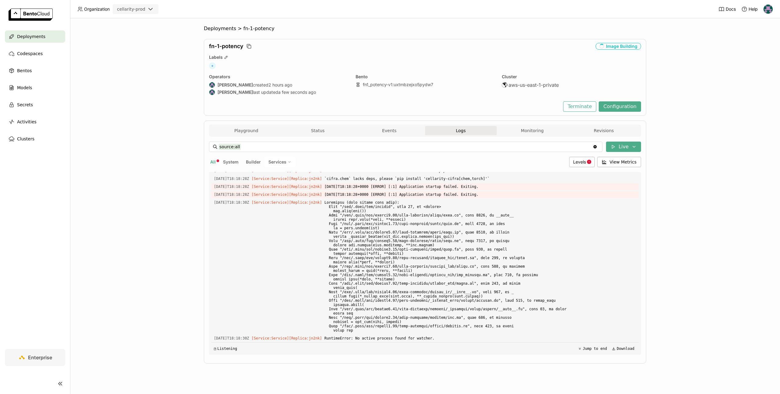
click at [380, 135] on div "Playground Status Events Logs Monitoring Revisions" at bounding box center [424, 131] width 429 height 11
click at [380, 133] on button "Events" at bounding box center [389, 130] width 72 height 9
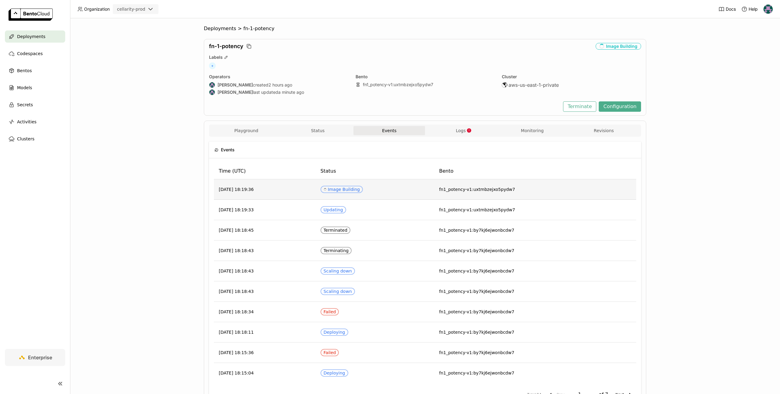
click at [360, 188] on div "Spinner Image Building" at bounding box center [341, 189] width 36 height 5
click at [476, 132] on button "Logs" at bounding box center [461, 130] width 72 height 9
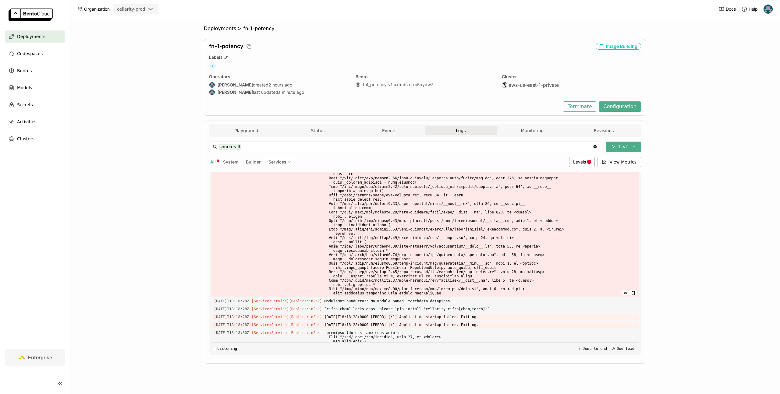
scroll to position [2850, 0]
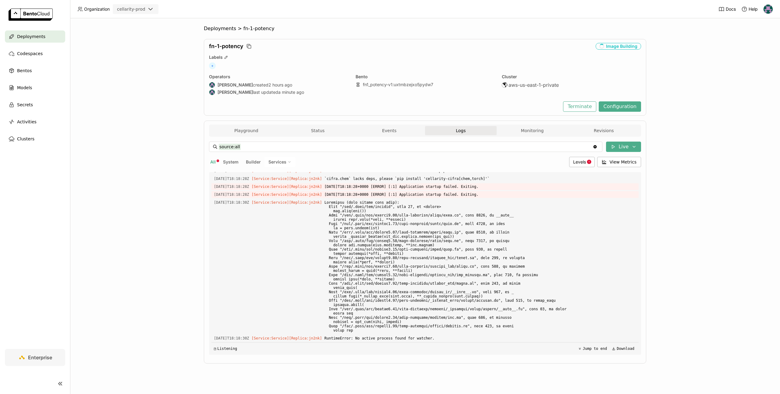
click at [596, 147] on icon "Clear value" at bounding box center [594, 146] width 3 height 3
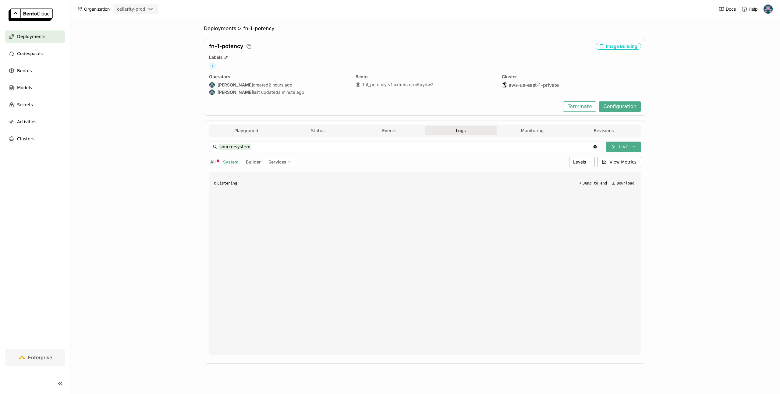
click at [596, 145] on icon "Clear value" at bounding box center [594, 146] width 3 height 3
click at [579, 149] on input "source:system" at bounding box center [406, 147] width 374 height 10
type input "source:all"
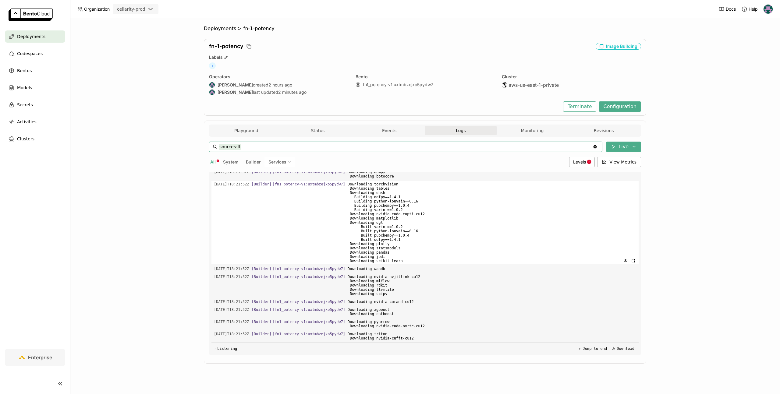
scroll to position [3635, 0]
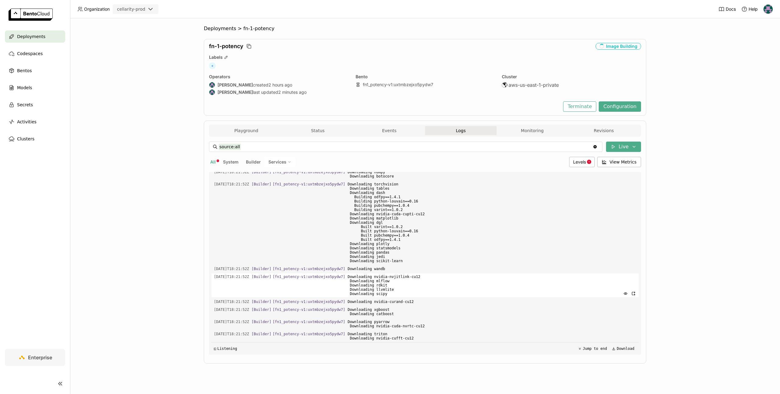
click at [424, 274] on span "Downloading nvidia-nvjitlink-cu12 Downloading mlflow Downloading rdkit Download…" at bounding box center [491, 285] width 288 height 24
click at [422, 276] on span "Downloading nvidia-nvjitlink-cu12 Downloading mlflow Downloading rdkit Download…" at bounding box center [491, 285] width 288 height 24
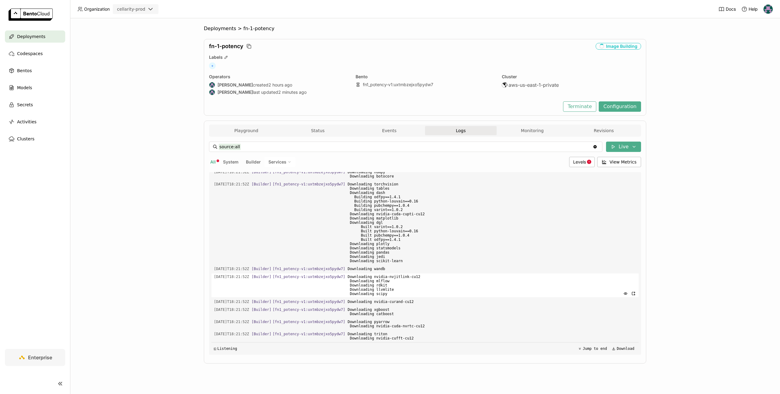
click at [439, 280] on span "Downloading nvidia-nvjitlink-cu12 Downloading mlflow Downloading rdkit Download…" at bounding box center [491, 285] width 288 height 24
click at [399, 269] on span "Downloading wandb" at bounding box center [491, 269] width 288 height 7
click at [392, 269] on span "Downloading wandb" at bounding box center [491, 269] width 288 height 7
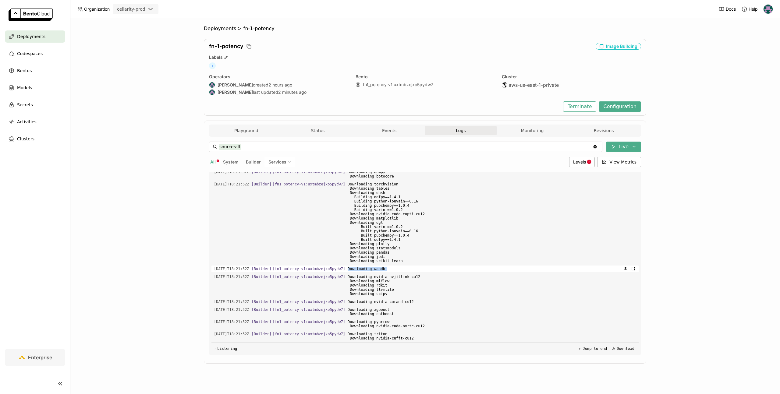
click at [392, 269] on span "Downloading wandb" at bounding box center [491, 269] width 288 height 7
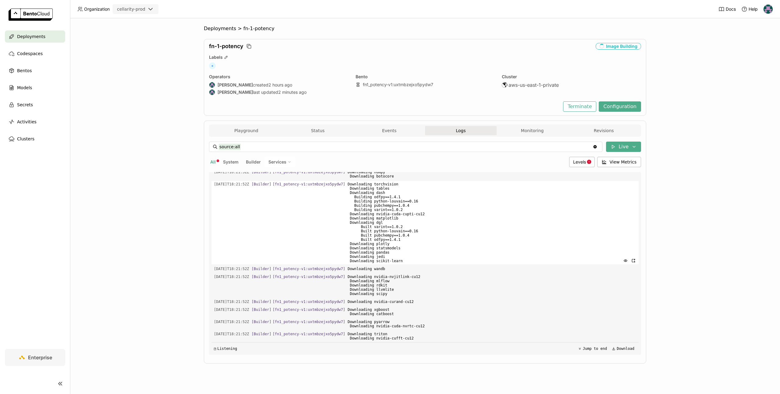
click at [416, 248] on span "Downloading torchvision Downloading tables Downloading dash Building odfpy==1.4…" at bounding box center [491, 222] width 288 height 83
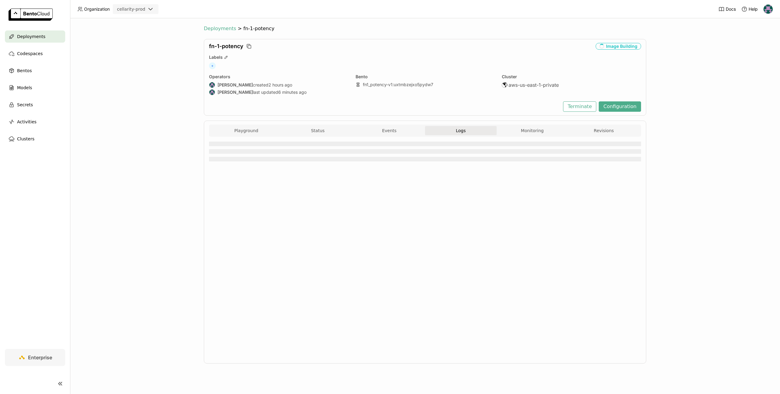
click at [225, 28] on span "Deployments" at bounding box center [220, 29] width 32 height 6
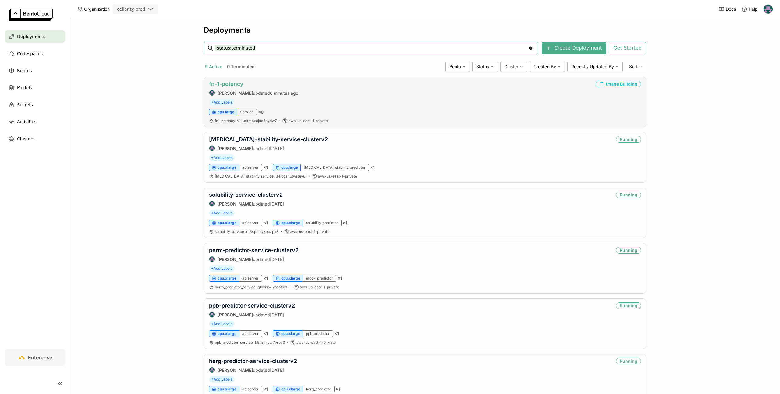
click at [233, 85] on link "fn-1-potency" at bounding box center [226, 84] width 34 height 6
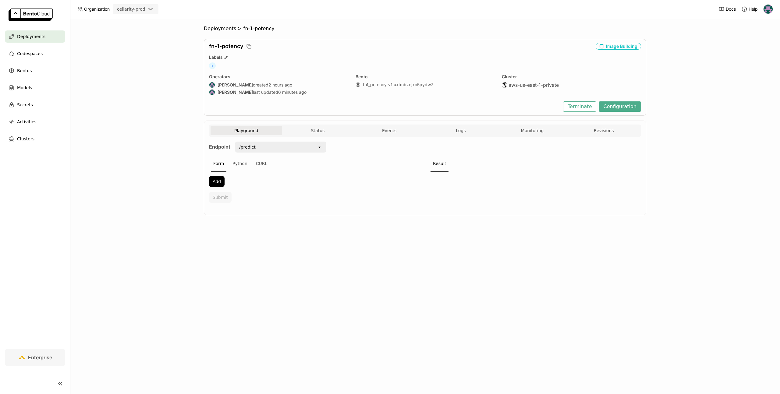
click at [112, 52] on div "Deployments > fn-1-potency fn-1-potency Image Building Labels + Operators [PERS…" at bounding box center [425, 206] width 710 height 376
click at [34, 39] on span "Deployments" at bounding box center [31, 36] width 28 height 7
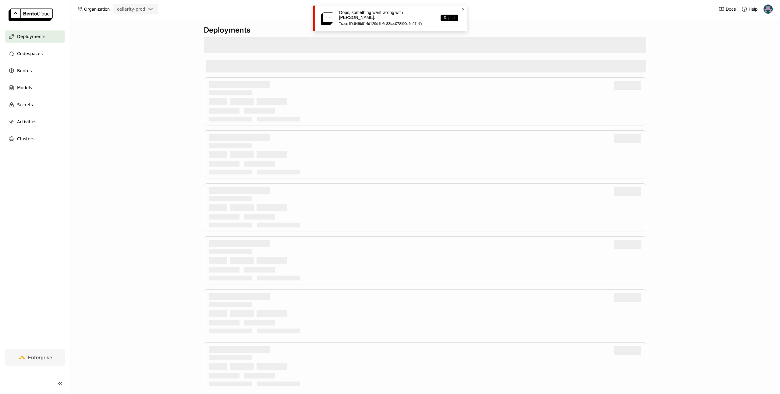
click at [462, 9] on icon "Close" at bounding box center [462, 9] width 5 height 5
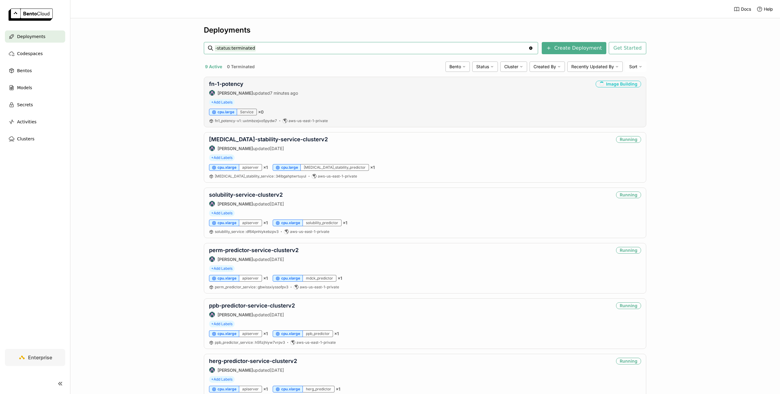
scroll to position [193, 0]
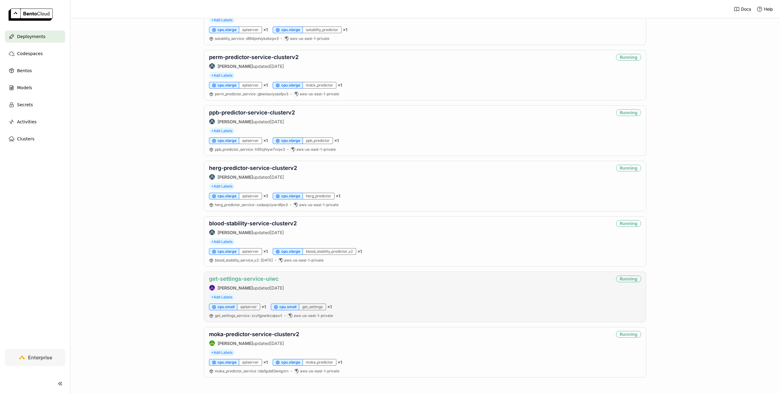
click at [248, 280] on link "get-settings-service-uiwc" at bounding box center [243, 279] width 69 height 6
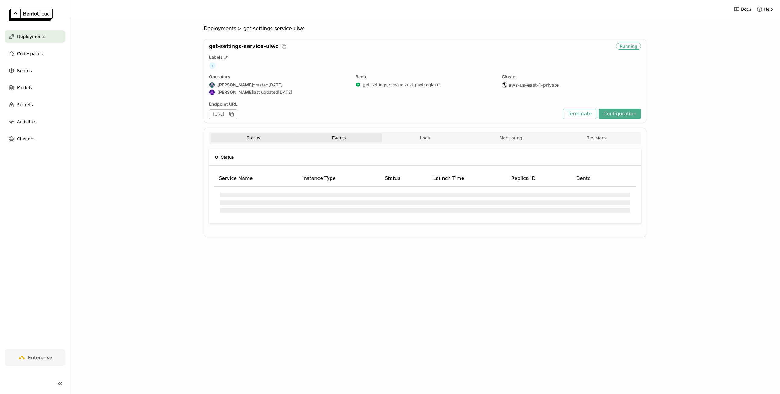
click at [347, 137] on button "Events" at bounding box center [339, 137] width 86 height 9
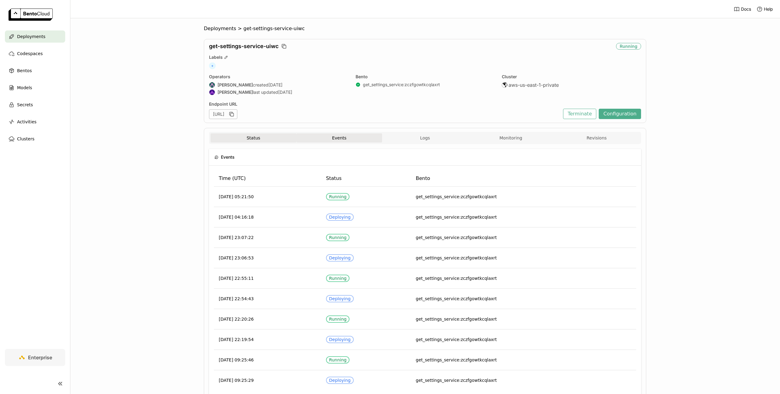
click at [270, 136] on button "Status" at bounding box center [253, 137] width 86 height 9
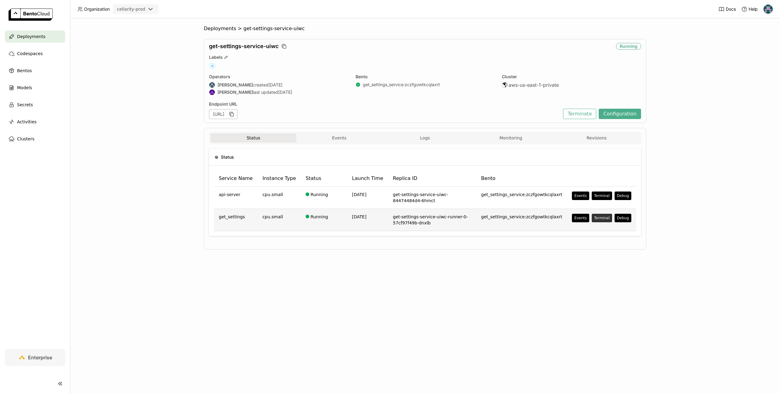
click at [602, 217] on button "Terminal" at bounding box center [601, 218] width 20 height 9
click at [600, 231] on div "main" at bounding box center [602, 233] width 32 height 6
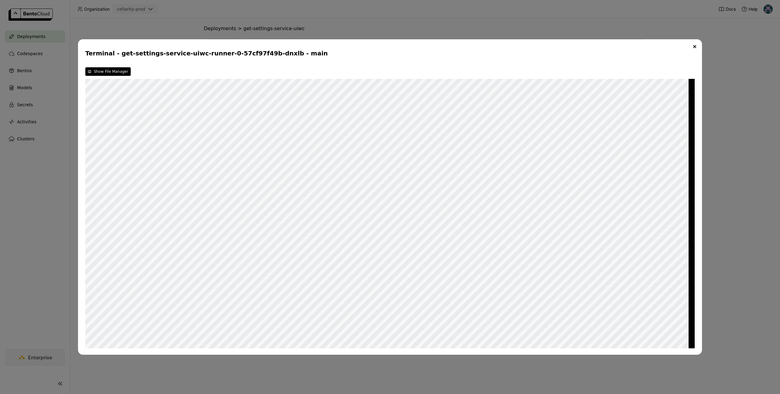
click at [691, 47] on button "Close" at bounding box center [694, 46] width 7 height 7
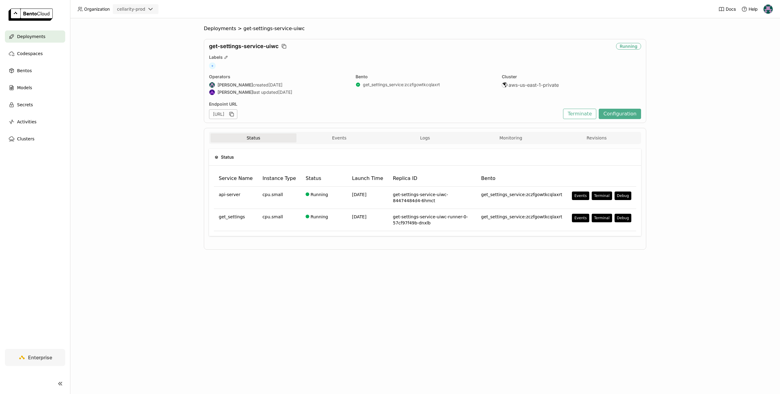
click at [23, 36] on span "Deployments" at bounding box center [31, 36] width 28 height 7
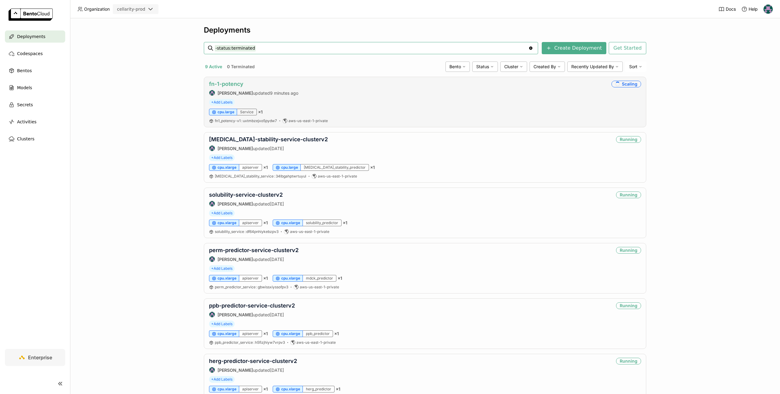
click at [231, 85] on link "fn-1-potency" at bounding box center [226, 84] width 34 height 6
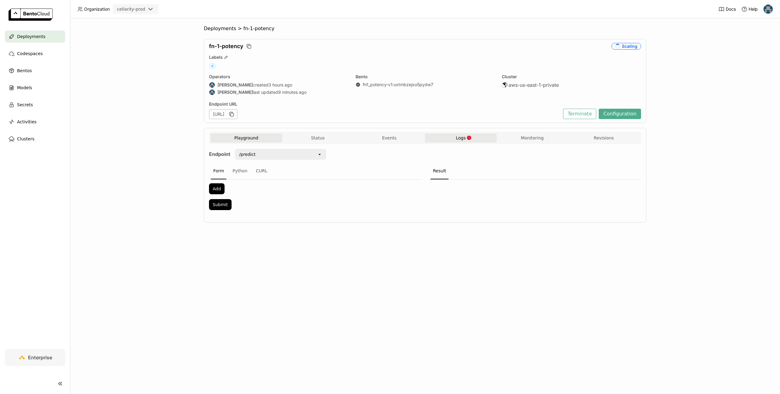
click at [454, 140] on button "Logs" at bounding box center [461, 137] width 72 height 9
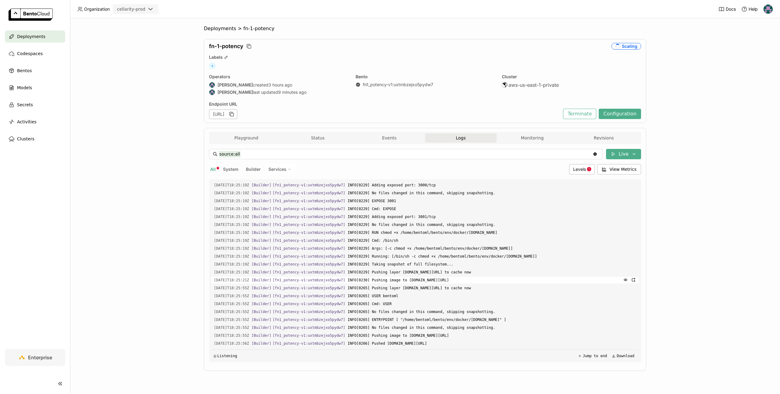
scroll to position [2041, 0]
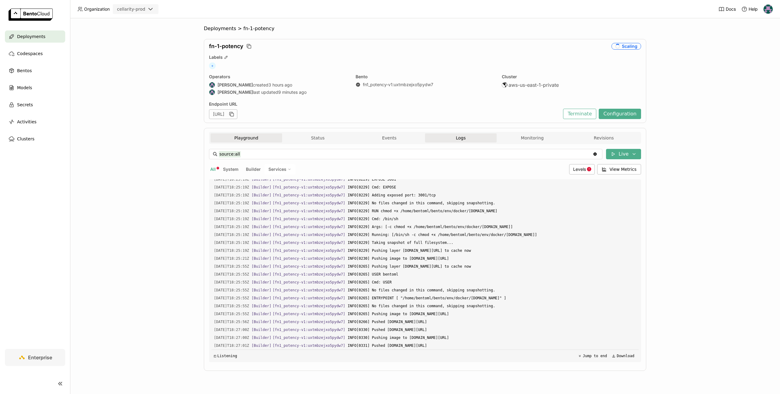
click at [251, 139] on button "Playground" at bounding box center [246, 137] width 72 height 9
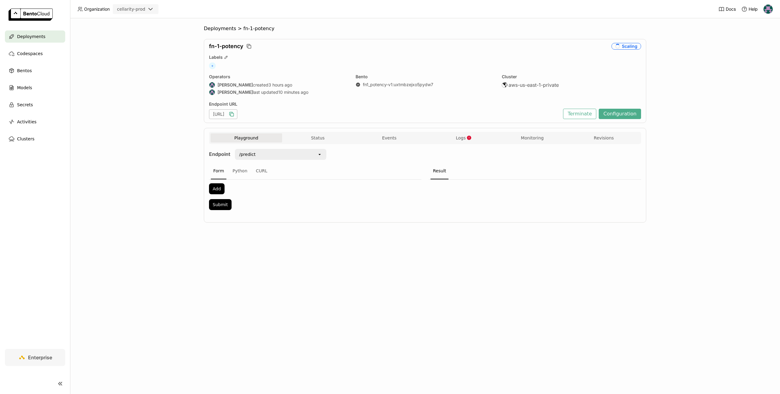
click at [234, 114] on icon "button" at bounding box center [231, 114] width 6 height 6
click at [479, 65] on div "+" at bounding box center [425, 65] width 432 height 7
click at [468, 141] on button "Logs" at bounding box center [461, 137] width 72 height 9
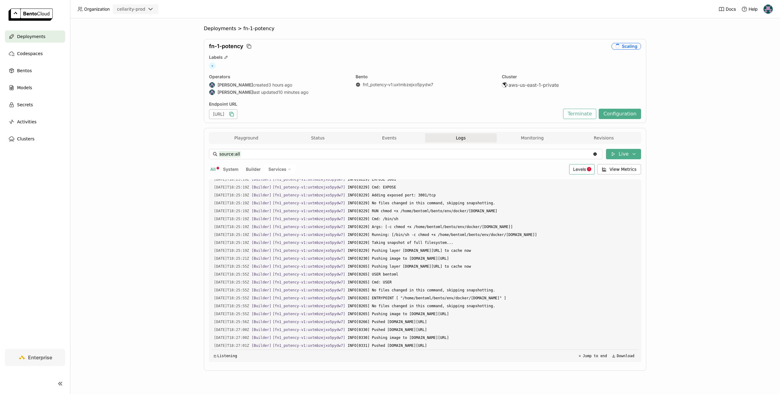
click at [577, 168] on span "Levels" at bounding box center [579, 169] width 13 height 5
click at [535, 230] on span "Error" at bounding box center [530, 228] width 10 height 5
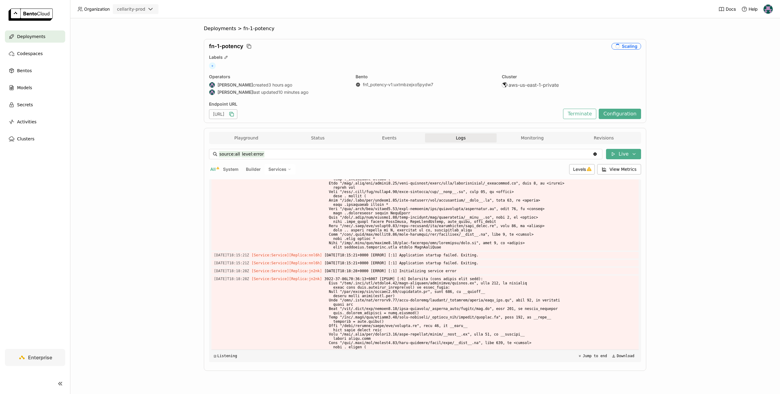
scroll to position [6127, 0]
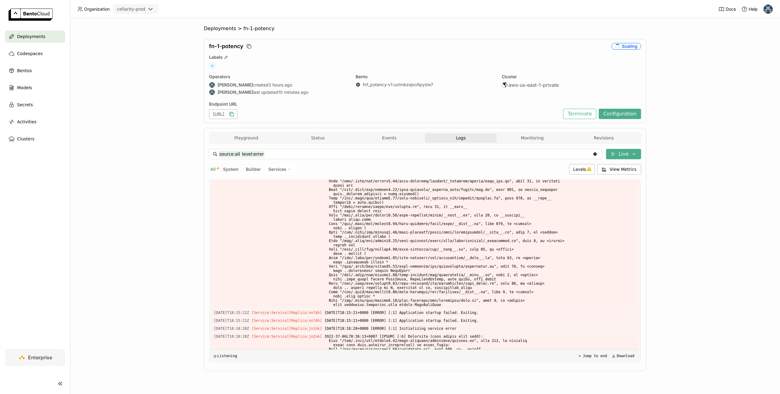
click at [566, 156] on input "source:all level:error" at bounding box center [406, 154] width 374 height 10
type input "source:all"
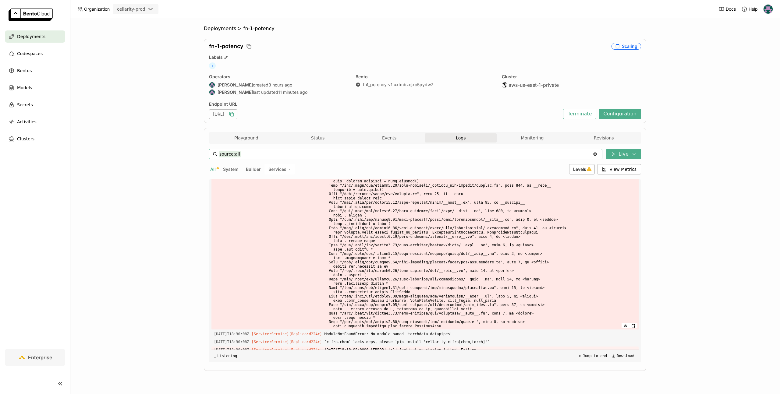
scroll to position [2743, 0]
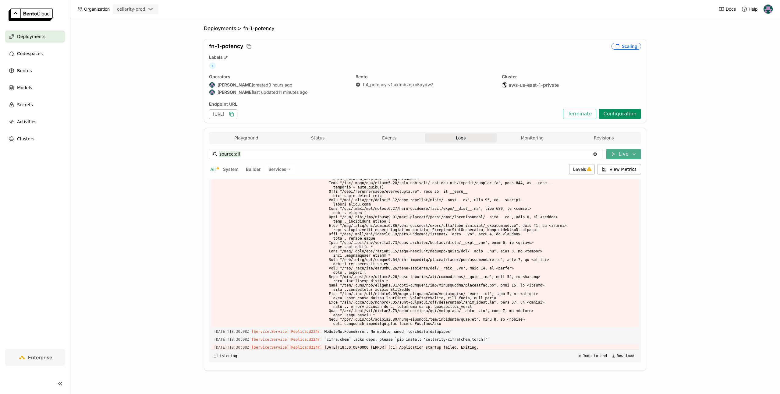
click at [614, 111] on button "Configuration" at bounding box center [619, 114] width 42 height 10
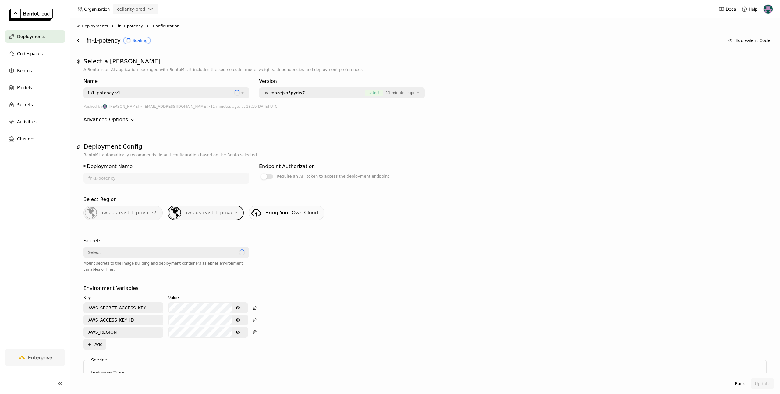
scroll to position [206, 0]
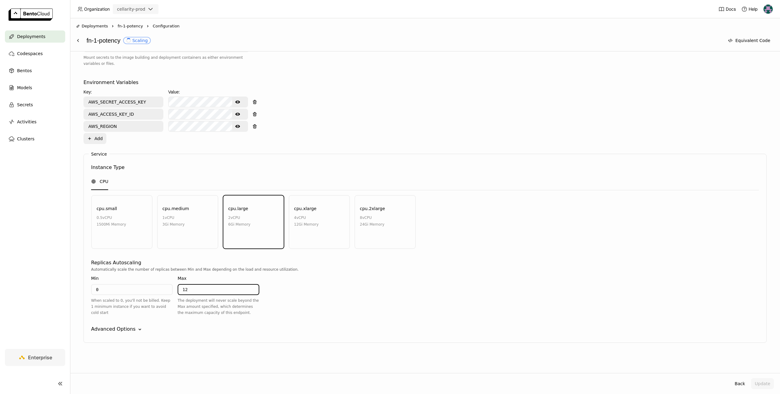
click at [192, 290] on input "12" at bounding box center [218, 290] width 80 height 10
type input "1"
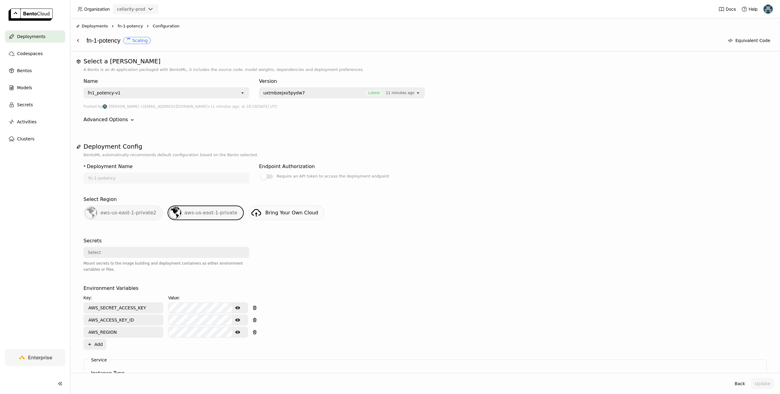
type input "2"
click at [125, 24] on span "fn-1-potency" at bounding box center [130, 26] width 25 height 6
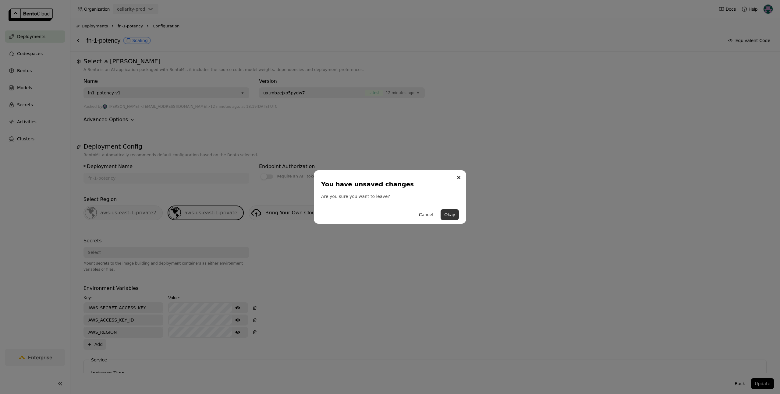
click at [449, 215] on button "Okay" at bounding box center [449, 214] width 18 height 11
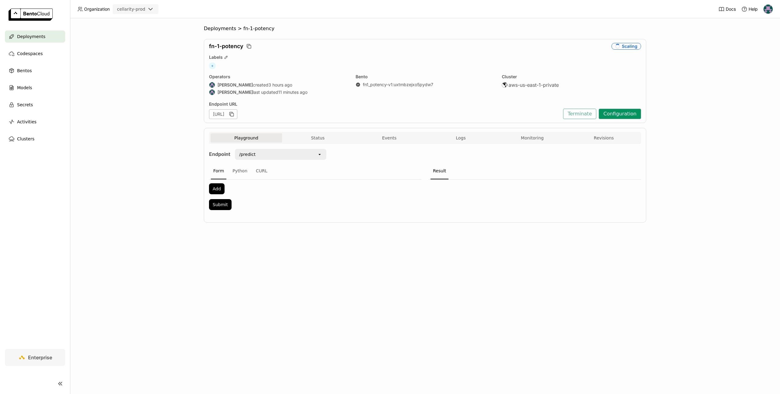
click at [608, 114] on button "Configuration" at bounding box center [619, 114] width 42 height 10
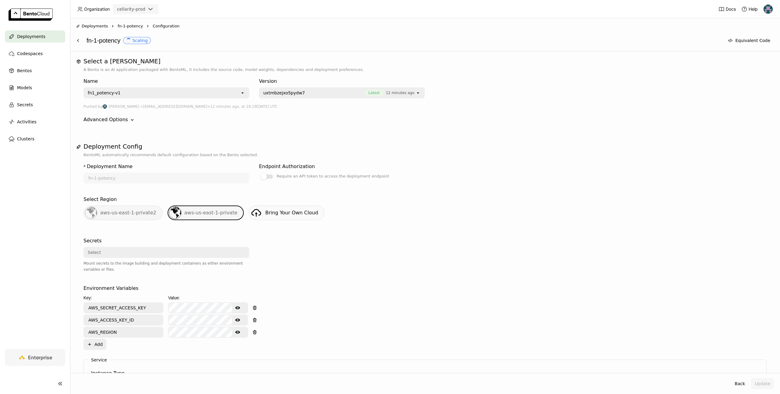
scroll to position [206, 0]
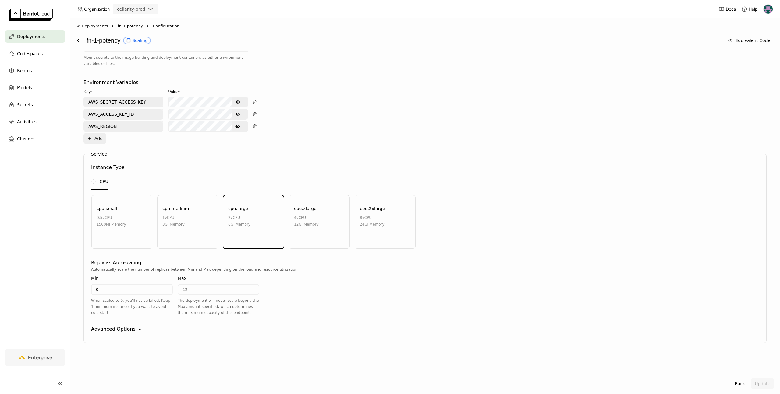
click at [202, 287] on input "12" at bounding box center [218, 290] width 80 height 10
type input "1"
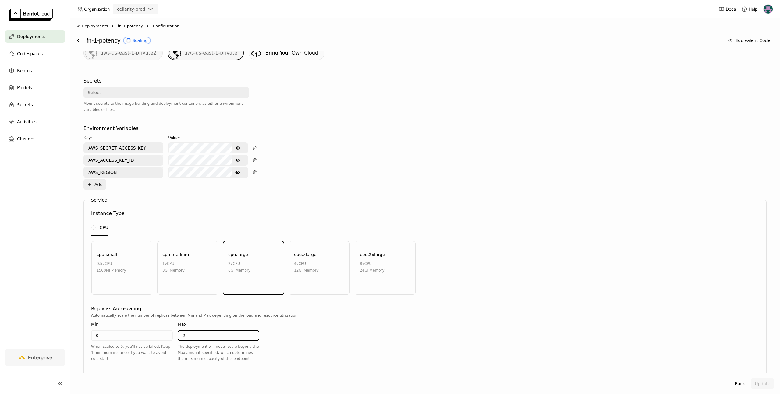
scroll to position [91, 0]
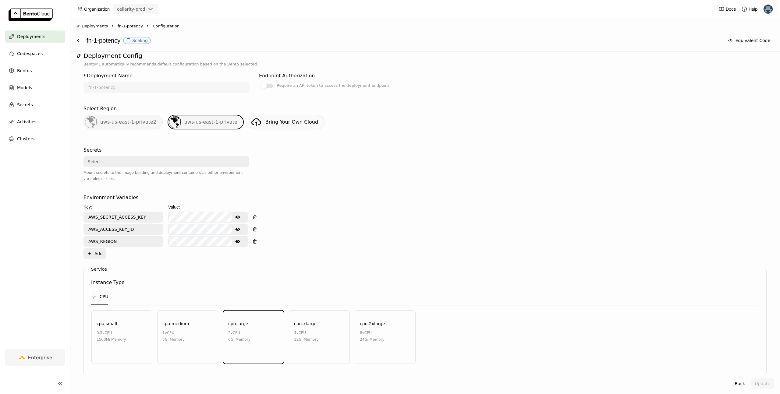
type input "2"
click at [354, 182] on div at bounding box center [342, 168] width 166 height 48
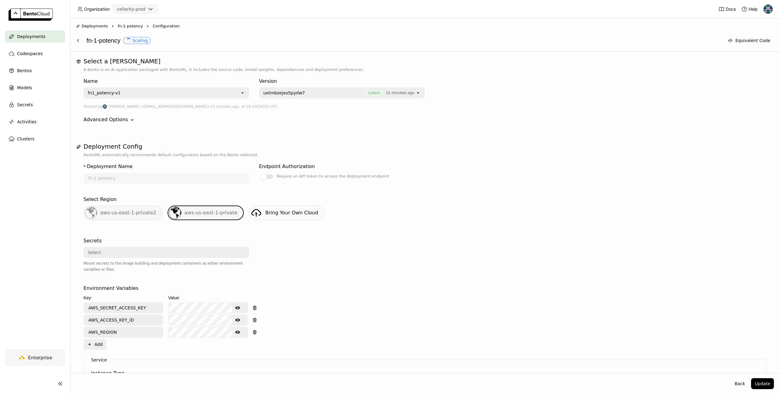
click at [208, 95] on div "fn1_potency-v1" at bounding box center [162, 93] width 156 height 10
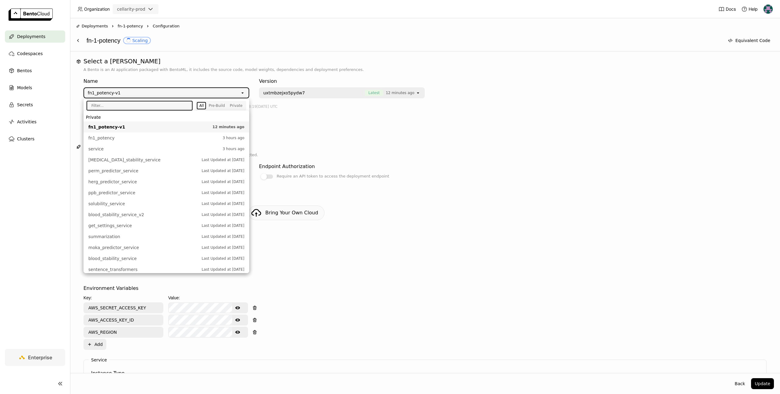
click at [215, 76] on div "Name fn1_potency-v1 open" at bounding box center [166, 86] width 166 height 23
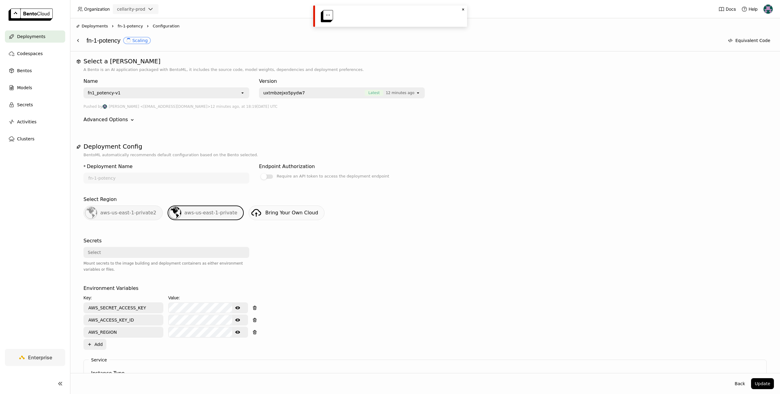
click at [155, 97] on div "fn1_potency-v1" at bounding box center [162, 93] width 156 height 10
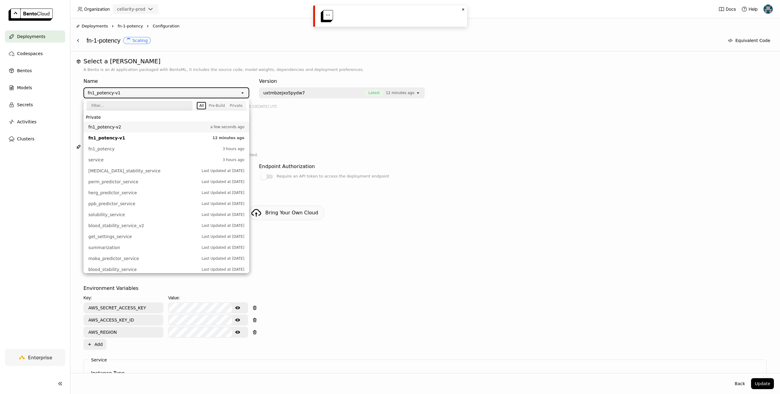
click at [128, 128] on span "fn1_potency-v2" at bounding box center [147, 127] width 119 height 6
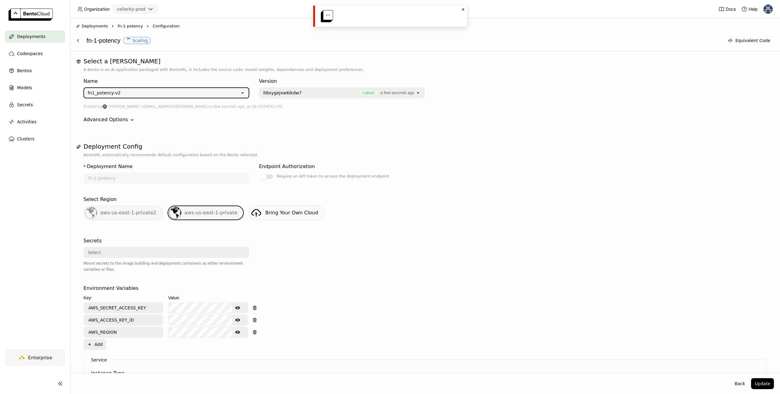
scroll to position [206, 0]
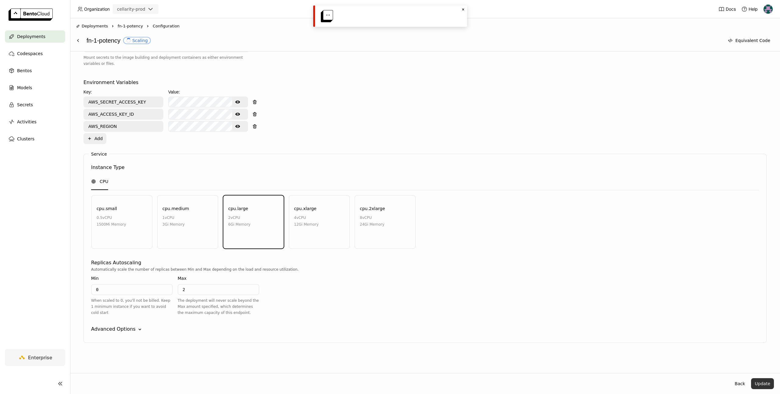
click at [764, 386] on button "Update" at bounding box center [762, 383] width 23 height 11
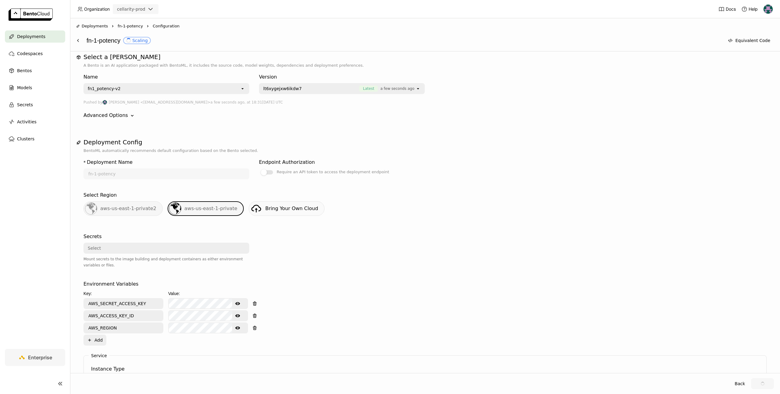
scroll to position [0, 0]
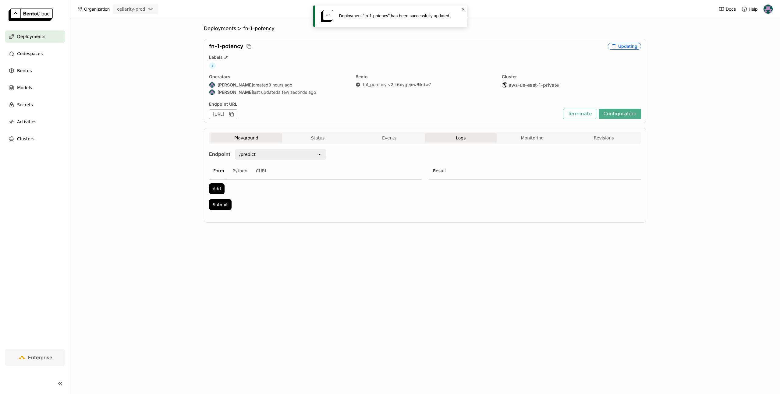
click at [460, 138] on span "Logs" at bounding box center [461, 137] width 10 height 5
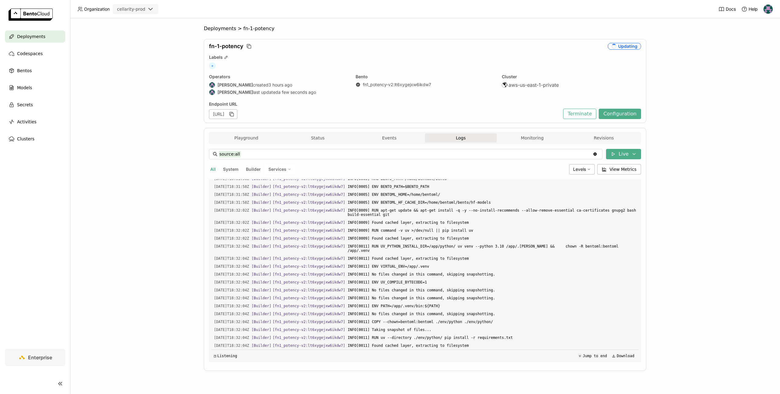
scroll to position [539, 0]
click at [580, 174] on div "Levels" at bounding box center [582, 169] width 26 height 10
click at [533, 232] on li "Error" at bounding box center [557, 228] width 73 height 15
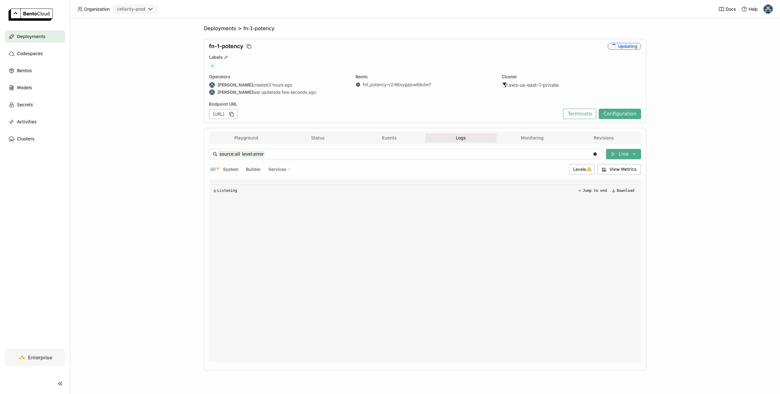
click at [393, 254] on div "◱ Listening Jump to end Download" at bounding box center [424, 270] width 427 height 183
click at [579, 170] on span "Levels" at bounding box center [579, 169] width 13 height 5
click at [269, 155] on input "source:all level:error" at bounding box center [406, 154] width 374 height 10
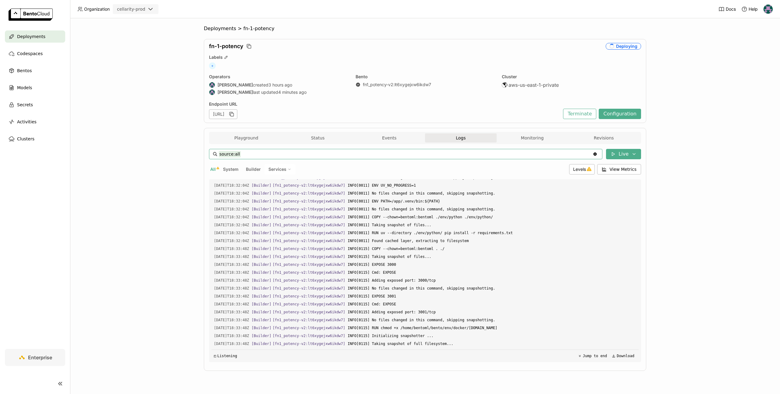
scroll to position [949, 0]
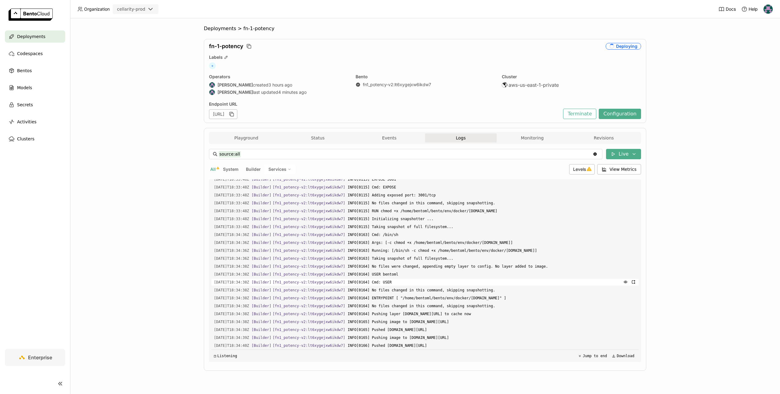
click at [395, 279] on span "INFO[0164] Cmd: USER" at bounding box center [491, 282] width 288 height 7
click at [384, 279] on span "INFO[0164] Cmd: USER" at bounding box center [491, 282] width 288 height 7
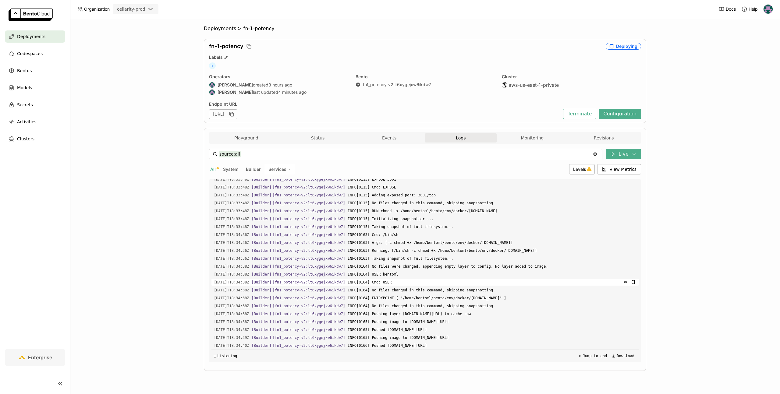
click at [395, 279] on span "INFO[0164] Cmd: USER" at bounding box center [491, 282] width 288 height 7
click at [385, 279] on span "INFO[0164] Cmd: USER" at bounding box center [491, 282] width 288 height 7
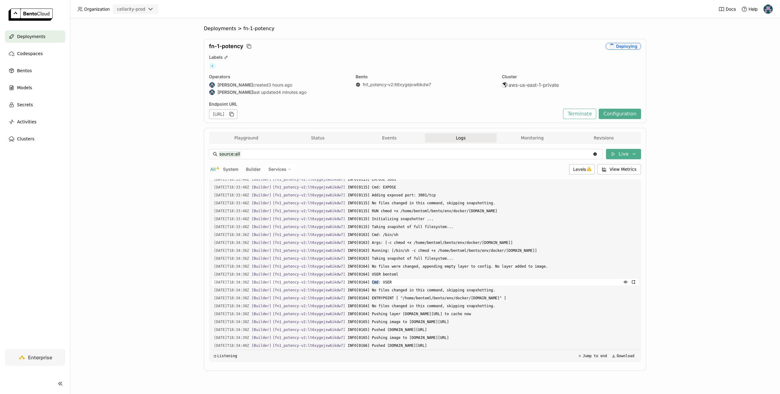
click at [385, 279] on span "INFO[0164] Cmd: USER" at bounding box center [491, 282] width 288 height 7
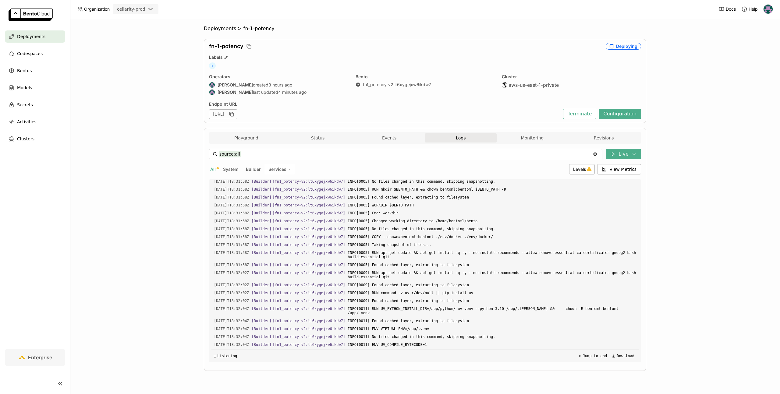
scroll to position [517, 0]
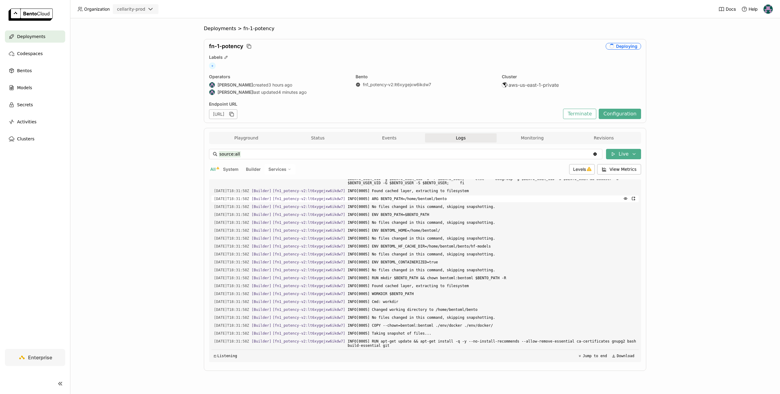
click at [394, 202] on span "INFO[0005] ARG BENTO_PATH=/home/bentoml/bento" at bounding box center [491, 198] width 288 height 7
click at [391, 210] on span "INFO[0005] No files changed in this command, skipping snapshotting." at bounding box center [491, 206] width 288 height 7
click at [410, 210] on span "INFO[0005] No files changed in this command, skipping snapshotting." at bounding box center [491, 206] width 288 height 7
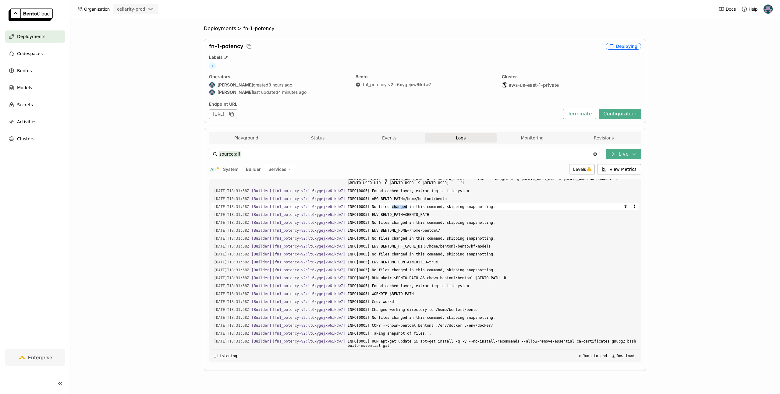
click at [410, 210] on span "INFO[0005] No files changed in this command, skipping snapshotting." at bounding box center [491, 206] width 288 height 7
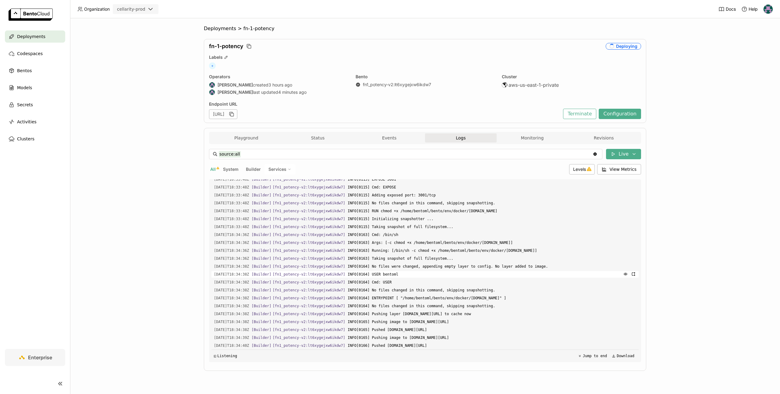
click at [397, 271] on span "INFO[0164] USER bentoml" at bounding box center [491, 274] width 288 height 7
click at [415, 263] on span "INFO[0164] No files were changed, appending empty layer to config. No layer add…" at bounding box center [491, 266] width 288 height 7
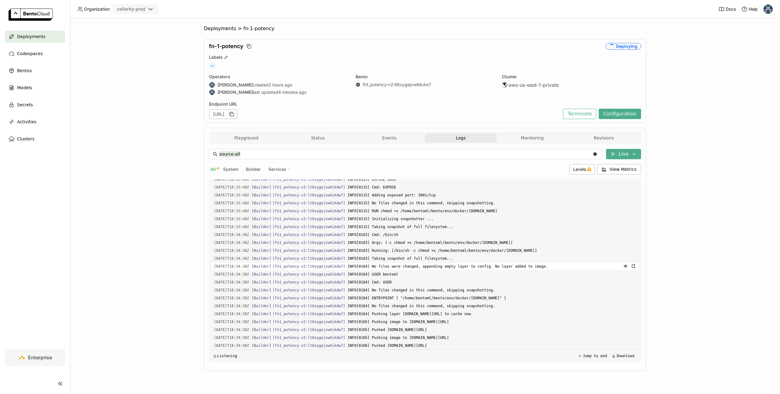
click at [443, 263] on span "INFO[0164] No files were changed, appending empty layer to config. No layer add…" at bounding box center [491, 266] width 288 height 7
click at [457, 263] on span "INFO[0164] No files were changed, appending empty layer to config. No layer add…" at bounding box center [491, 266] width 288 height 7
click at [579, 166] on div "Levels" at bounding box center [582, 169] width 26 height 10
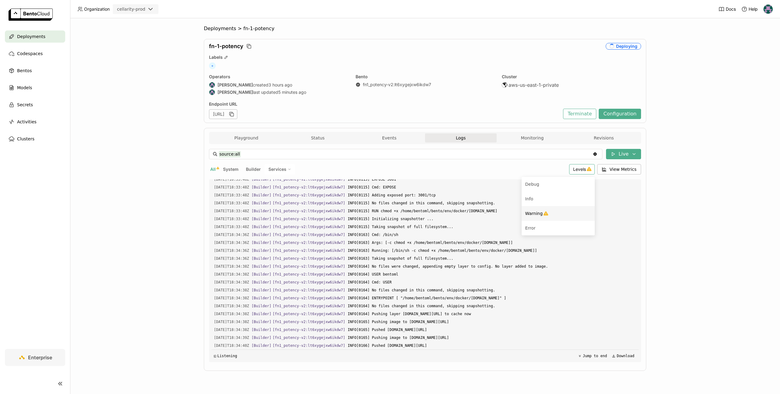
click at [542, 208] on li "Warning" at bounding box center [557, 213] width 73 height 15
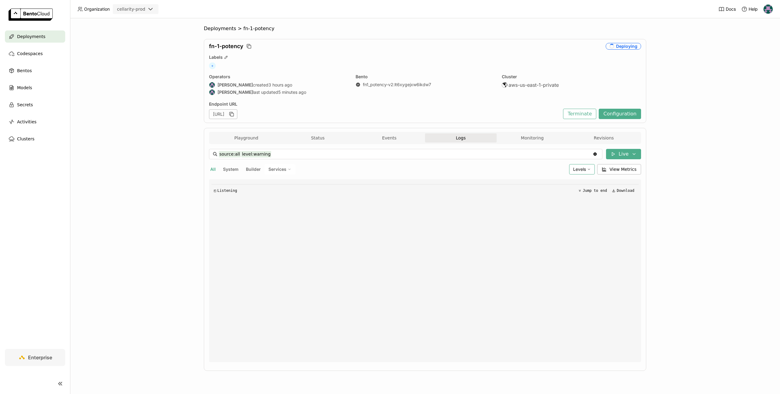
click at [572, 171] on div "Levels" at bounding box center [582, 169] width 26 height 10
click at [488, 172] on div "All System Builder Services" at bounding box center [387, 169] width 357 height 10
click at [281, 151] on input "source:all level:warning" at bounding box center [406, 154] width 374 height 10
type input "source:all"
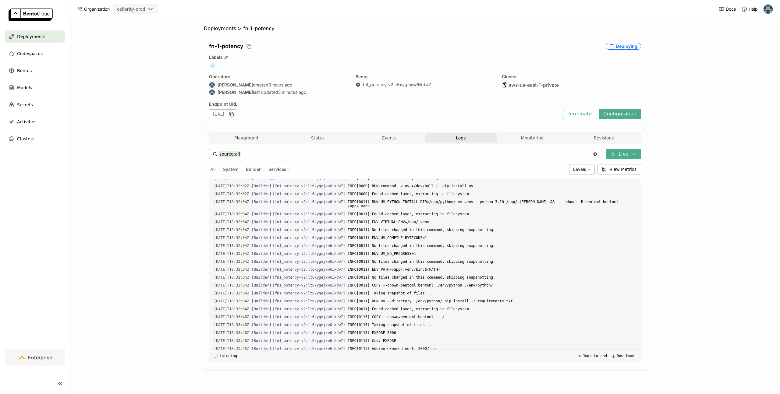
scroll to position [710, 0]
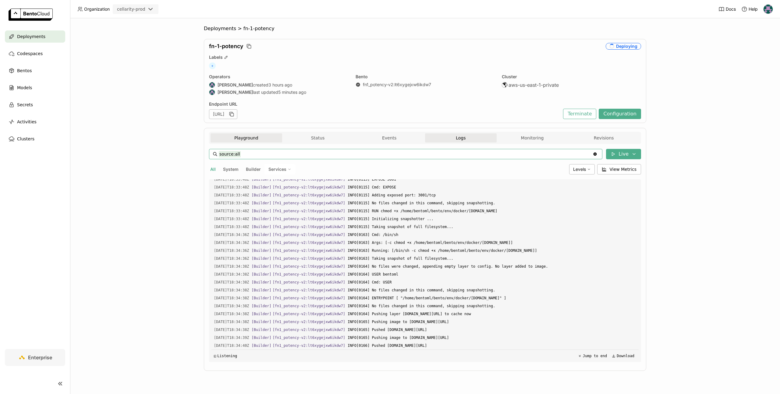
click at [255, 140] on button "Playground" at bounding box center [246, 137] width 72 height 9
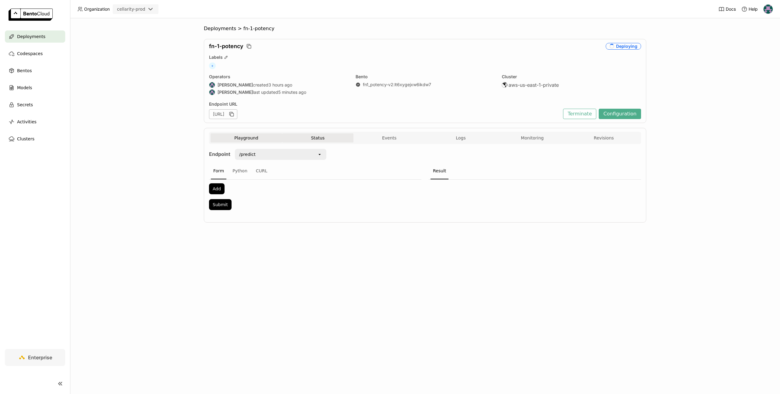
click at [308, 141] on button "Status" at bounding box center [318, 137] width 72 height 9
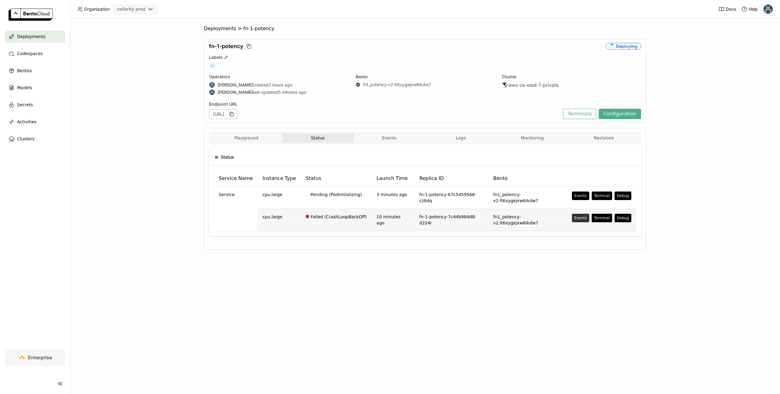
click at [580, 216] on div "Events" at bounding box center [580, 218] width 12 height 5
click at [382, 24] on div "Events" at bounding box center [390, 197] width 780 height 394
click at [581, 196] on div "Events" at bounding box center [580, 195] width 12 height 5
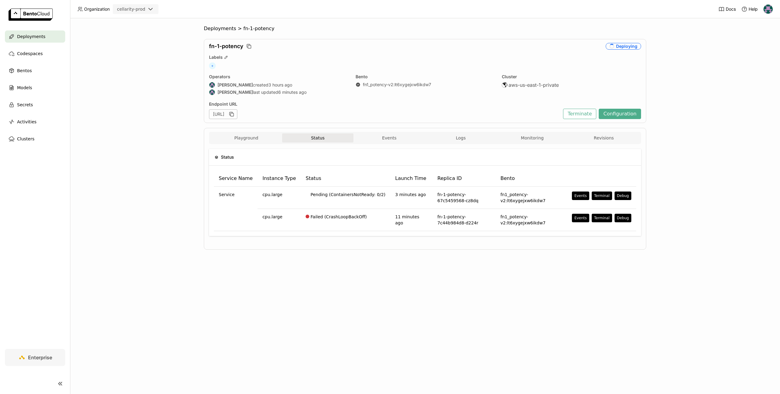
click at [411, 23] on div "Events" at bounding box center [390, 197] width 780 height 394
click at [339, 217] on td "Failed (CrashLoopBackOff)" at bounding box center [346, 220] width 90 height 22
click at [625, 217] on button "Debug" at bounding box center [622, 218] width 17 height 9
click at [618, 231] on div "main" at bounding box center [623, 233] width 32 height 6
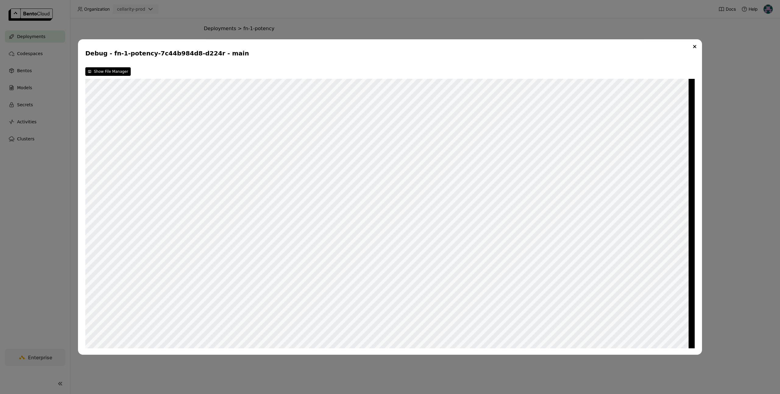
click at [278, 30] on div "Debug - fn-1-potency-7c44b984d8-d224r - main Show File Manager W" at bounding box center [390, 197] width 780 height 394
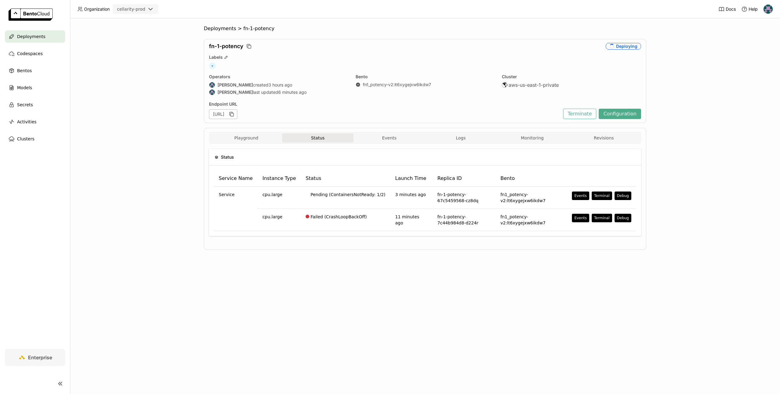
click at [455, 72] on div "fn-1-potency Deploying Labels + Operators Ragy created 3 hours ago Ragy last up…" at bounding box center [425, 81] width 442 height 84
click at [521, 135] on button "Monitoring" at bounding box center [532, 137] width 72 height 9
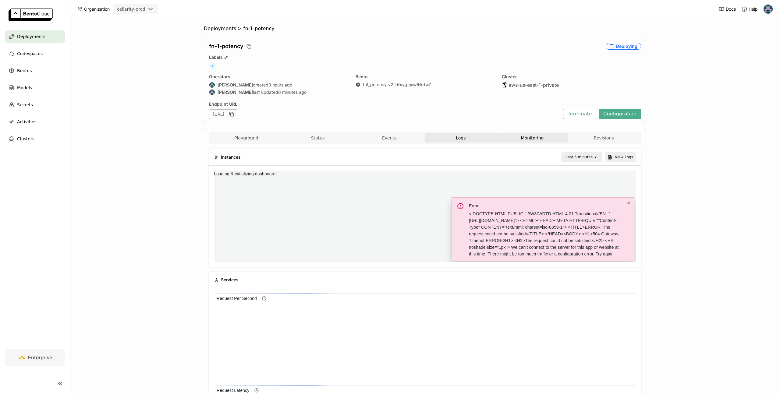
click at [457, 135] on button "Logs" at bounding box center [461, 137] width 72 height 9
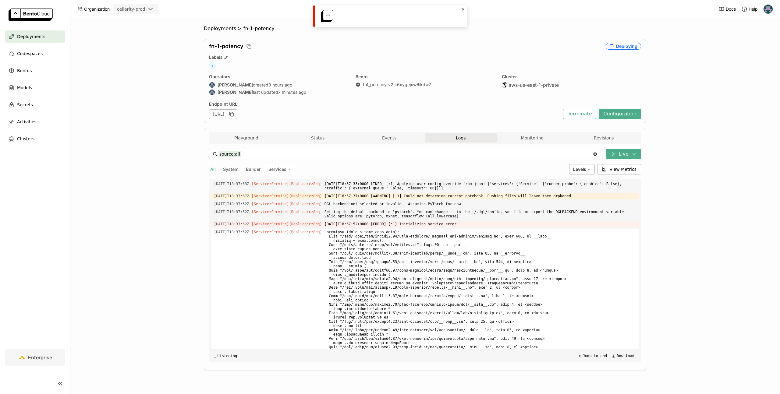
scroll to position [945, 0]
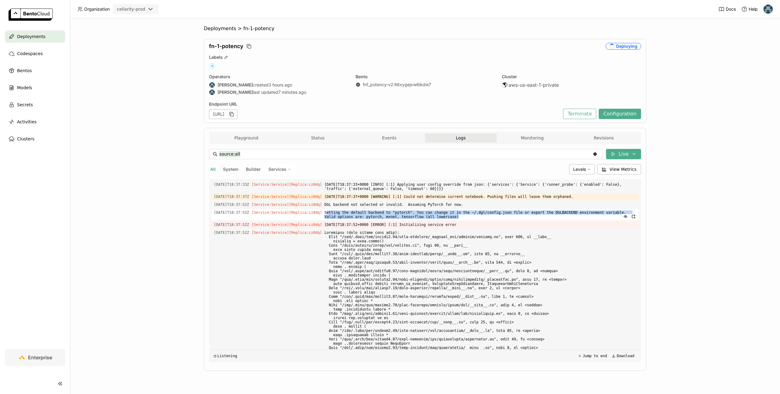
drag, startPoint x: 335, startPoint y: 259, endPoint x: 469, endPoint y: 266, distance: 133.9
click at [469, 220] on span "Setting the default backend to "pytorch". You can change it in the ~/.dgl/confi…" at bounding box center [480, 214] width 312 height 11
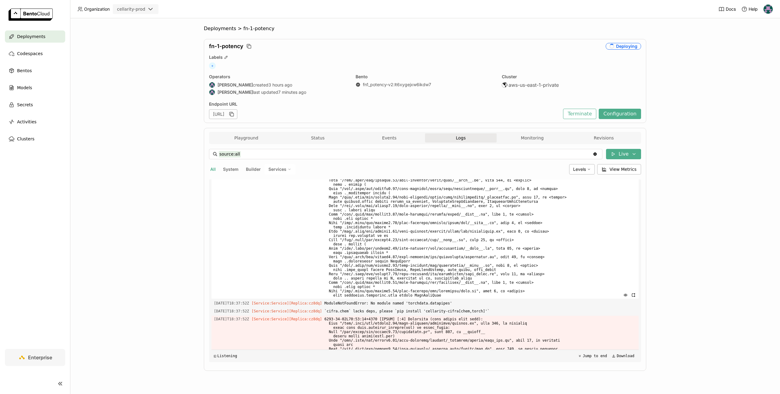
scroll to position [1033, 0]
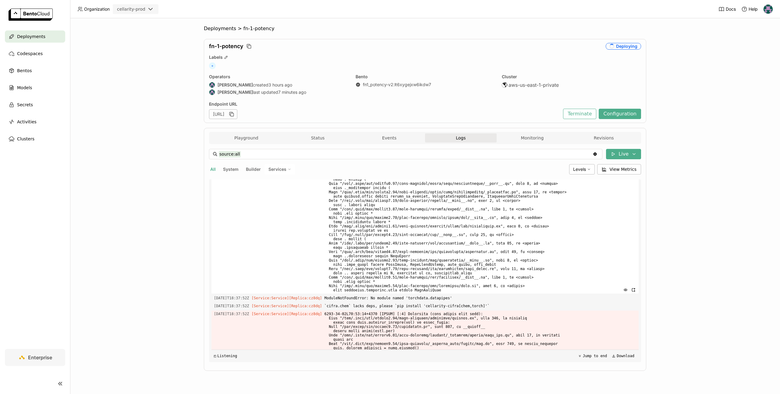
drag, startPoint x: 458, startPoint y: 337, endPoint x: 246, endPoint y: 213, distance: 246.1
click at [246, 213] on div "2025-09-04T18:37:52Z [Service:Service] [Replica: cz8dq ]" at bounding box center [424, 218] width 427 height 152
copy div "[Service:Service] [Replica: cz8dq ] Traceback (most recent call last): File "/a…"
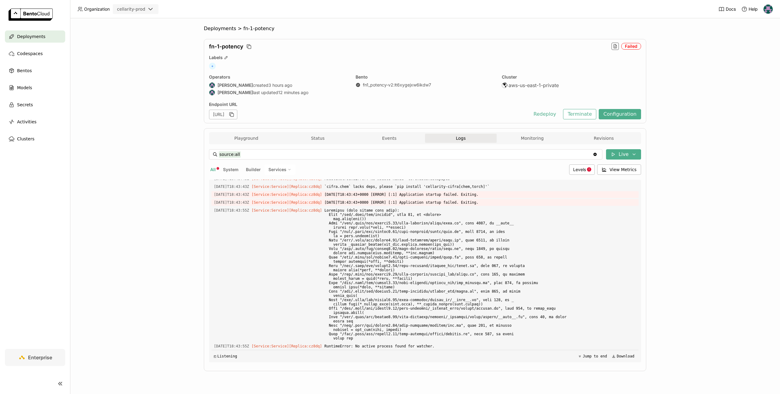
scroll to position [6078, 0]
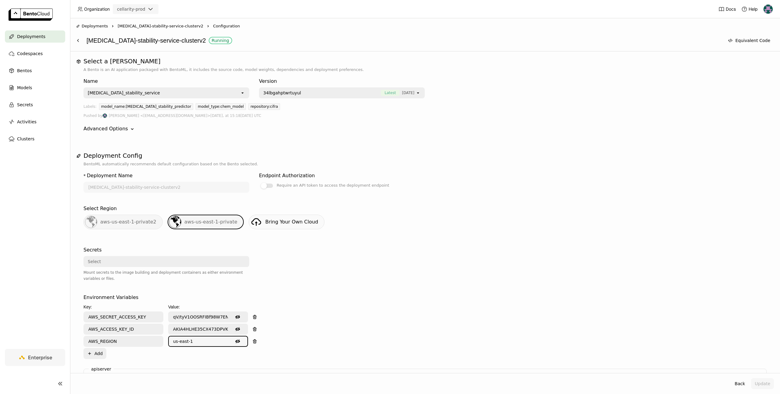
click at [39, 36] on span "Deployments" at bounding box center [31, 36] width 28 height 7
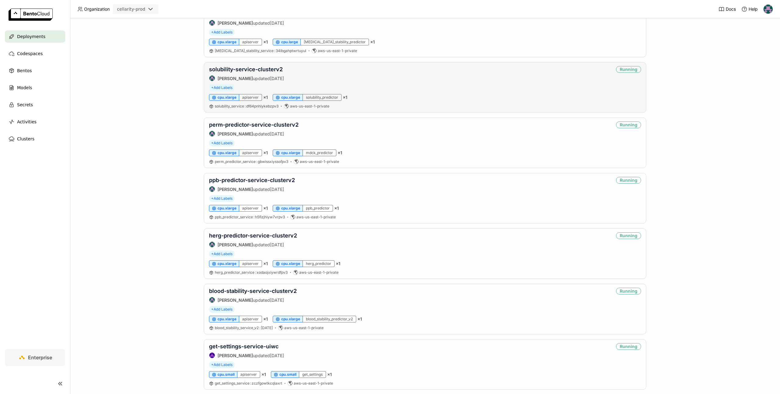
scroll to position [193, 0]
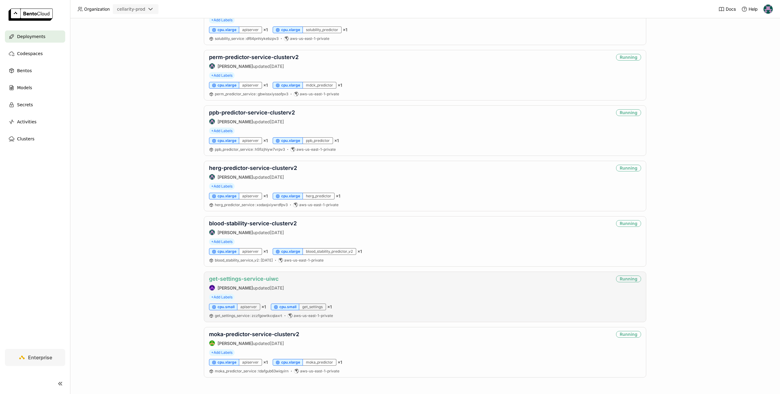
click at [252, 280] on link "get-settings-service-uiwc" at bounding box center [243, 279] width 69 height 6
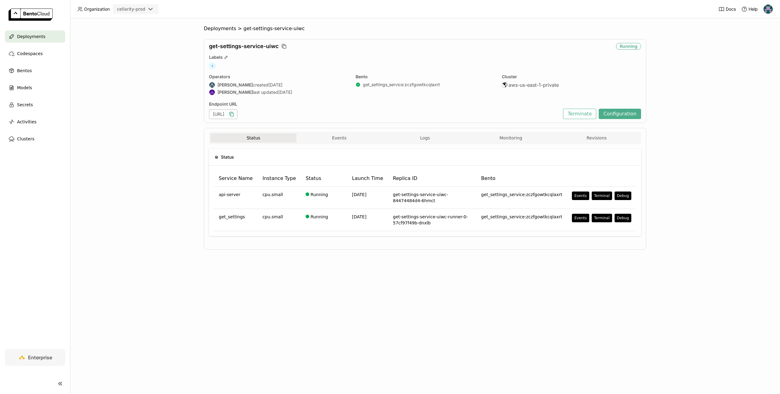
click at [234, 114] on icon "button" at bounding box center [231, 114] width 6 height 6
